Goal: Information Seeking & Learning: Understand process/instructions

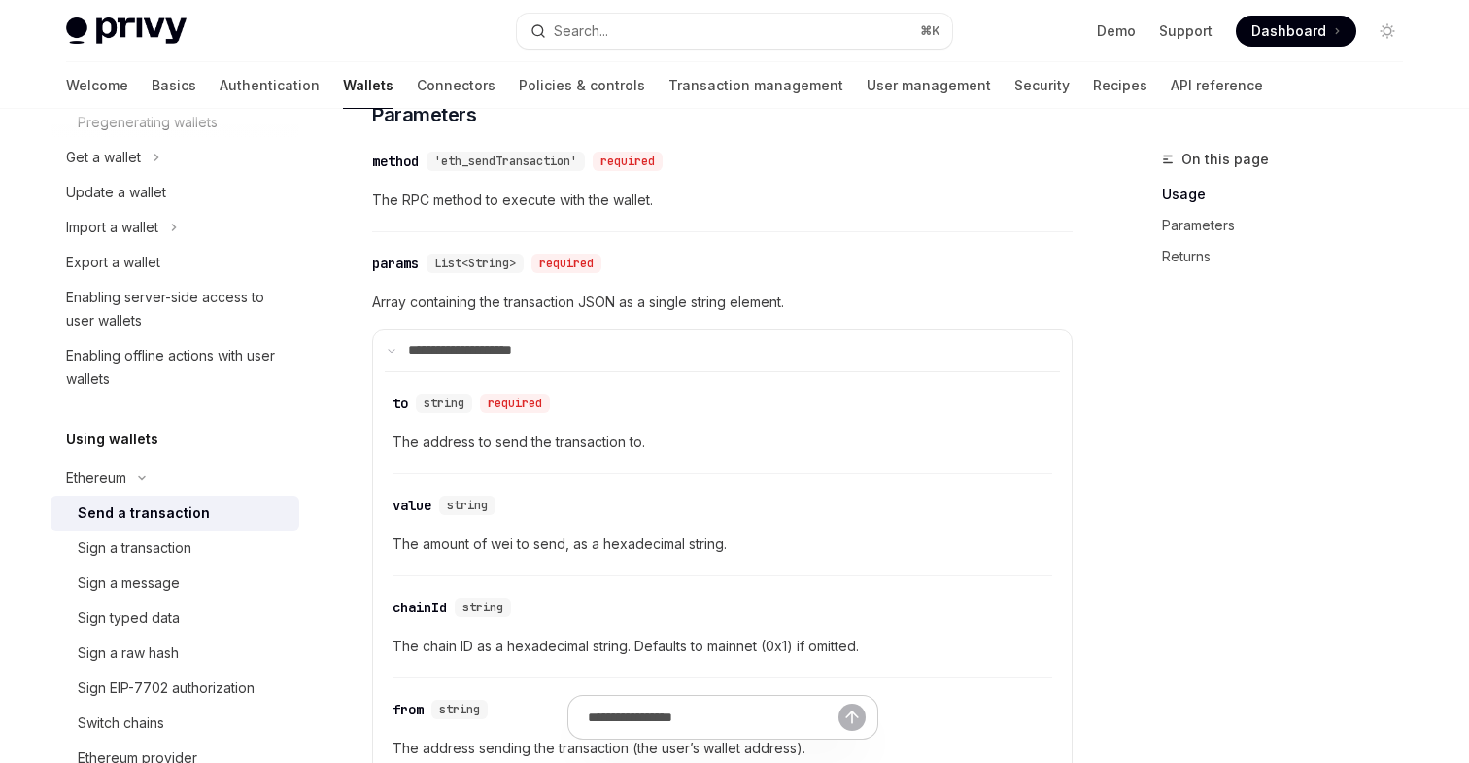
scroll to position [1046, 0]
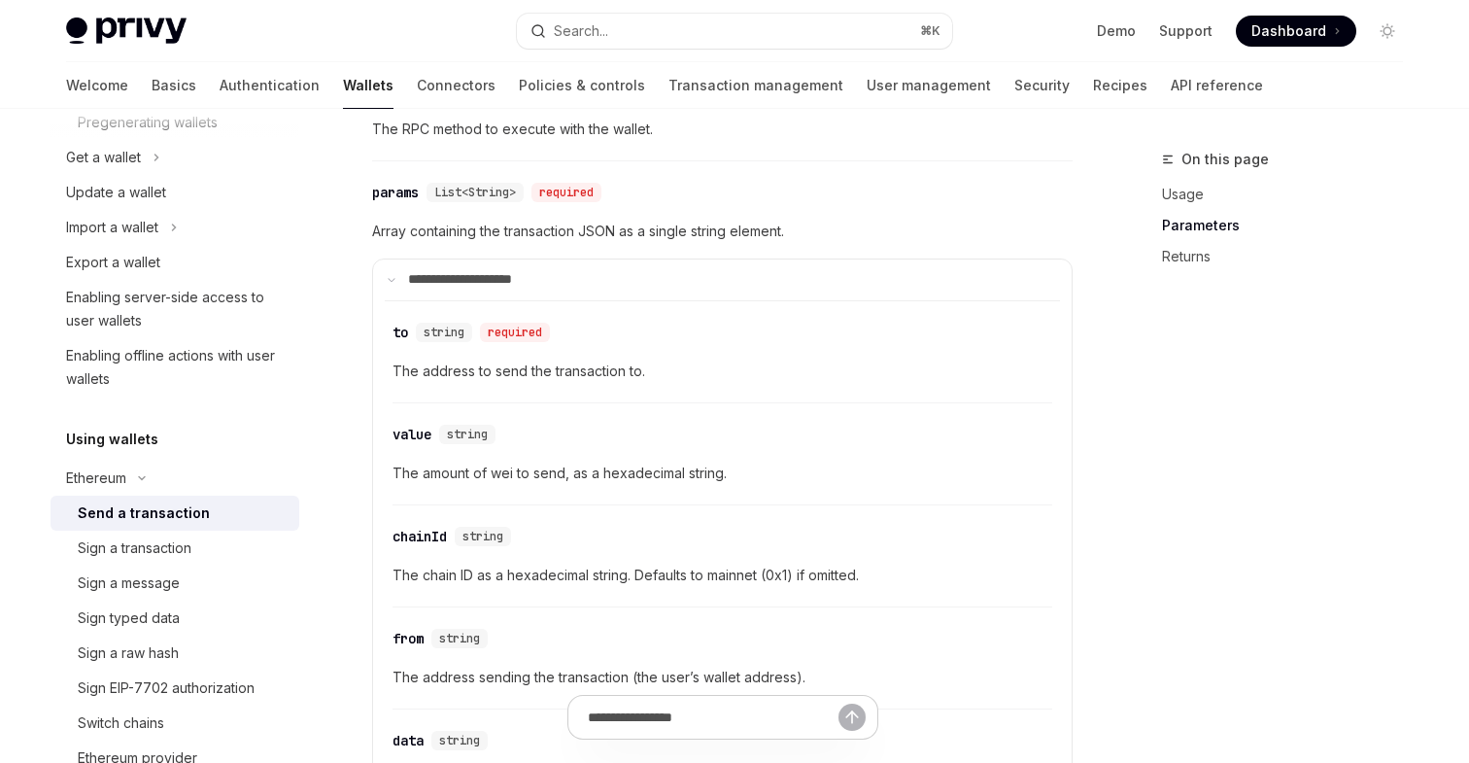
click at [736, 485] on span "The amount of wei to send, as a hexadecimal string." at bounding box center [722, 472] width 660 height 23
drag, startPoint x: 723, startPoint y: 486, endPoint x: 393, endPoint y: 484, distance: 329.4
click at [393, 484] on span "The amount of wei to send, as a hexadecimal string." at bounding box center [722, 472] width 660 height 23
copy span "The amount of wei to send, as a hexadecimal string"
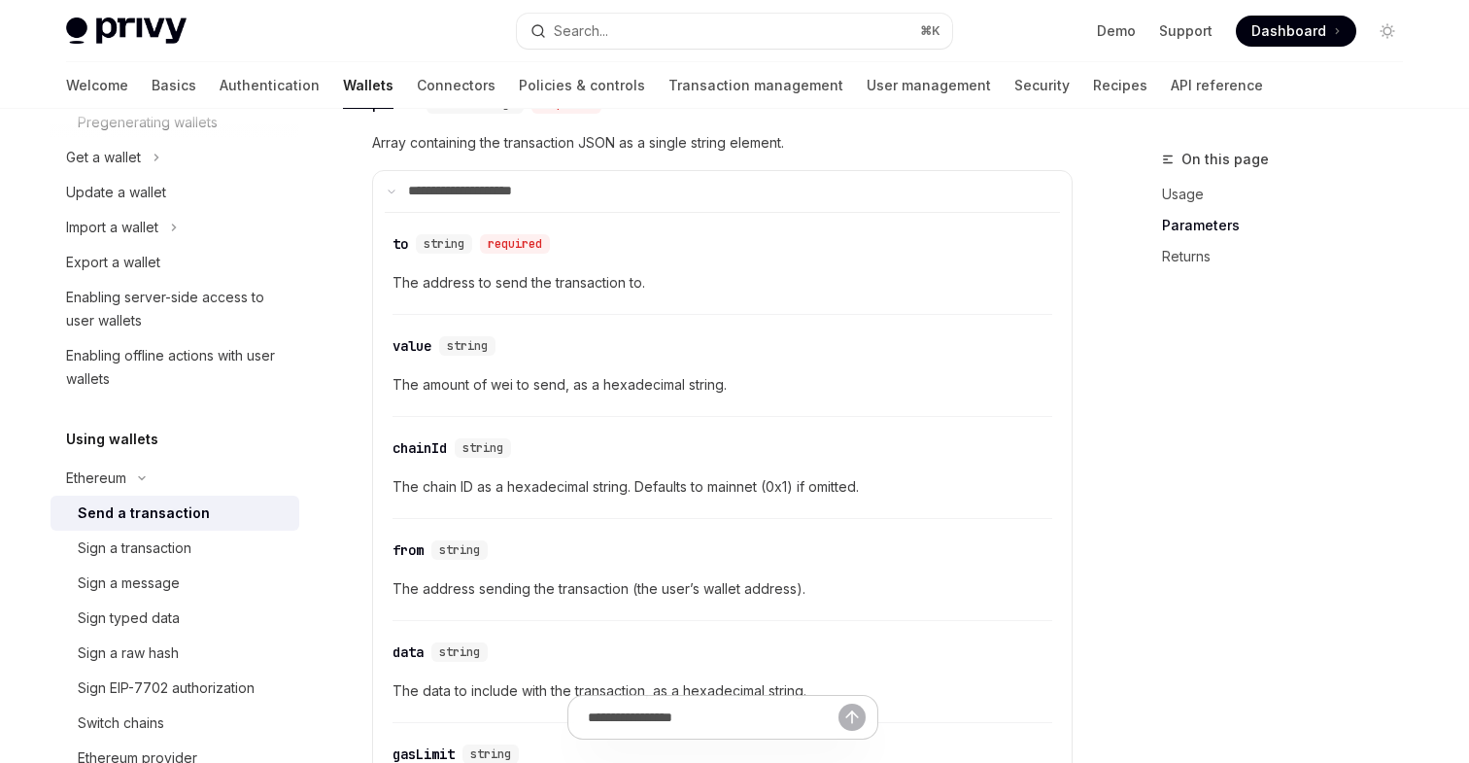
click at [725, 396] on span "The amount of wei to send, as a hexadecimal string." at bounding box center [722, 384] width 660 height 23
drag, startPoint x: 714, startPoint y: 398, endPoint x: 392, endPoint y: 397, distance: 321.6
click at [392, 396] on span "The amount of wei to send, as a hexadecimal string." at bounding box center [722, 384] width 660 height 23
copy span "The amount of wei to send, as a hexadecimal string."
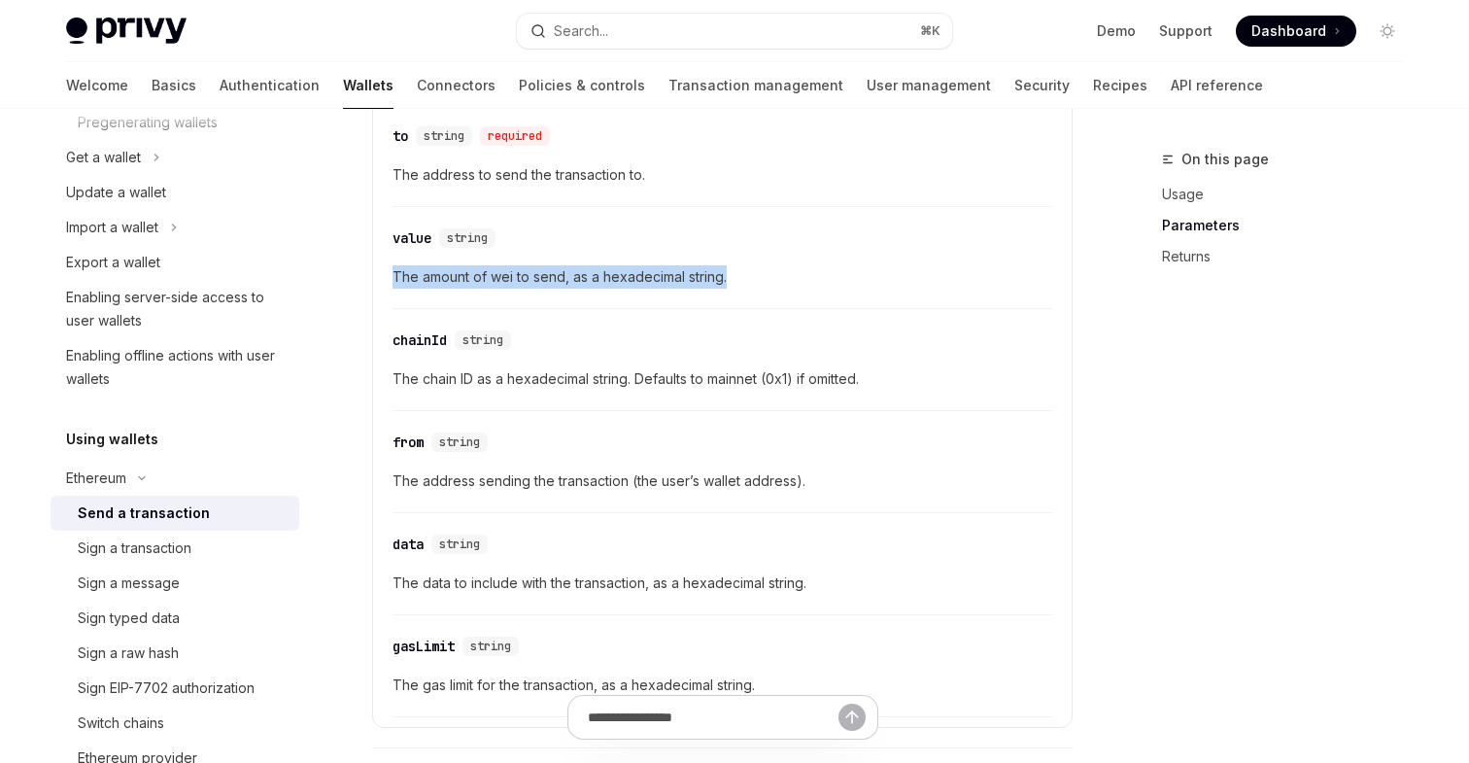
scroll to position [1143, 0]
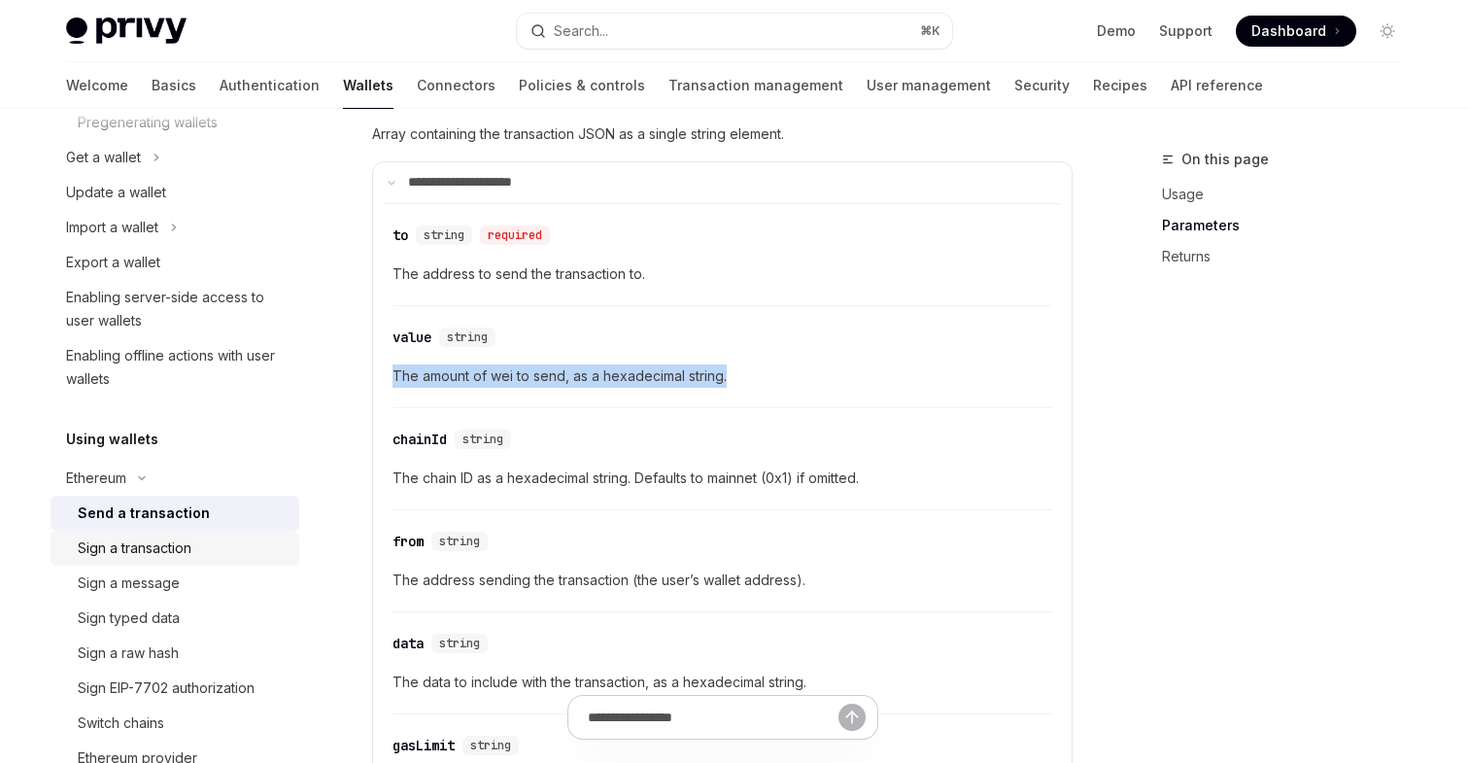
click at [139, 547] on div "Sign a transaction" at bounding box center [135, 547] width 114 height 23
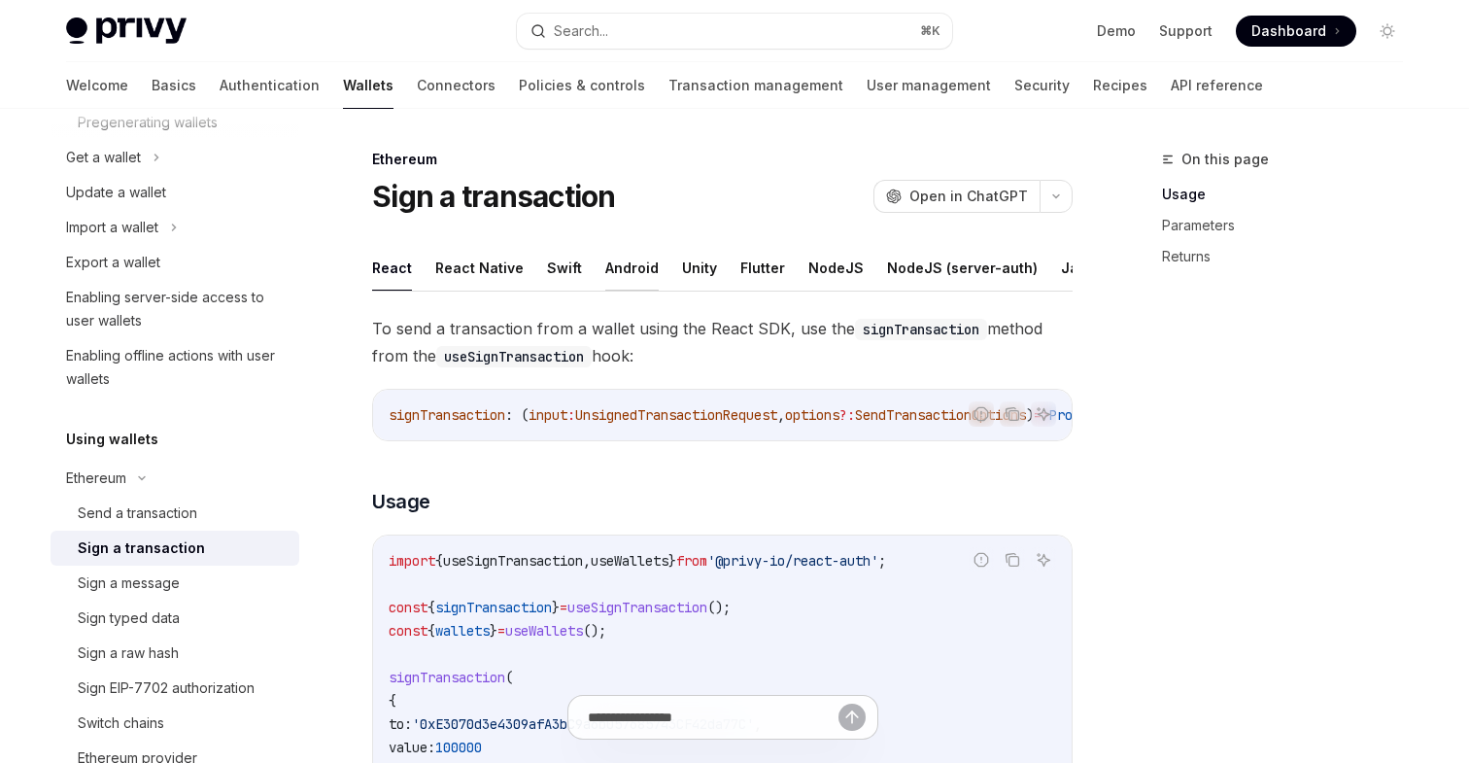
click at [613, 258] on button "Android" at bounding box center [631, 268] width 53 height 46
type textarea "*"
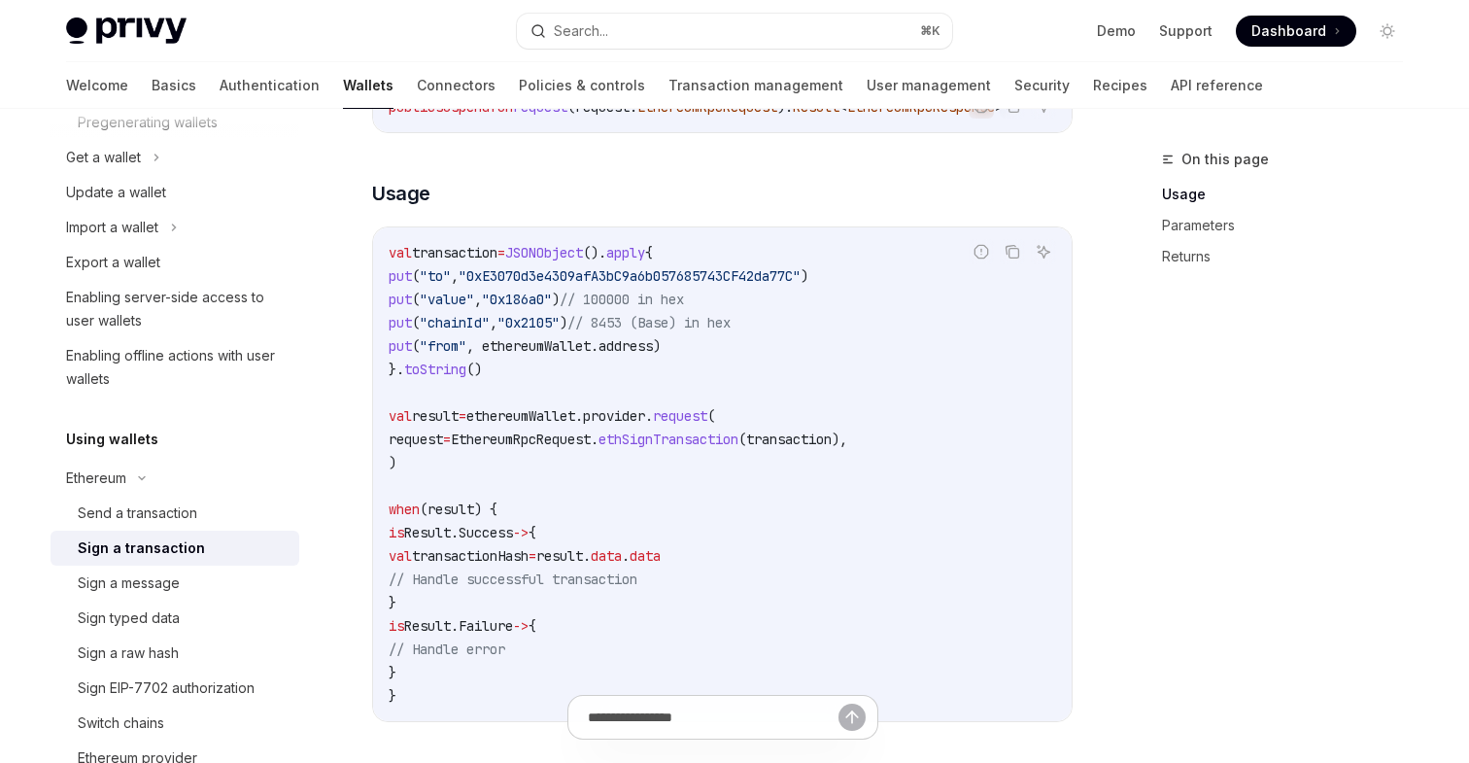
scroll to position [348, 0]
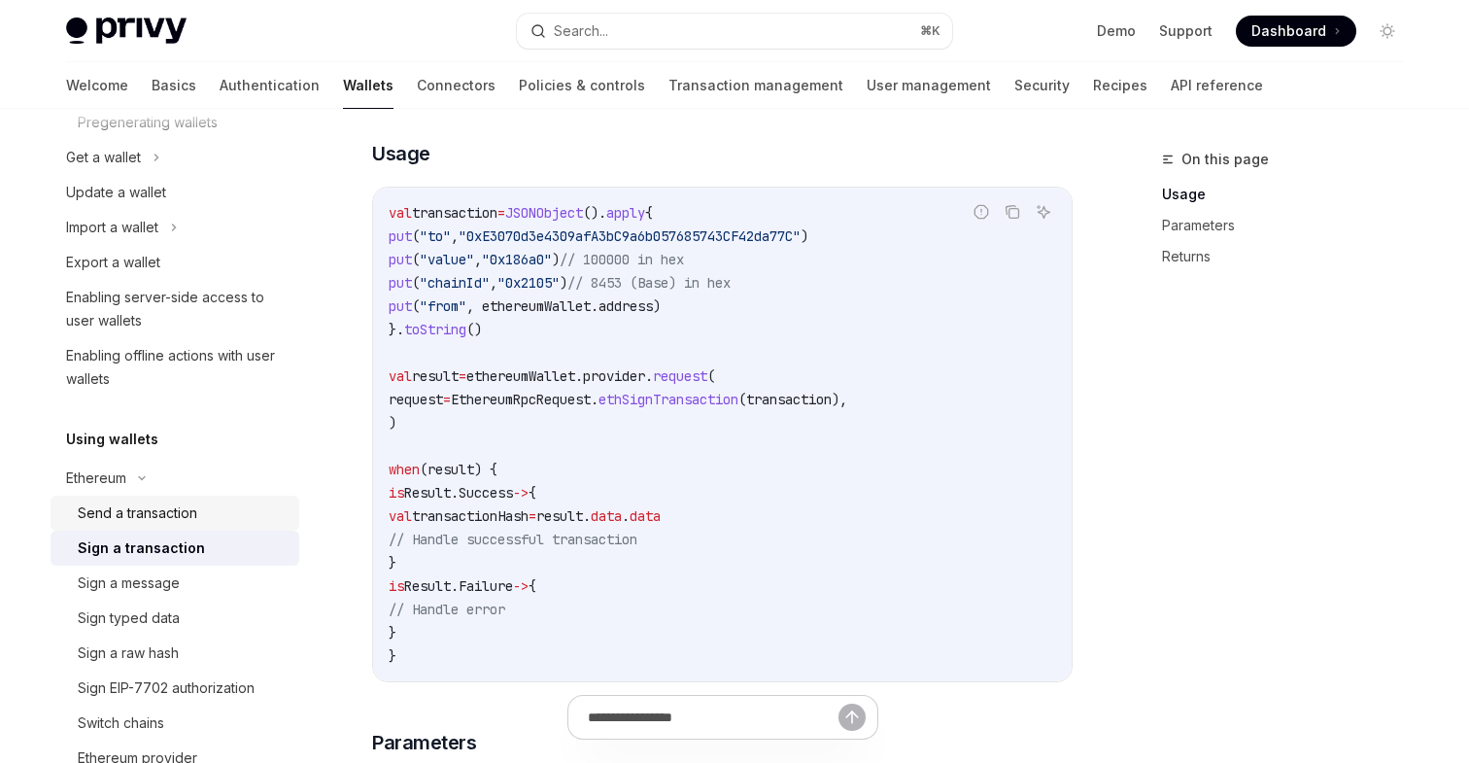
click at [186, 512] on div "Send a transaction" at bounding box center [137, 512] width 119 height 23
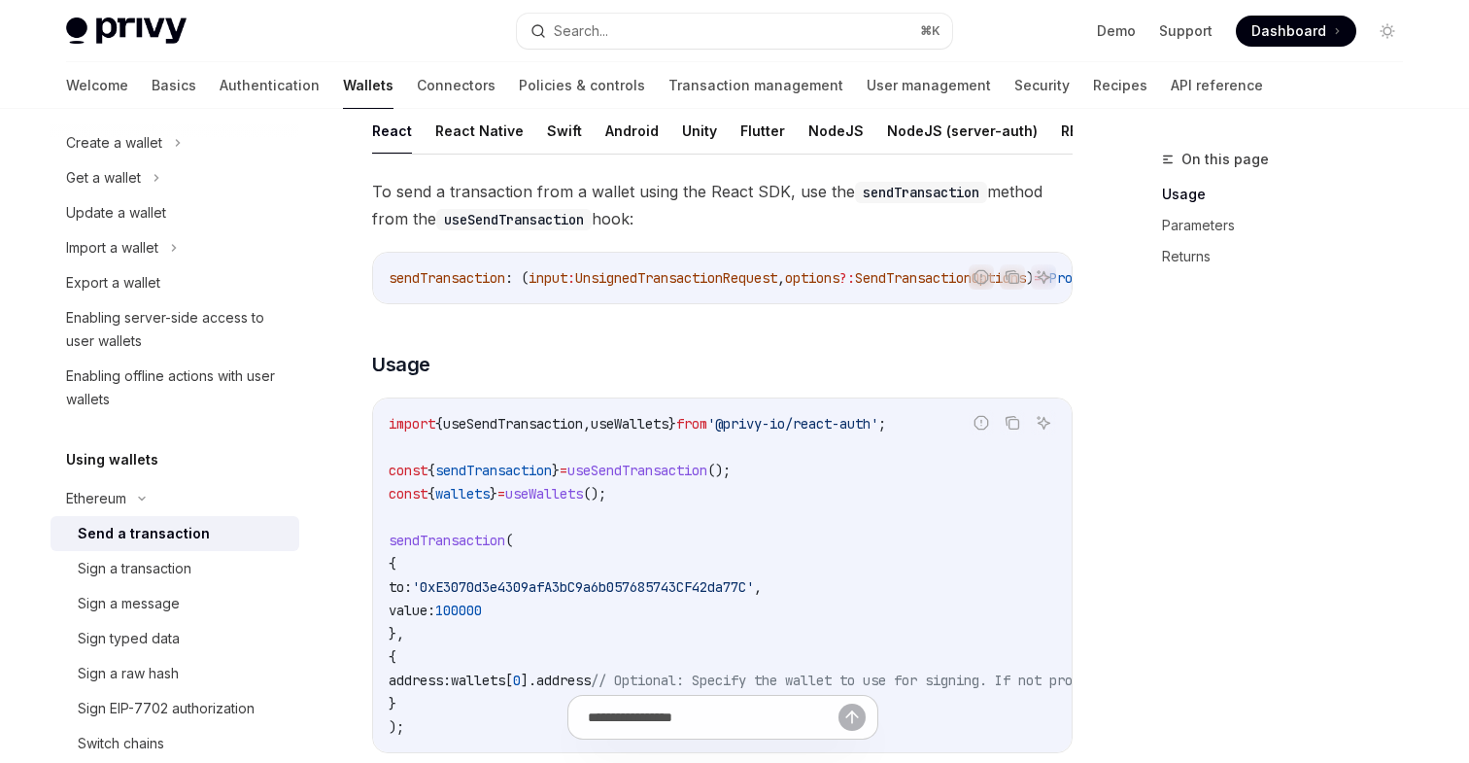
scroll to position [219, 0]
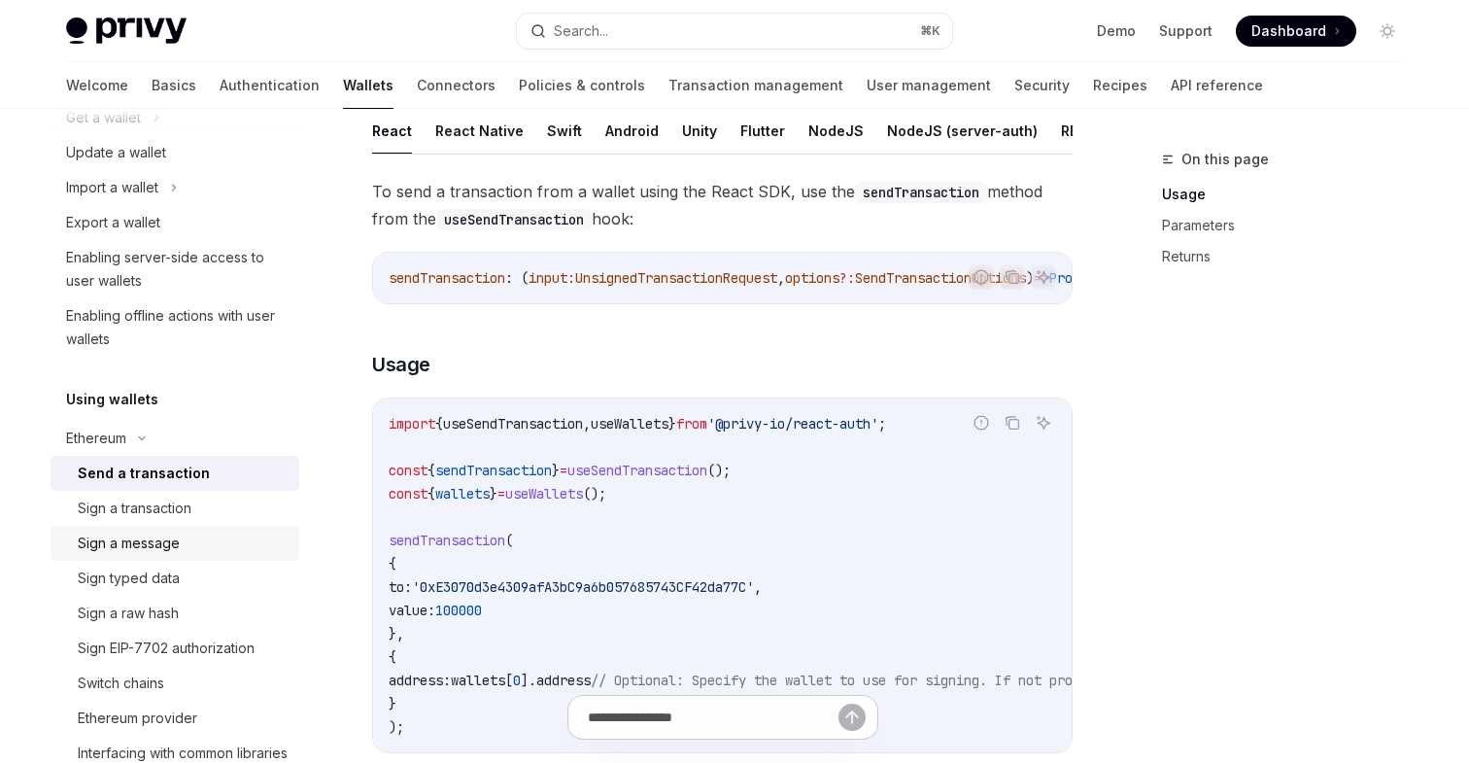
click at [142, 548] on div "Sign a message" at bounding box center [129, 542] width 102 height 23
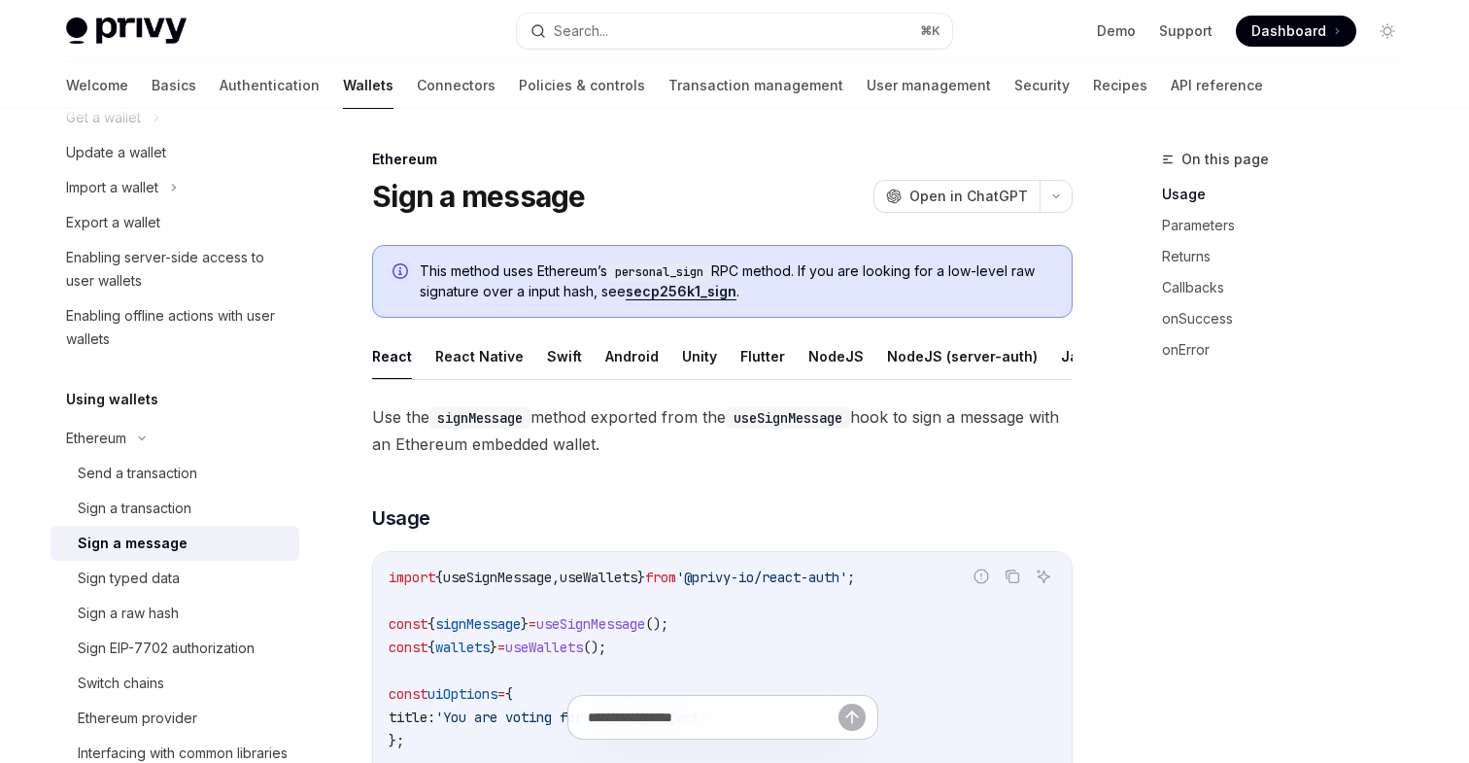
scroll to position [162, 0]
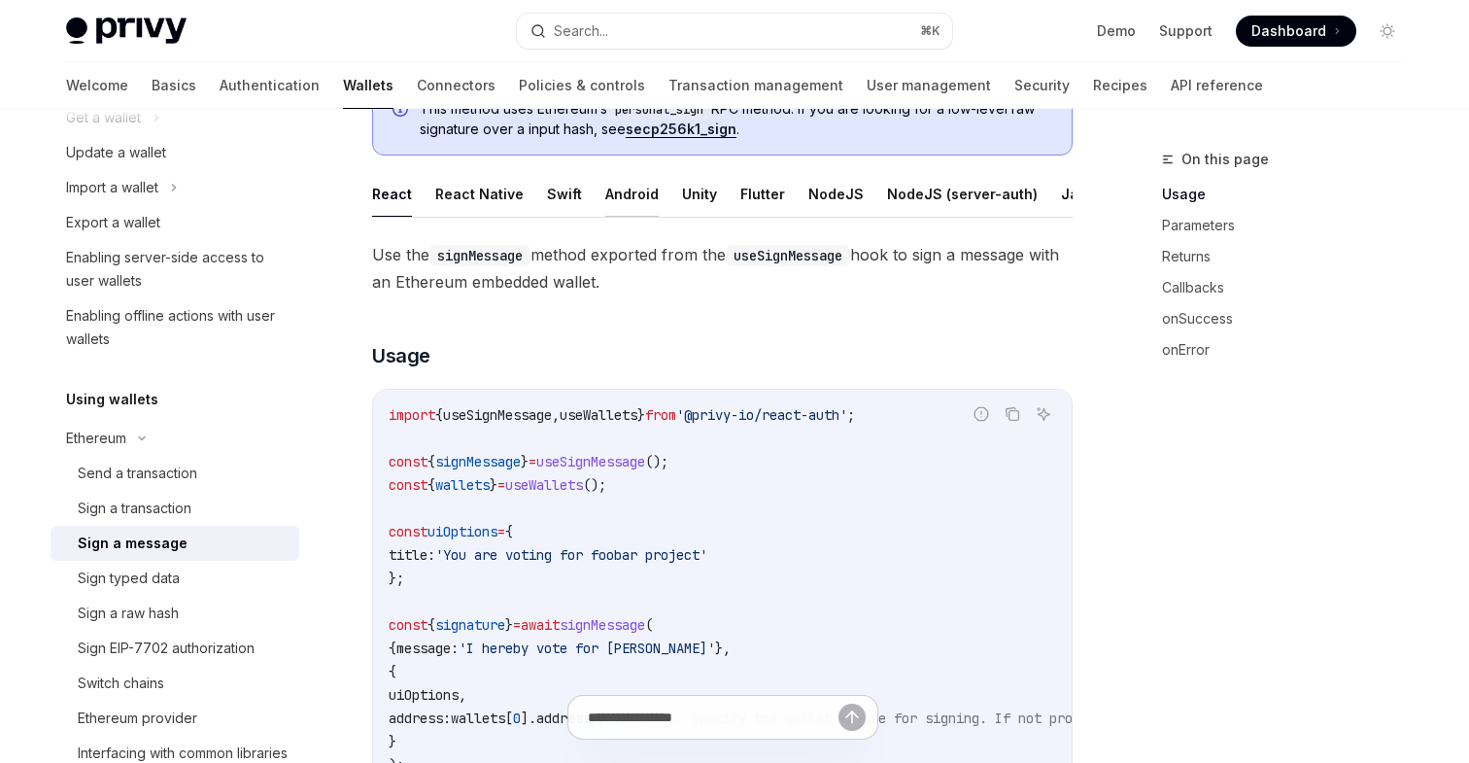
click at [645, 196] on button "Android" at bounding box center [631, 194] width 53 height 46
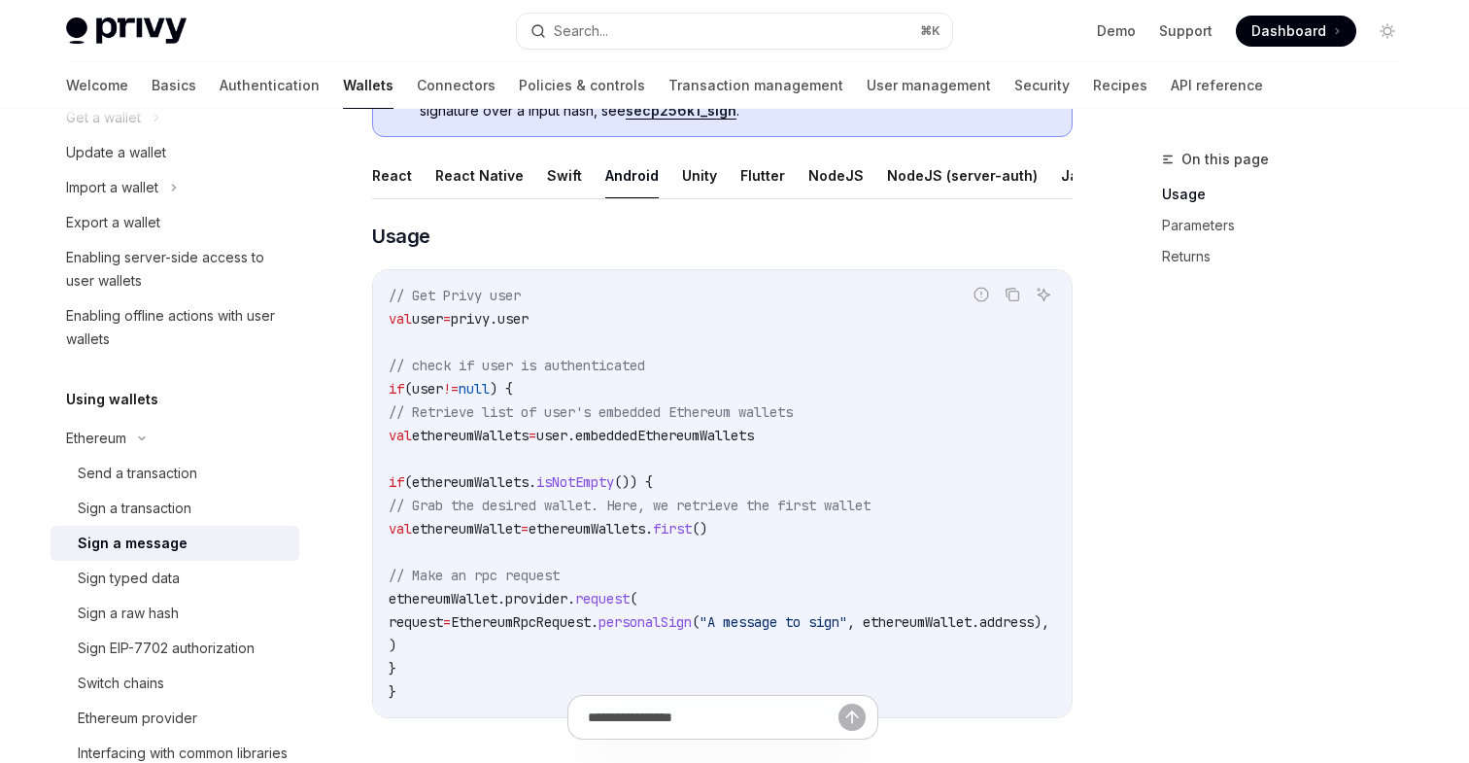
scroll to position [188, 0]
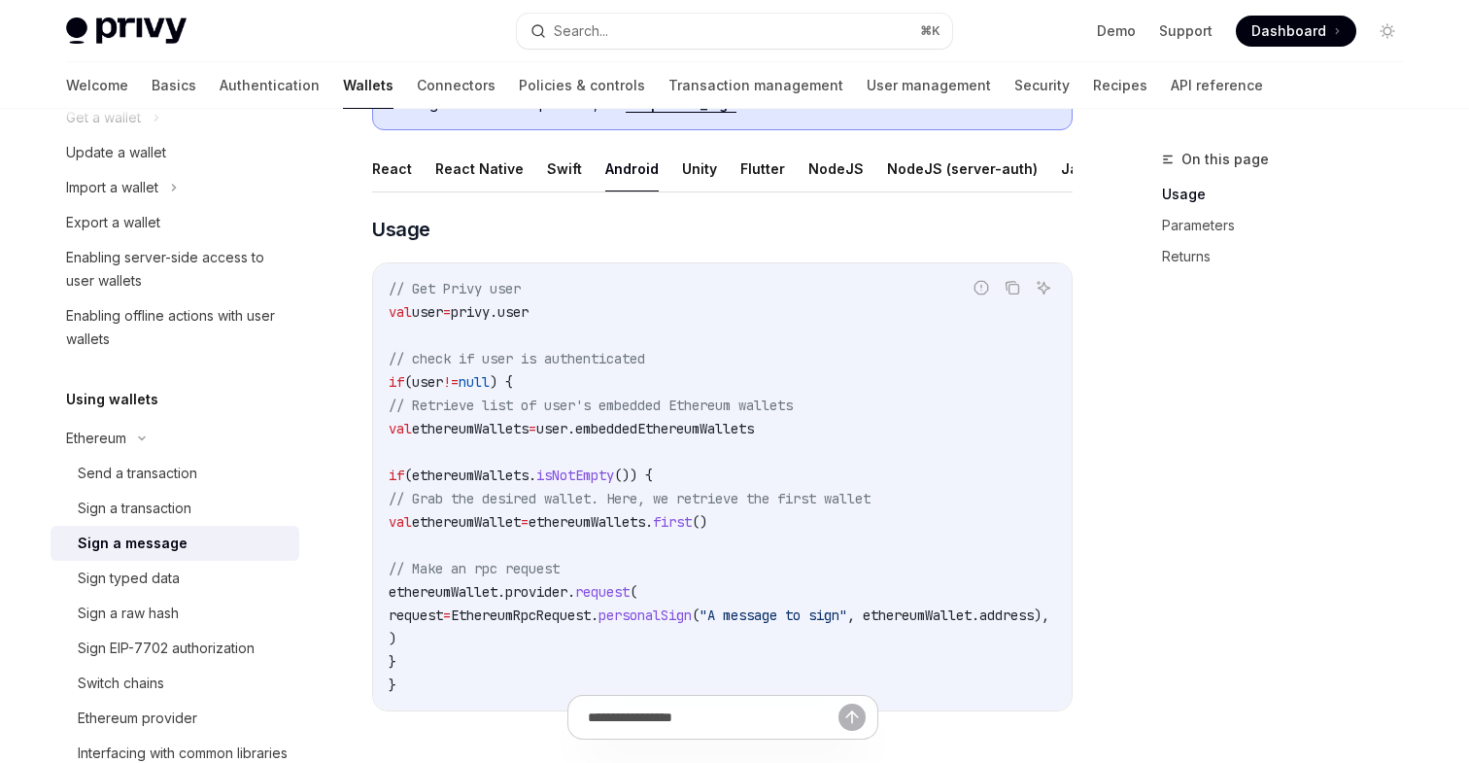
click at [692, 621] on span "personalSign" at bounding box center [644, 614] width 93 height 17
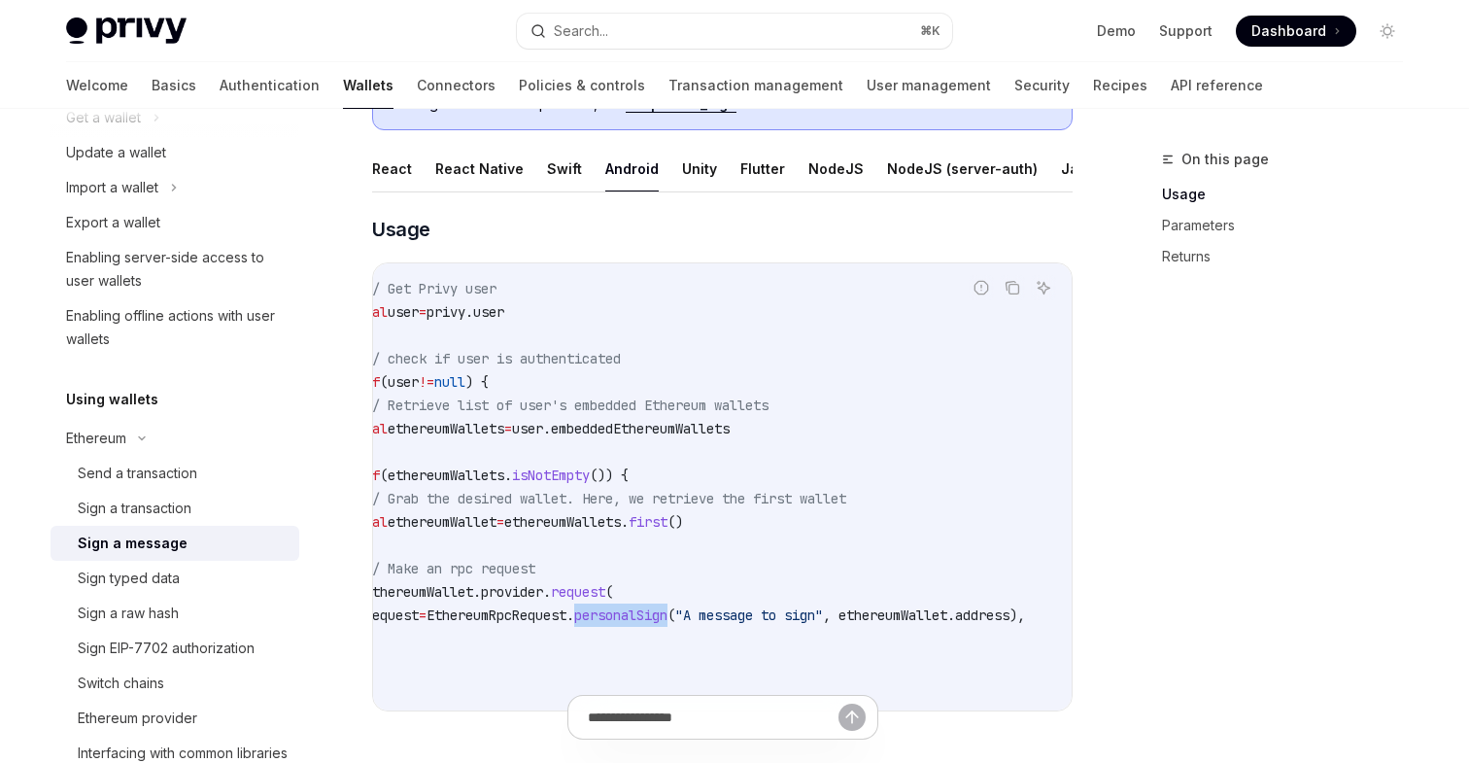
scroll to position [0, 0]
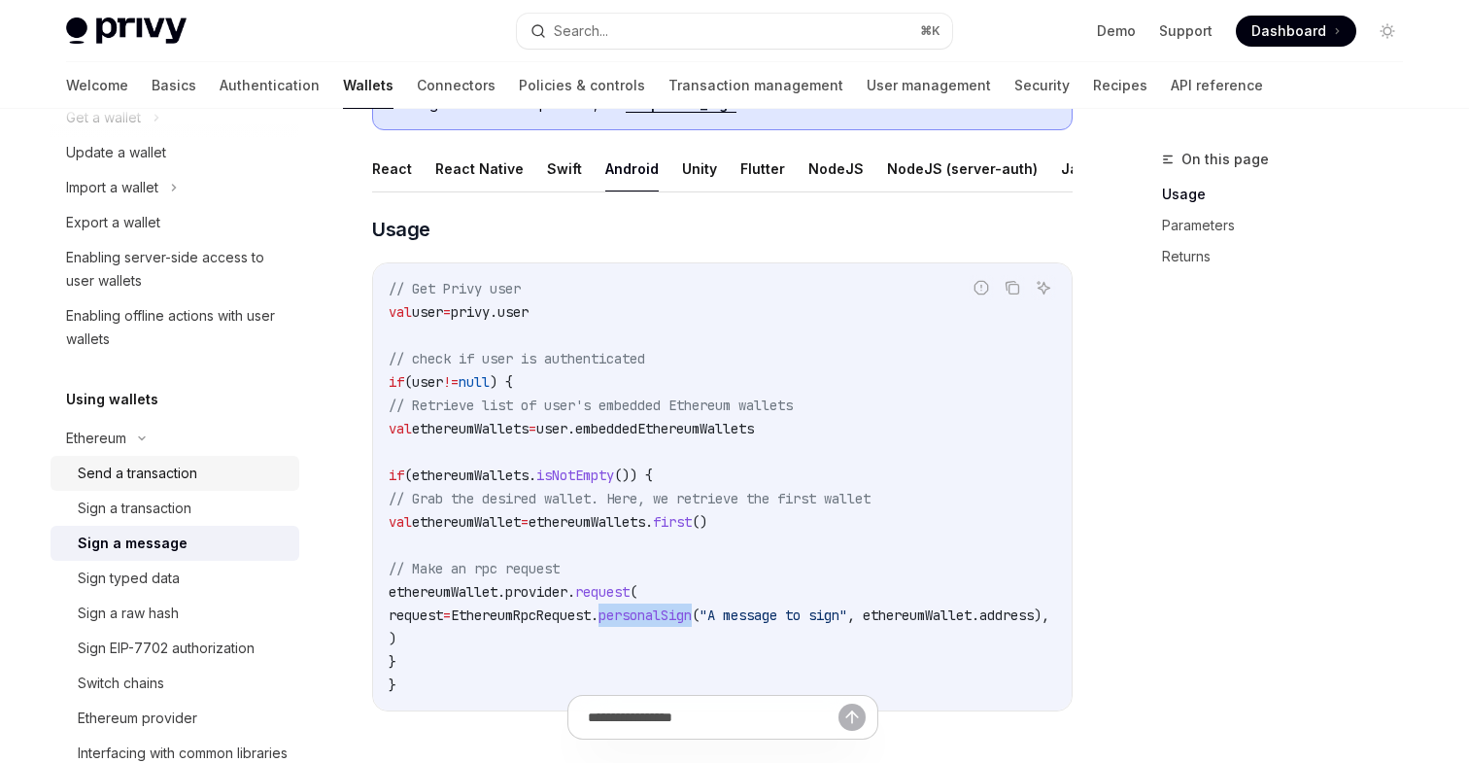
click at [166, 483] on div "Send a transaction" at bounding box center [137, 472] width 119 height 23
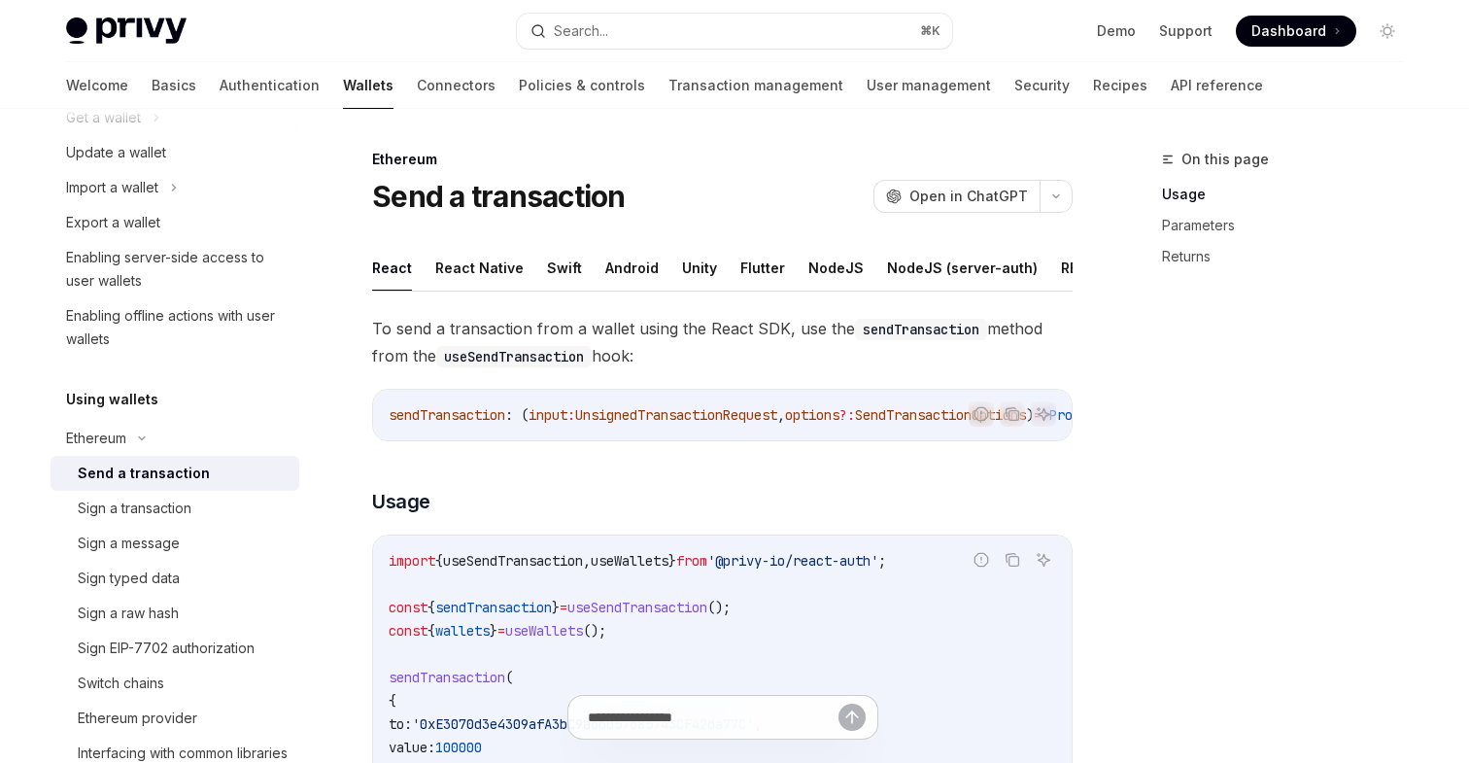
drag, startPoint x: 661, startPoint y: 356, endPoint x: 369, endPoint y: 330, distance: 292.6
copy span "To send a transaction from a wallet using the React SDK, use the sendTransactio…"
click at [619, 267] on button "Android" at bounding box center [631, 268] width 53 height 46
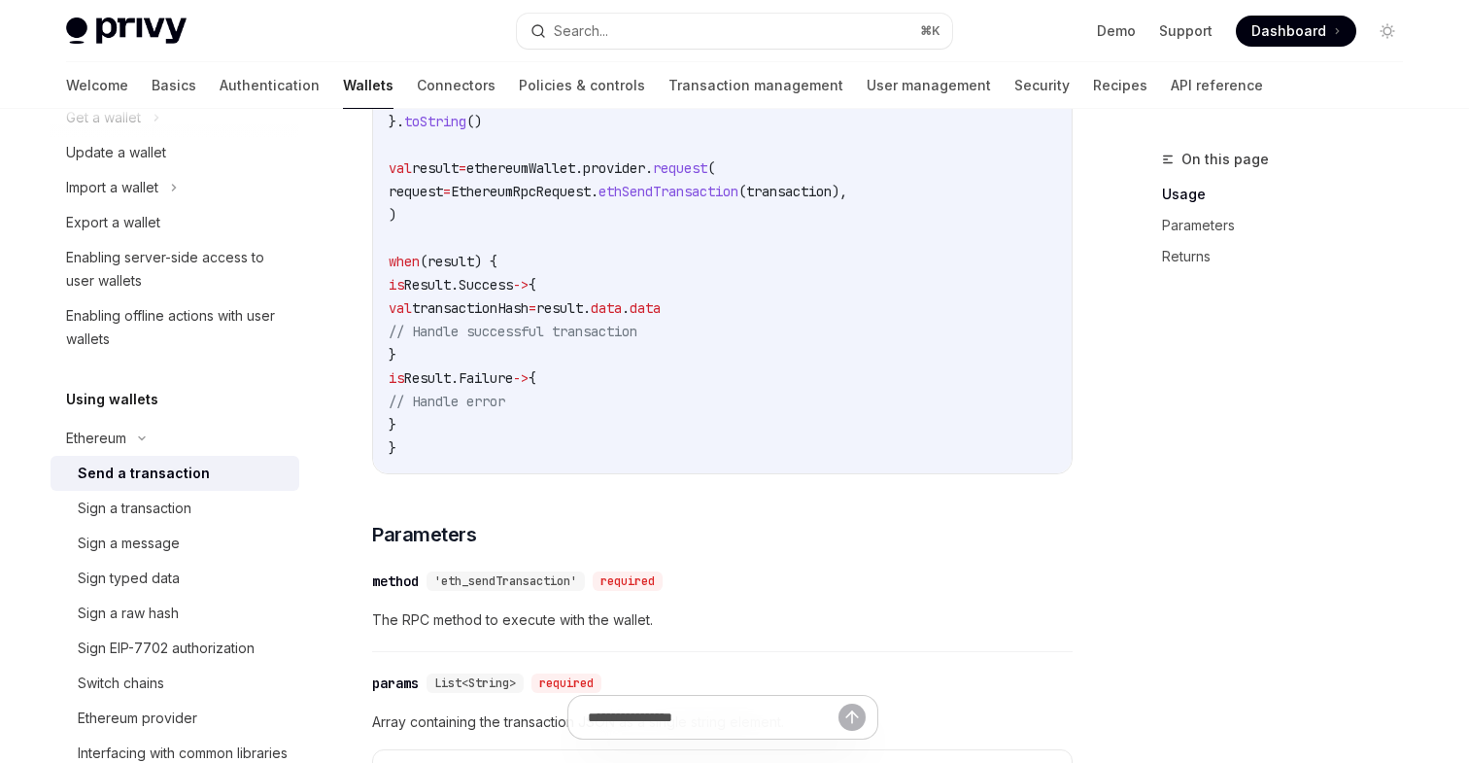
scroll to position [617, 0]
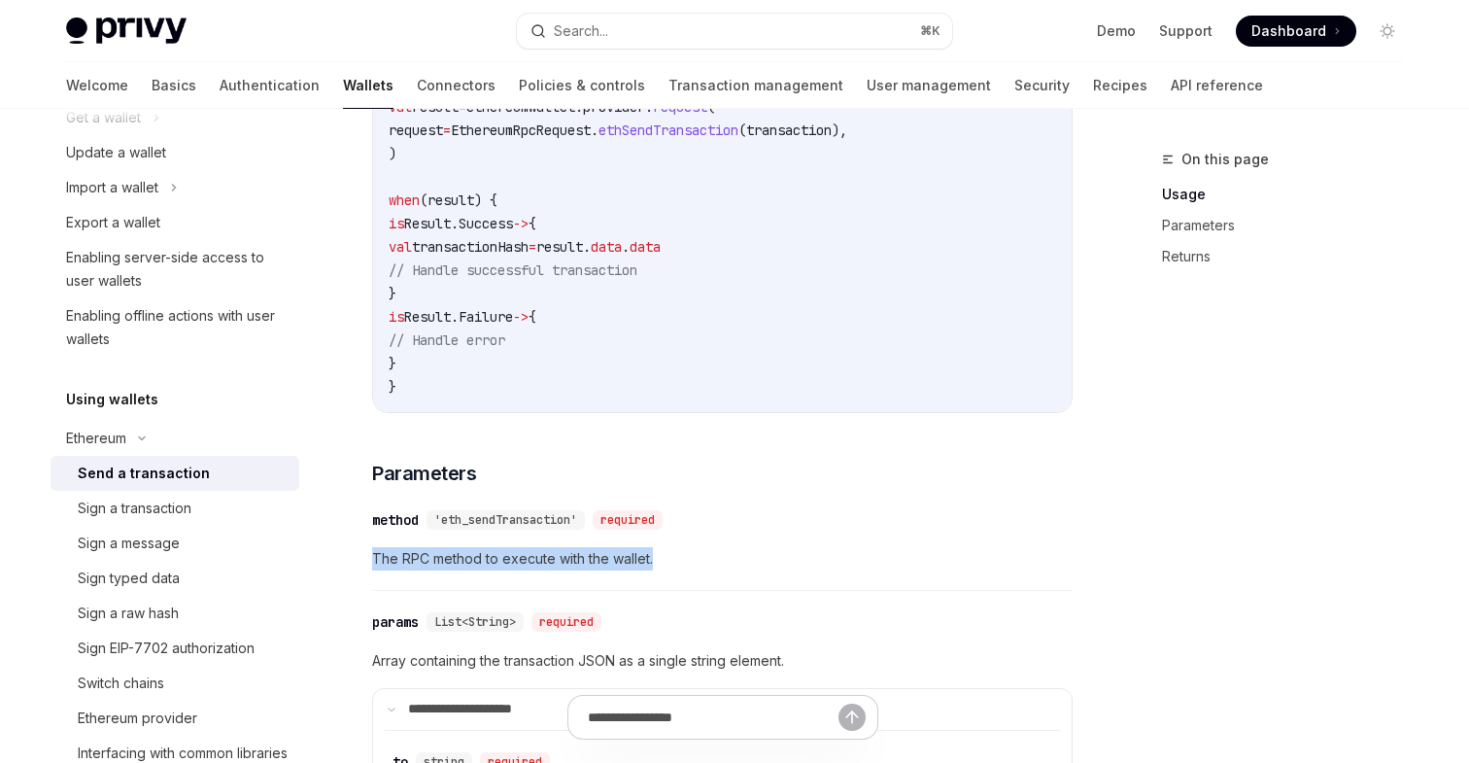
drag, startPoint x: 656, startPoint y: 569, endPoint x: 368, endPoint y: 570, distance: 287.6
copy span "The RPC method to execute with the wallet."
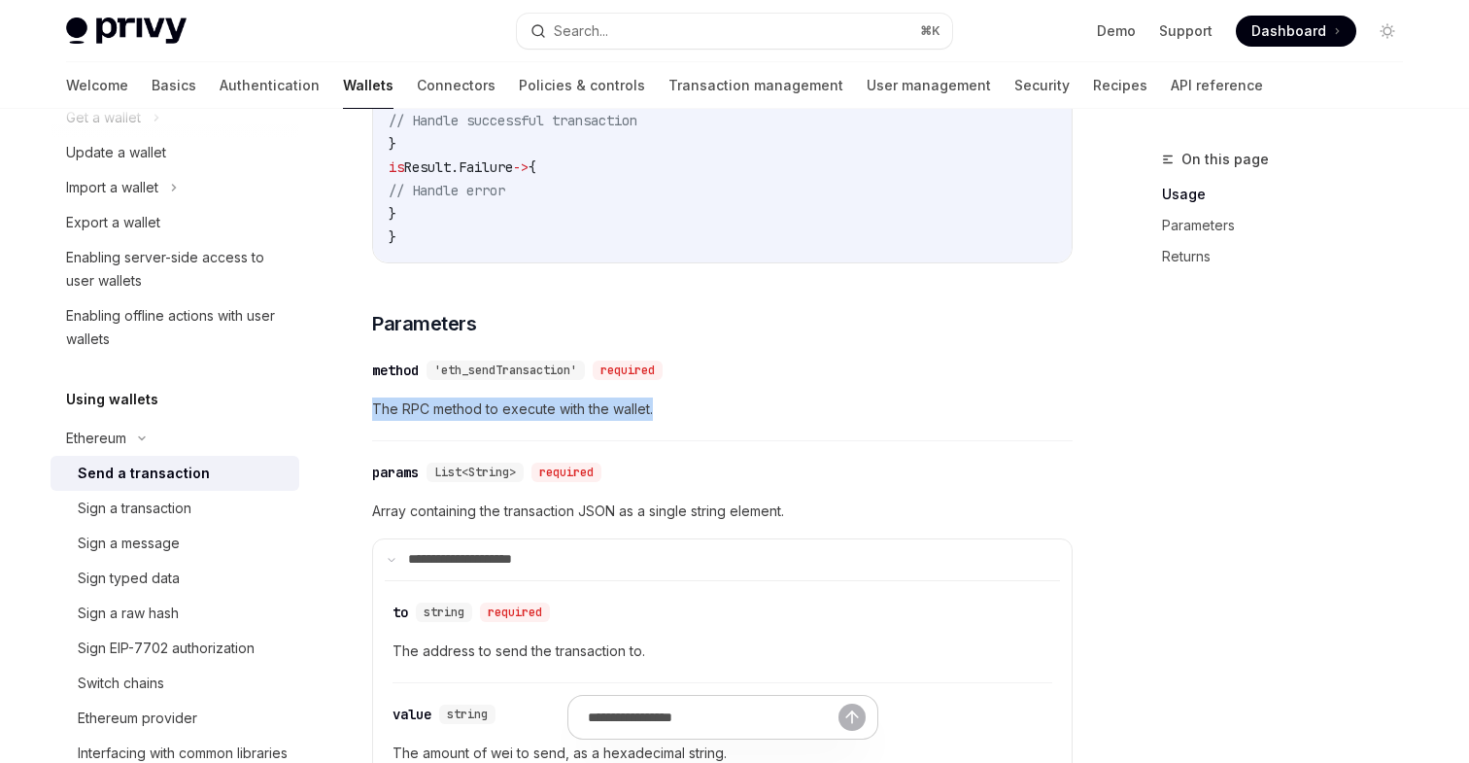
scroll to position [793, 0]
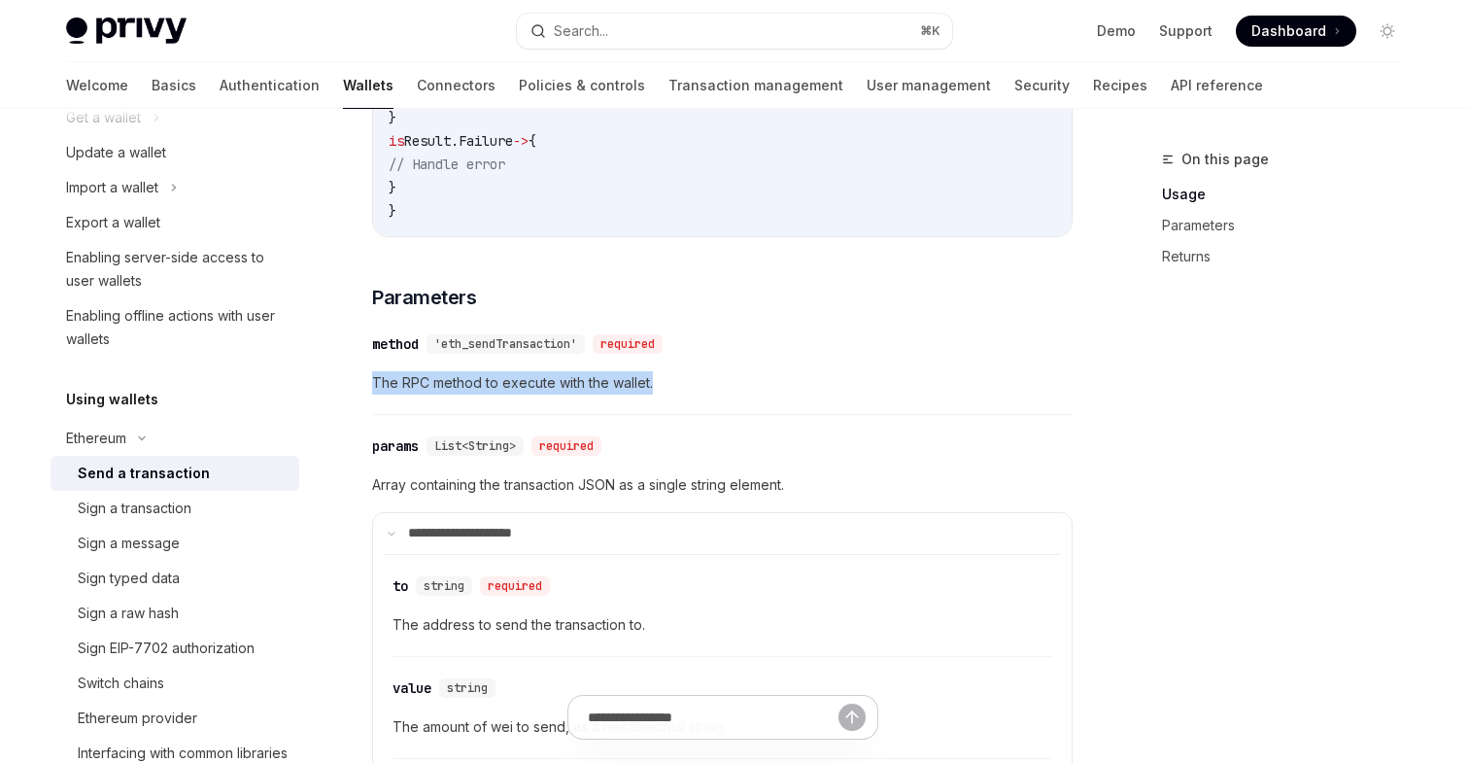
click at [682, 394] on span "The RPC method to execute with the wallet." at bounding box center [722, 382] width 700 height 23
click at [655, 349] on div "required" at bounding box center [628, 343] width 70 height 19
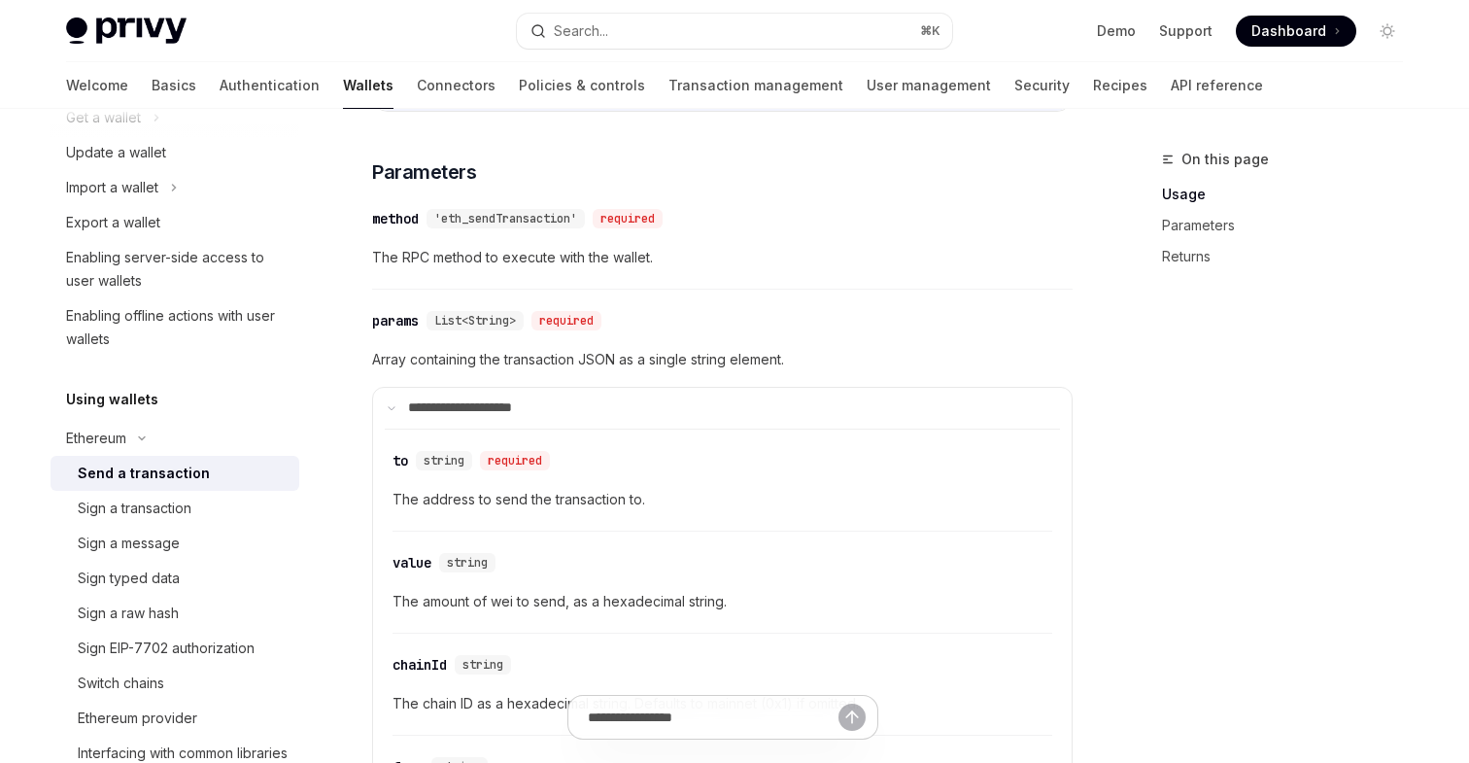
scroll to position [869, 0]
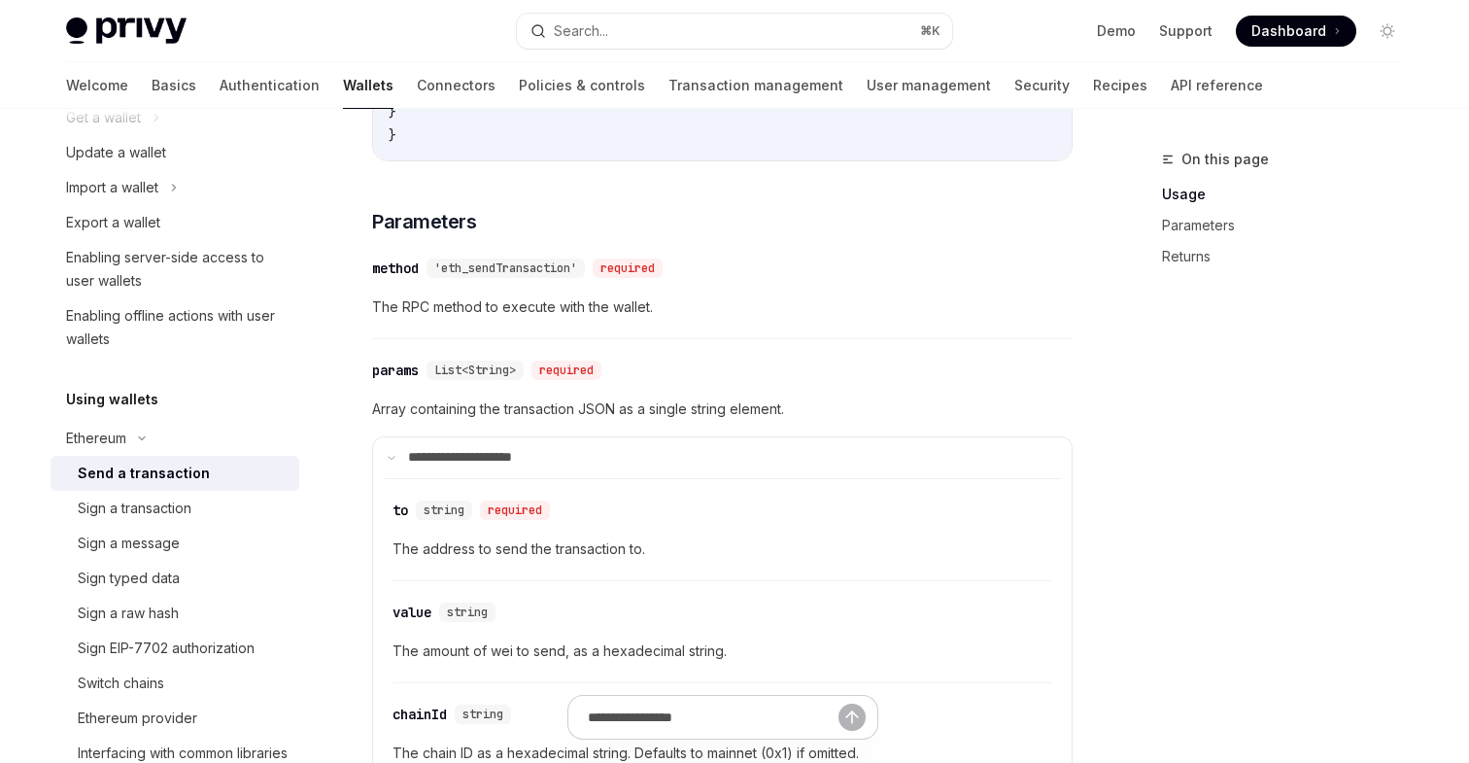
click at [526, 275] on span "'eth_sendTransaction'" at bounding box center [505, 268] width 143 height 16
copy div "eth_sendTransaction' required"
click at [569, 319] on span "The RPC method to execute with the wallet." at bounding box center [722, 306] width 700 height 23
drag, startPoint x: 575, startPoint y: 277, endPoint x: 445, endPoint y: 277, distance: 130.2
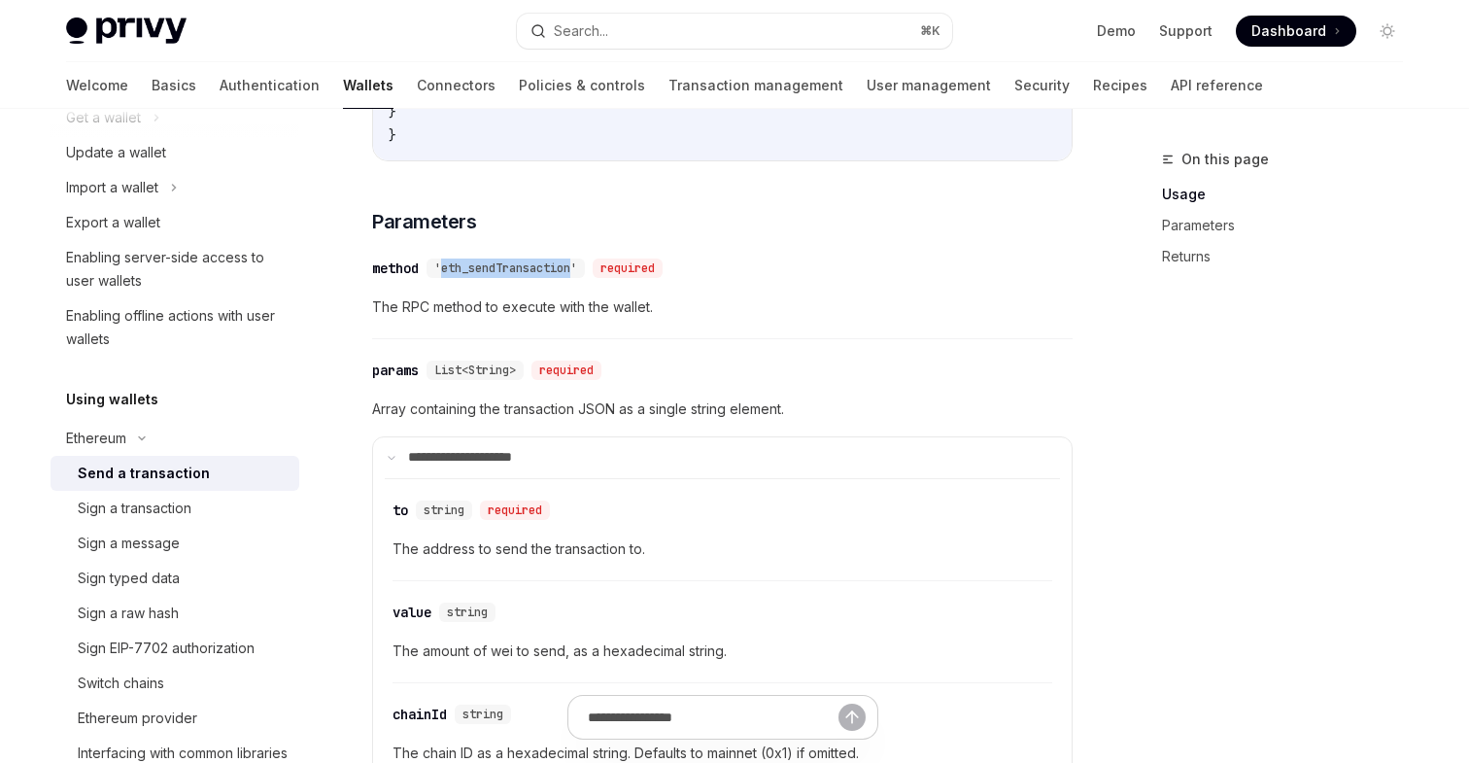
click at [445, 276] on span "'eth_sendTransaction'" at bounding box center [505, 268] width 143 height 16
copy span "eth_sendTransaction"
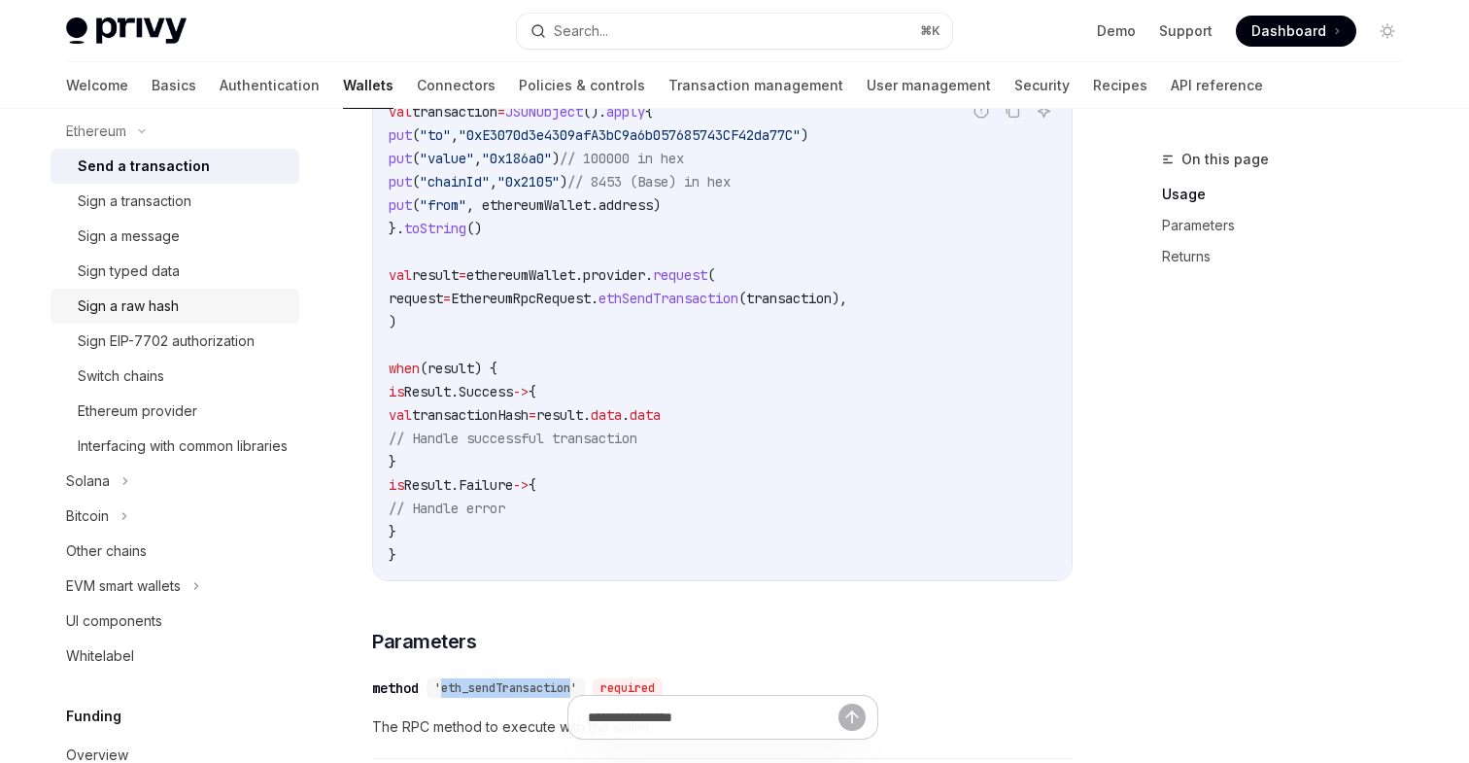
scroll to position [525, 0]
click at [174, 403] on div "Ethereum provider" at bounding box center [137, 411] width 119 height 23
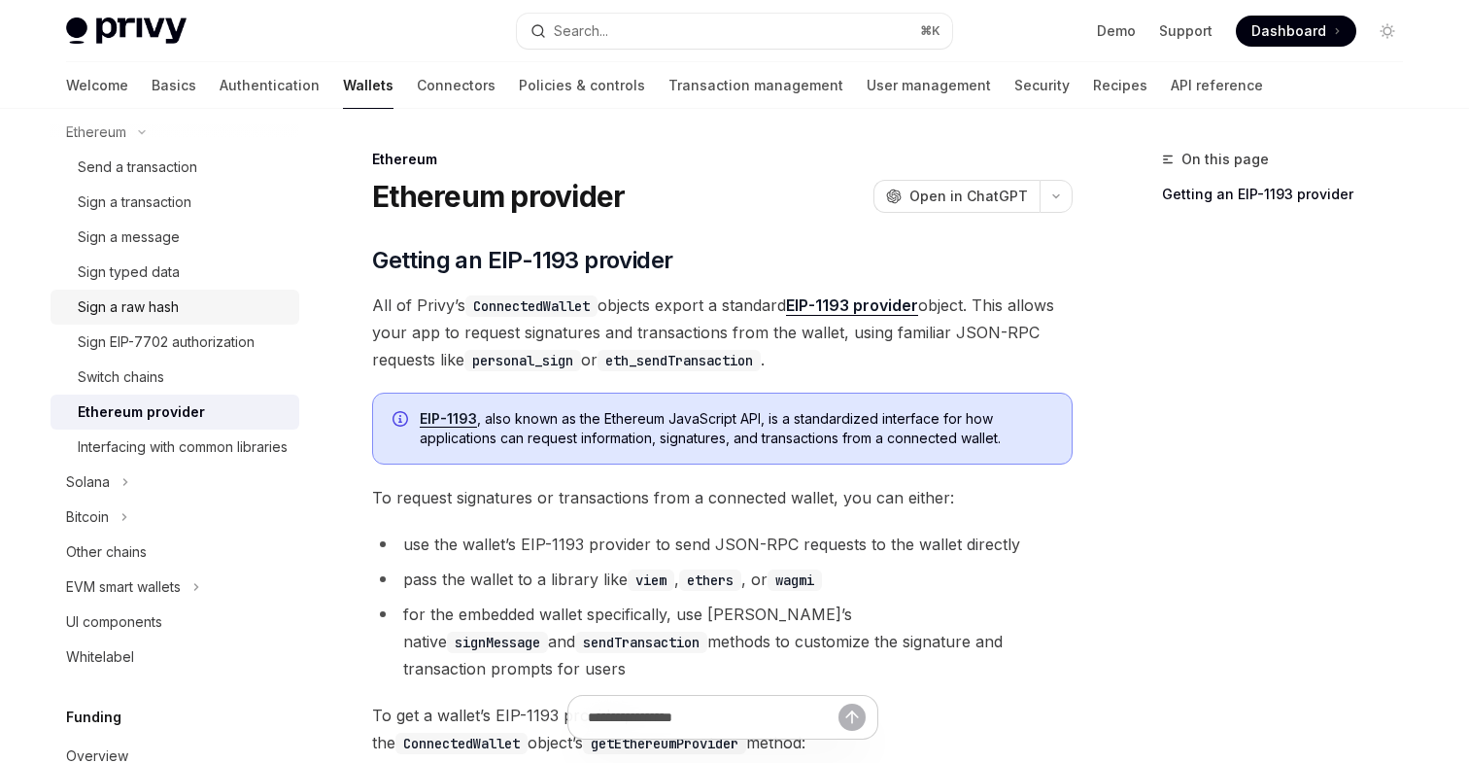
click at [158, 313] on div "Sign a raw hash" at bounding box center [128, 306] width 101 height 23
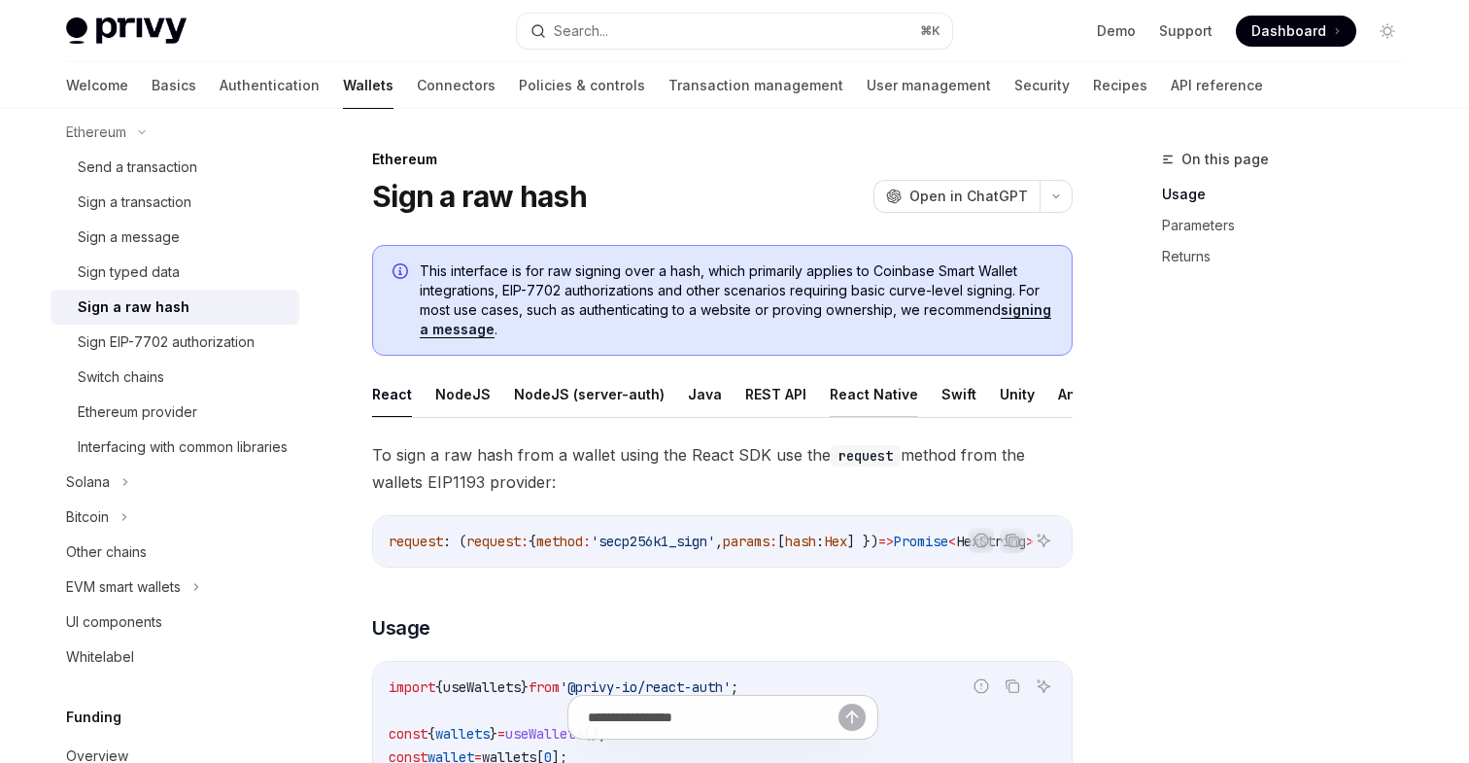
scroll to position [0, 80]
click at [988, 393] on button "Android" at bounding box center [1004, 394] width 53 height 46
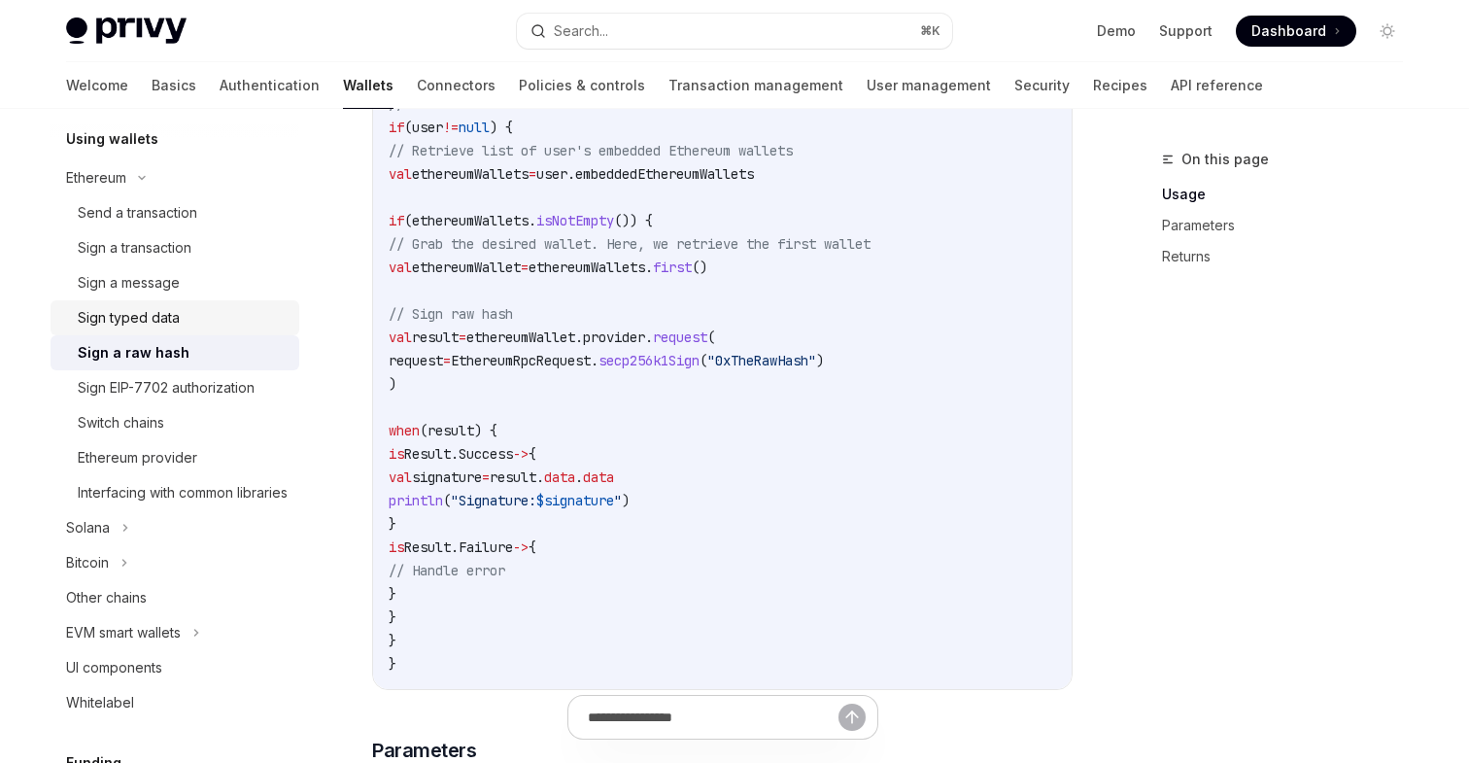
scroll to position [465, 0]
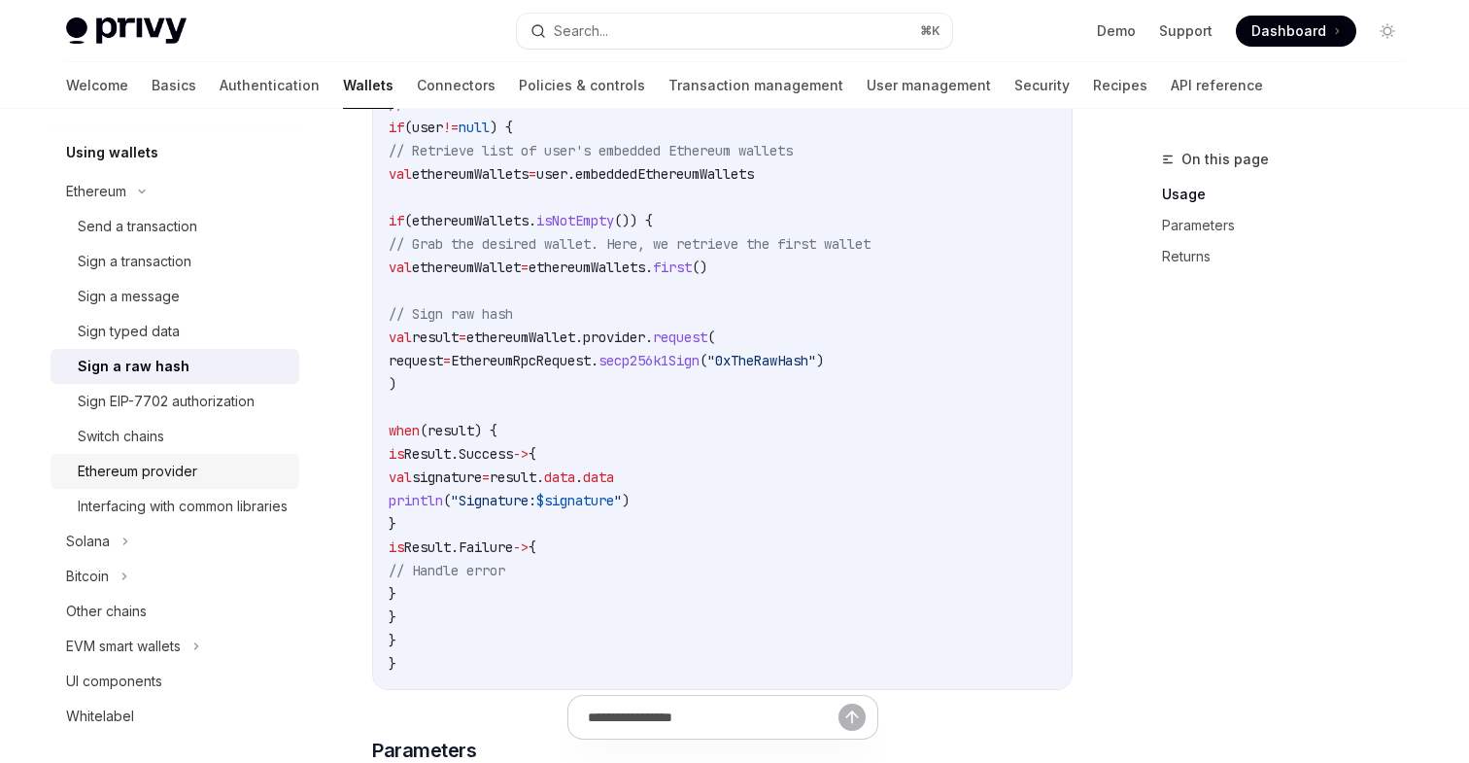
click at [186, 465] on div "Ethereum provider" at bounding box center [137, 471] width 119 height 23
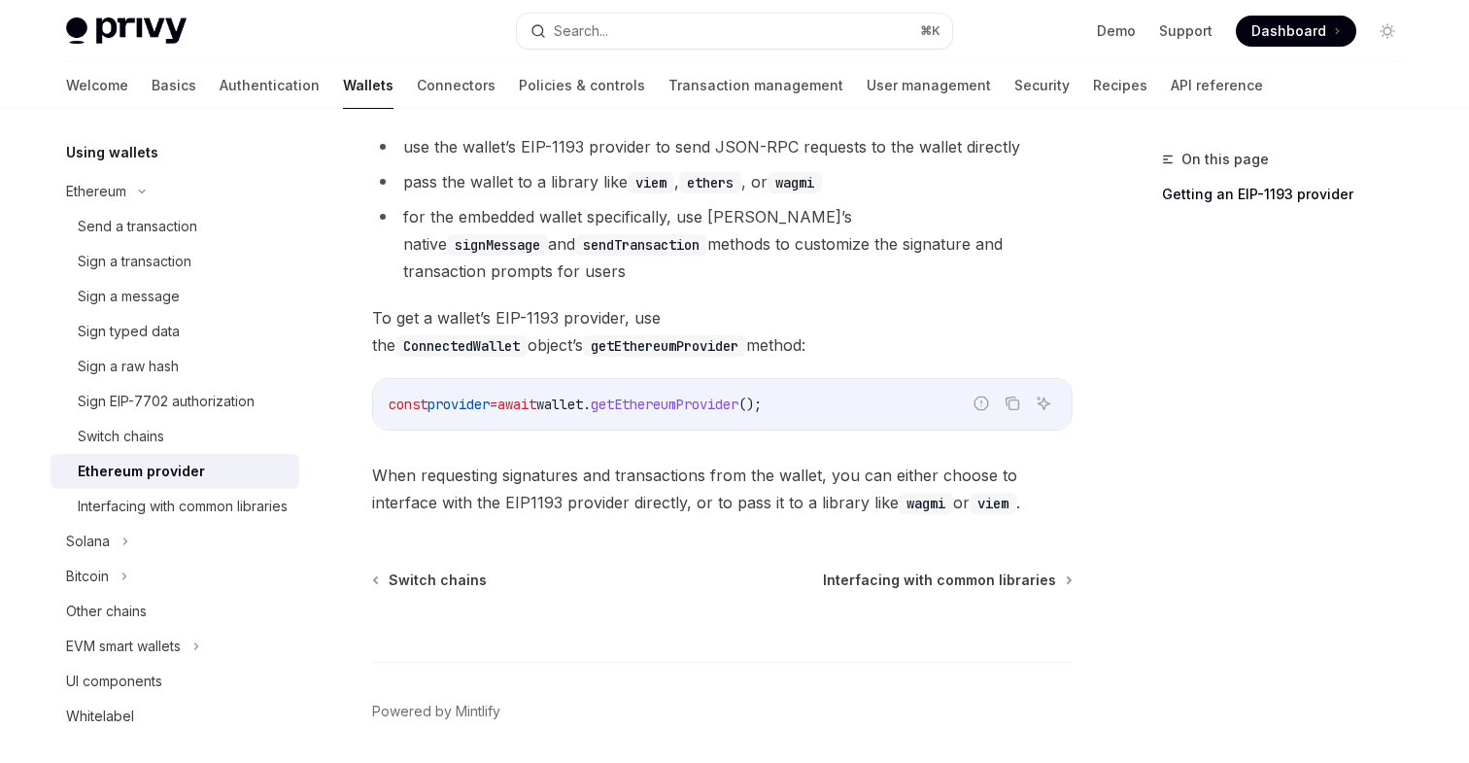
scroll to position [437, 0]
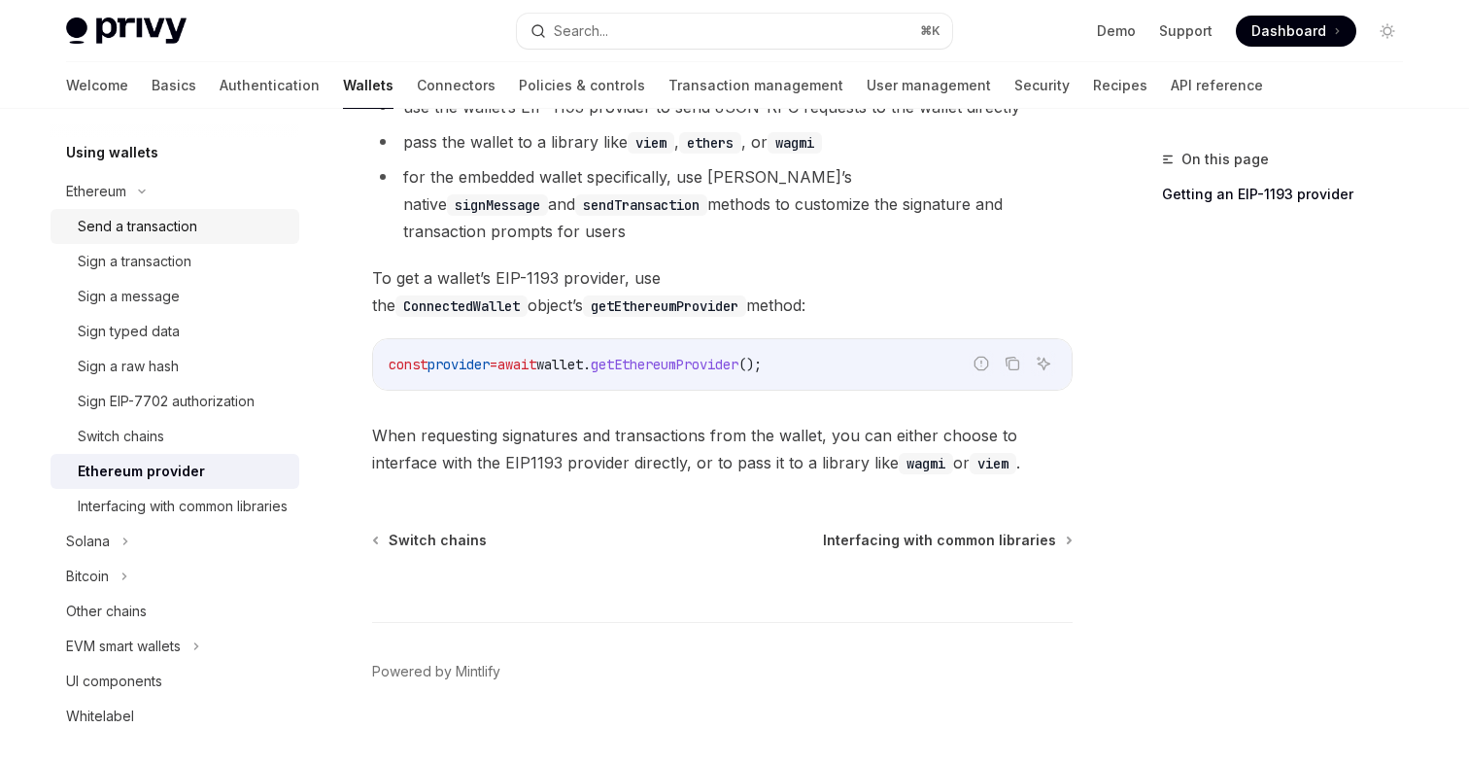
click at [171, 225] on div "Send a transaction" at bounding box center [137, 226] width 119 height 23
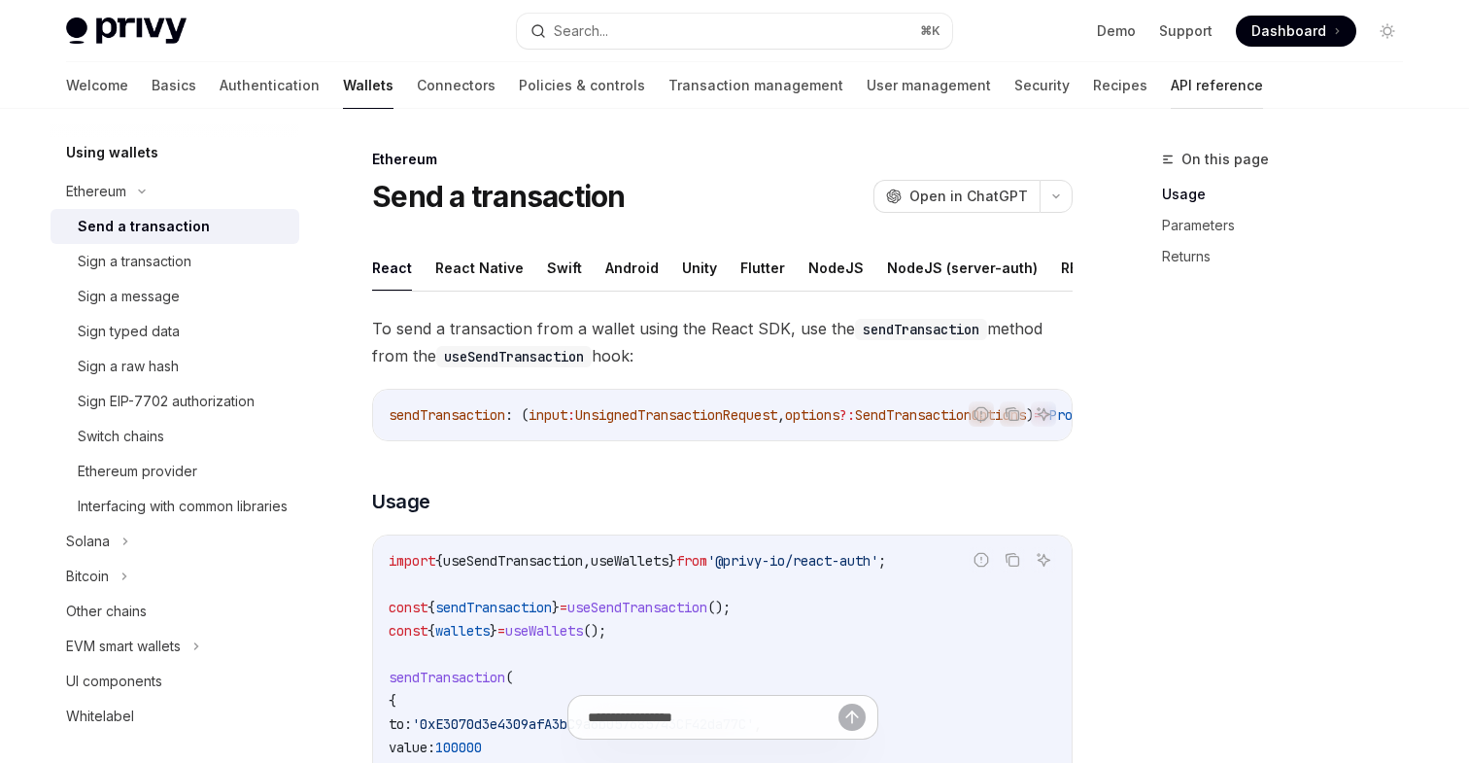
click at [1171, 78] on link "API reference" at bounding box center [1217, 85] width 92 height 47
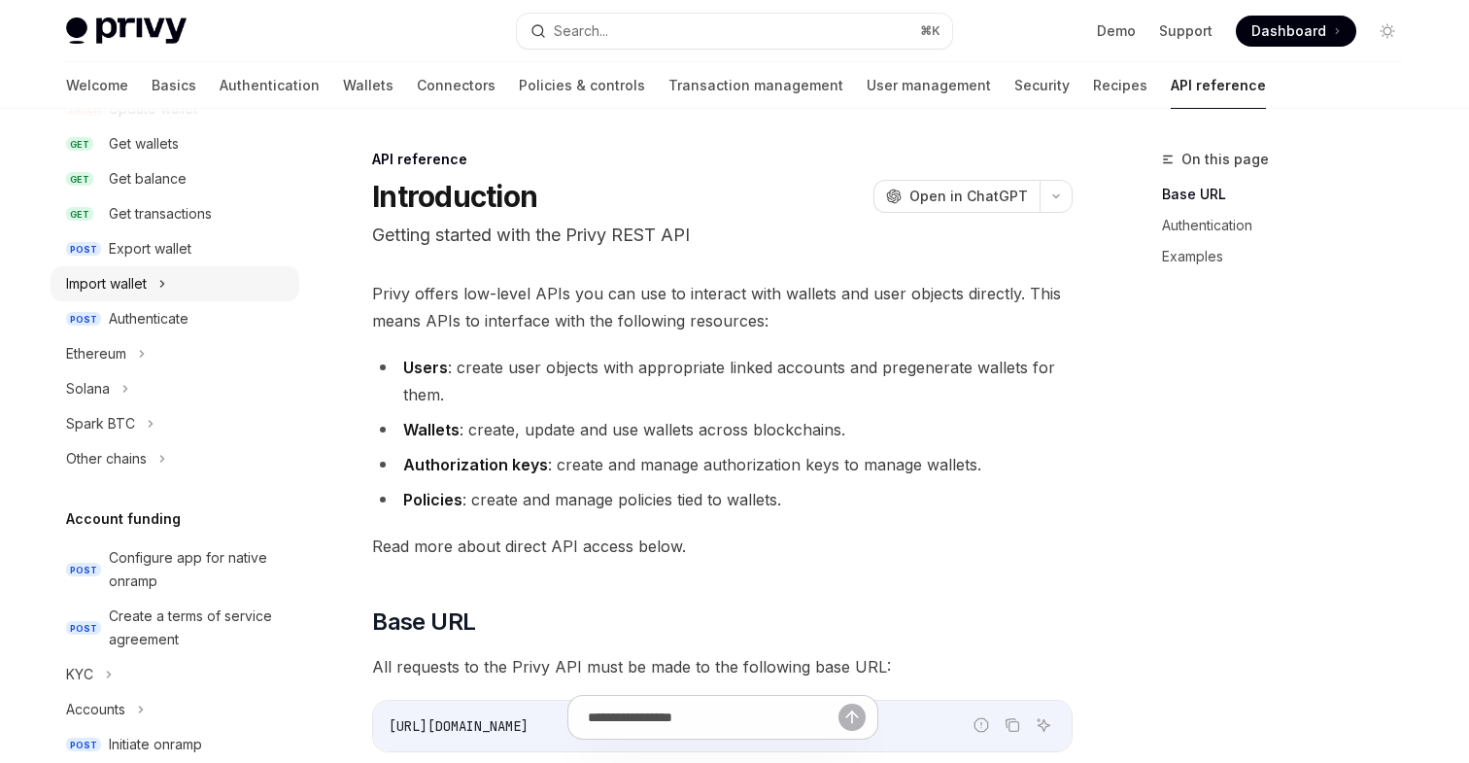
scroll to position [473, 0]
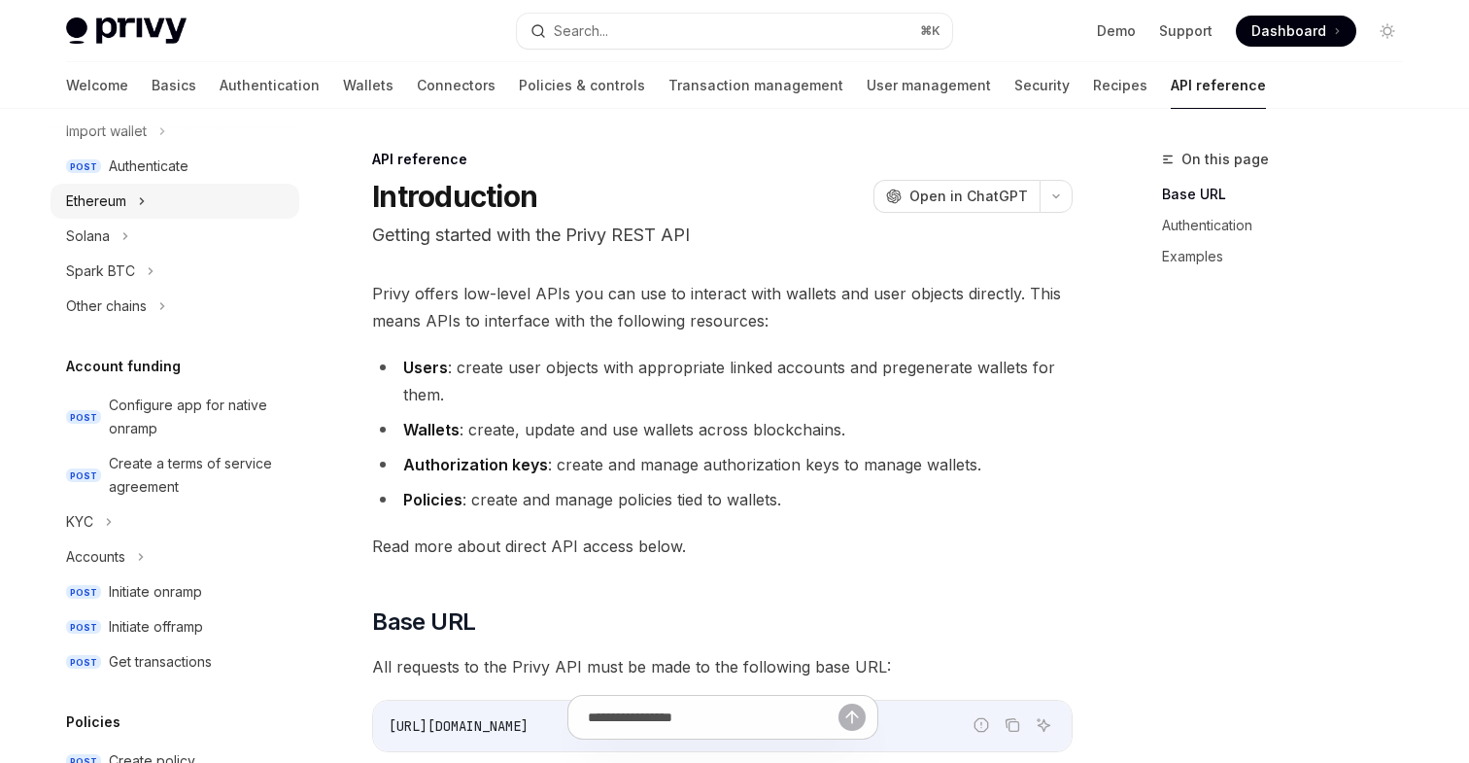
click at [134, 202] on div "Ethereum" at bounding box center [175, 201] width 249 height 35
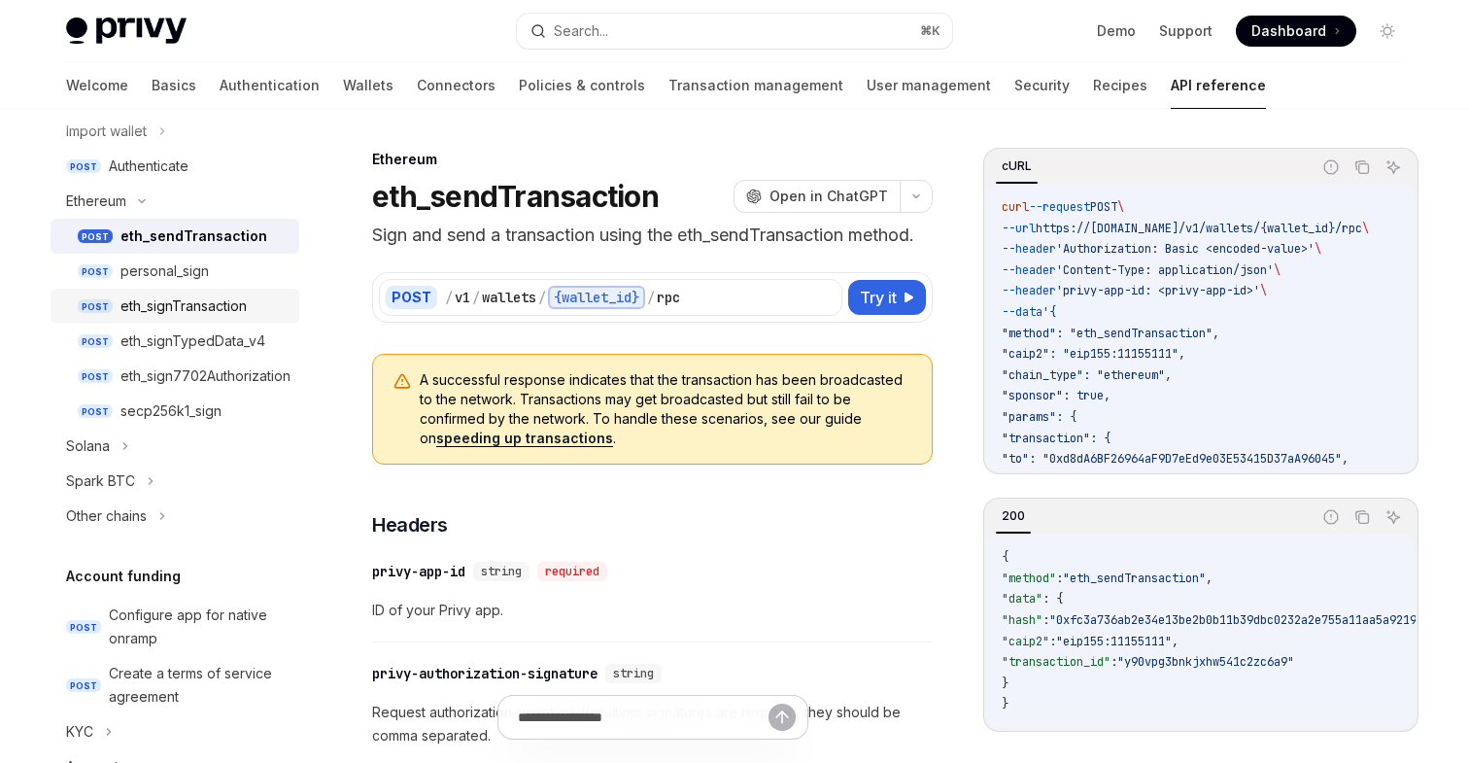
click at [208, 301] on div "eth_signTransaction" at bounding box center [183, 305] width 126 height 23
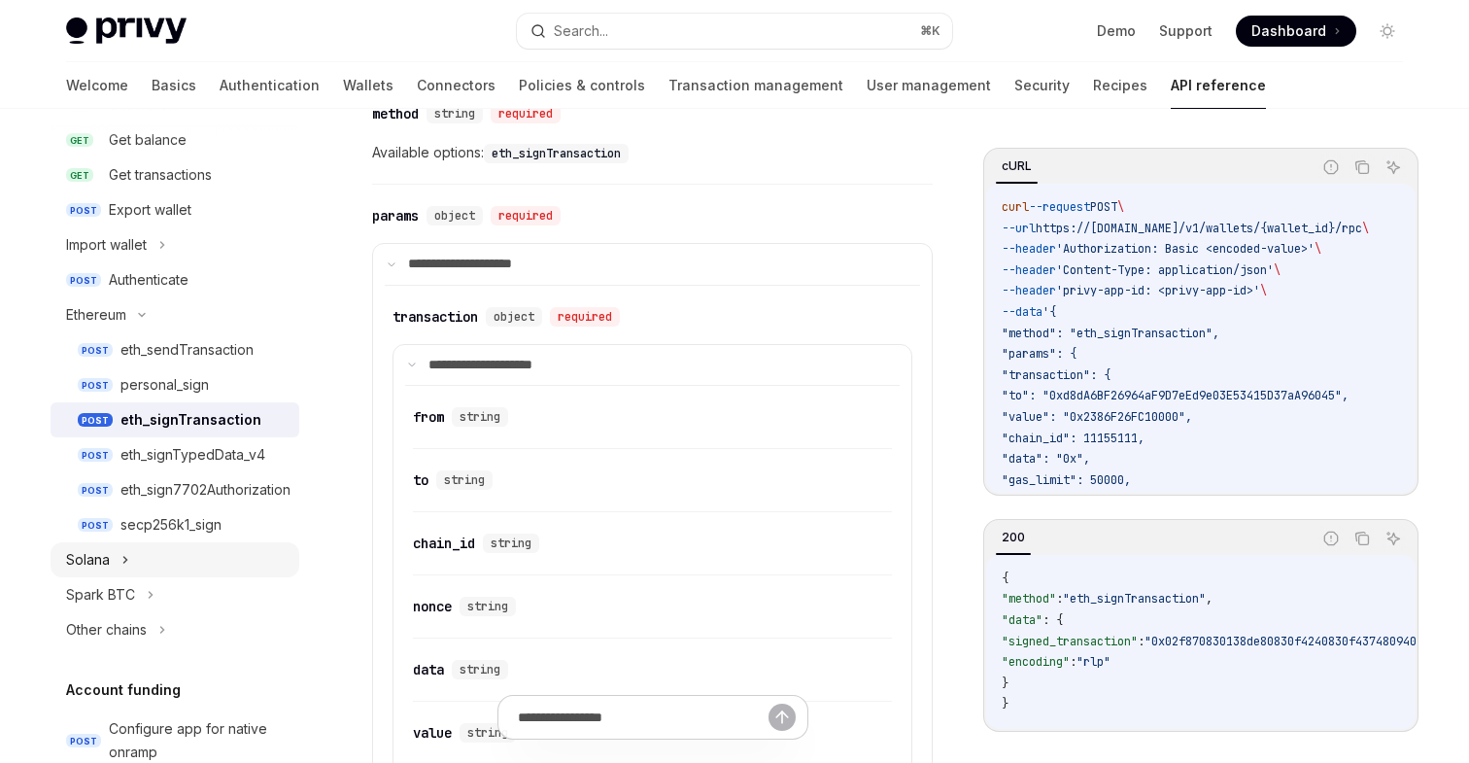
scroll to position [297, 0]
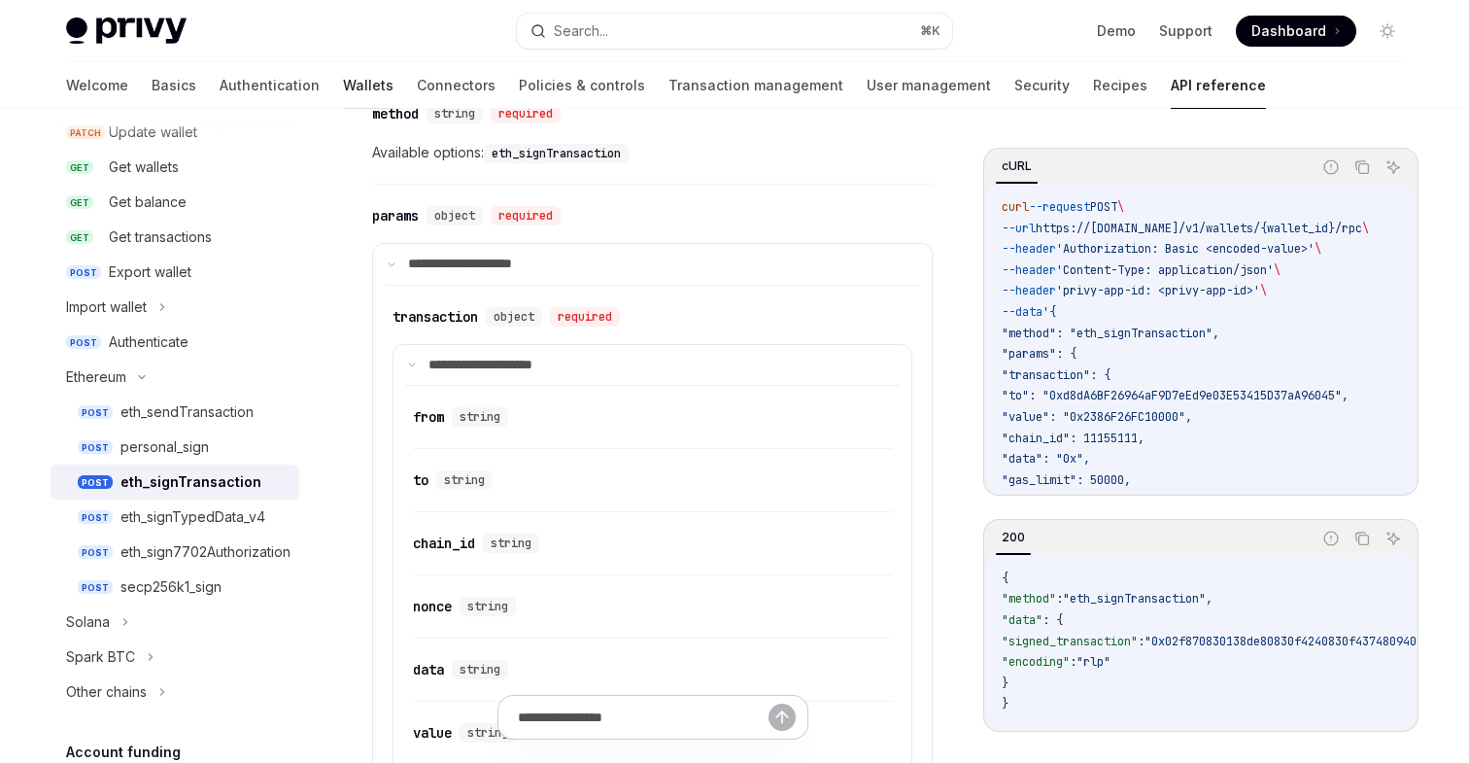
click at [343, 80] on link "Wallets" at bounding box center [368, 85] width 51 height 47
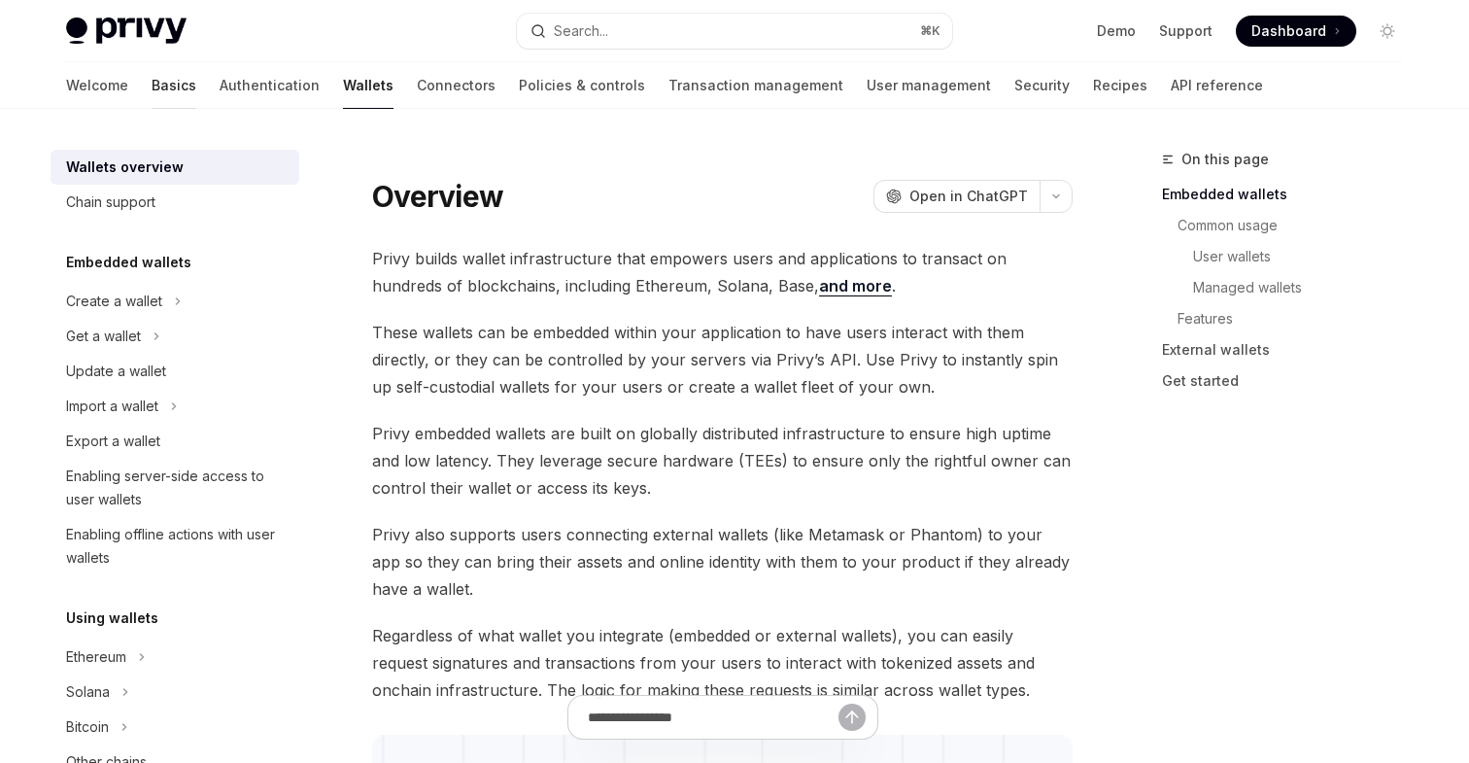
click at [152, 91] on link "Basics" at bounding box center [174, 85] width 45 height 47
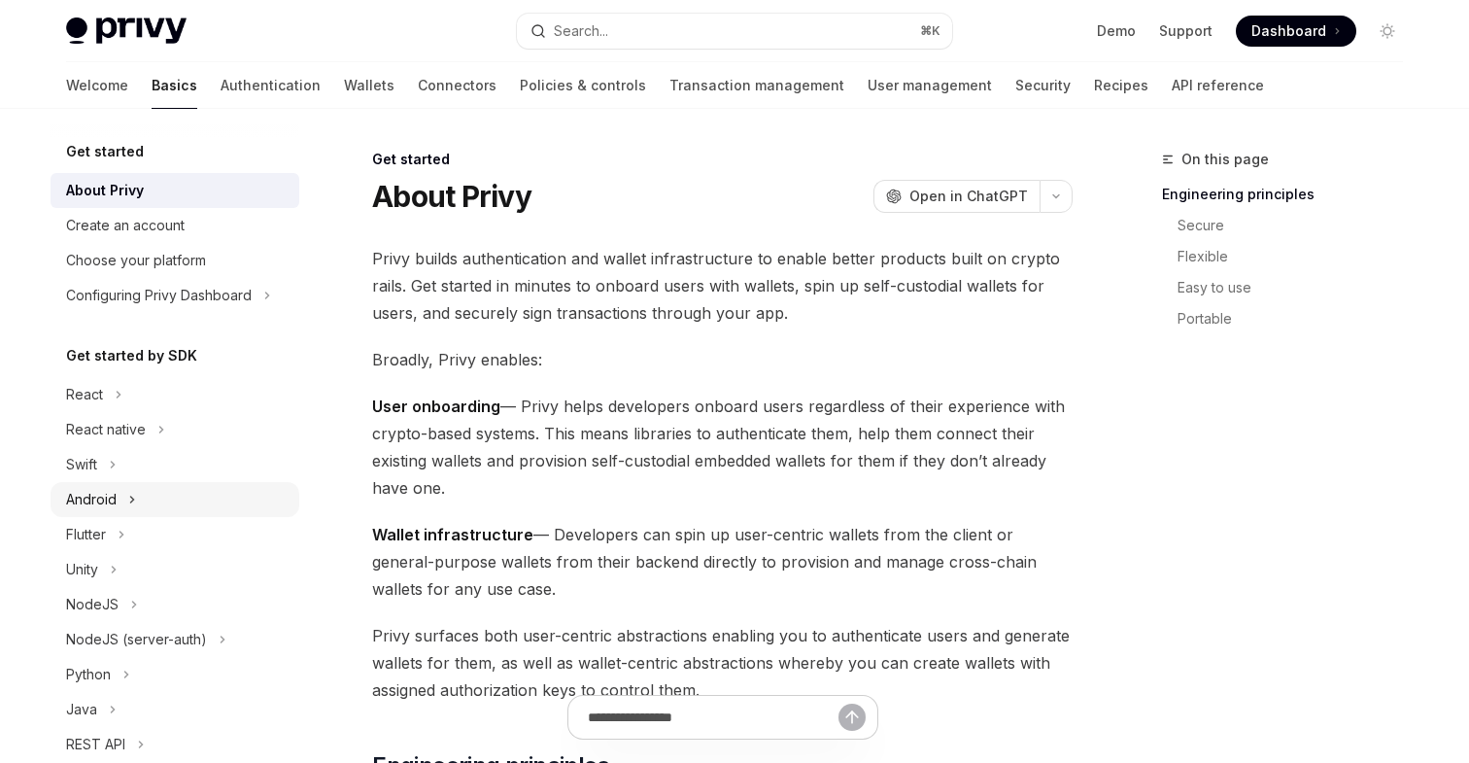
click at [151, 495] on div "Android" at bounding box center [175, 499] width 249 height 35
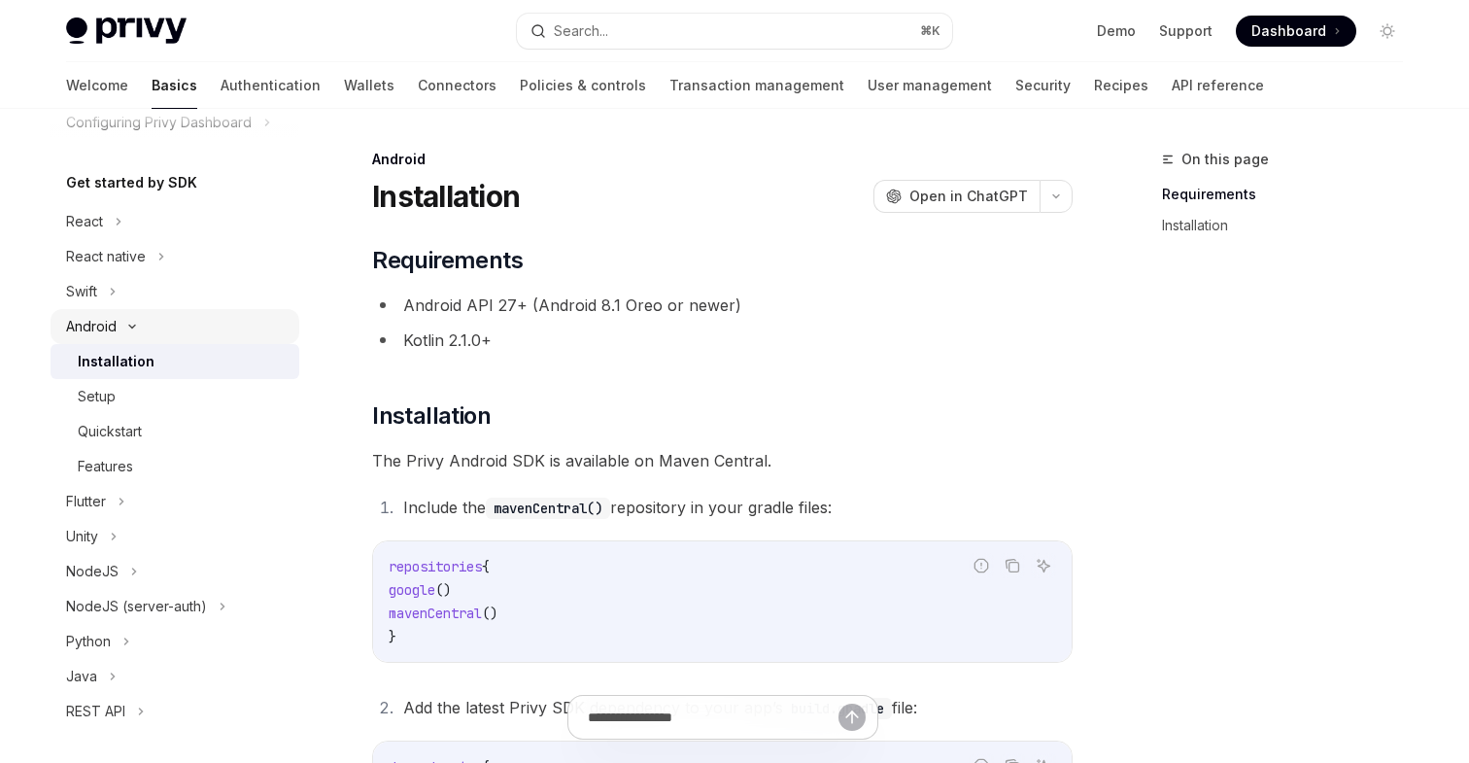
scroll to position [194, 0]
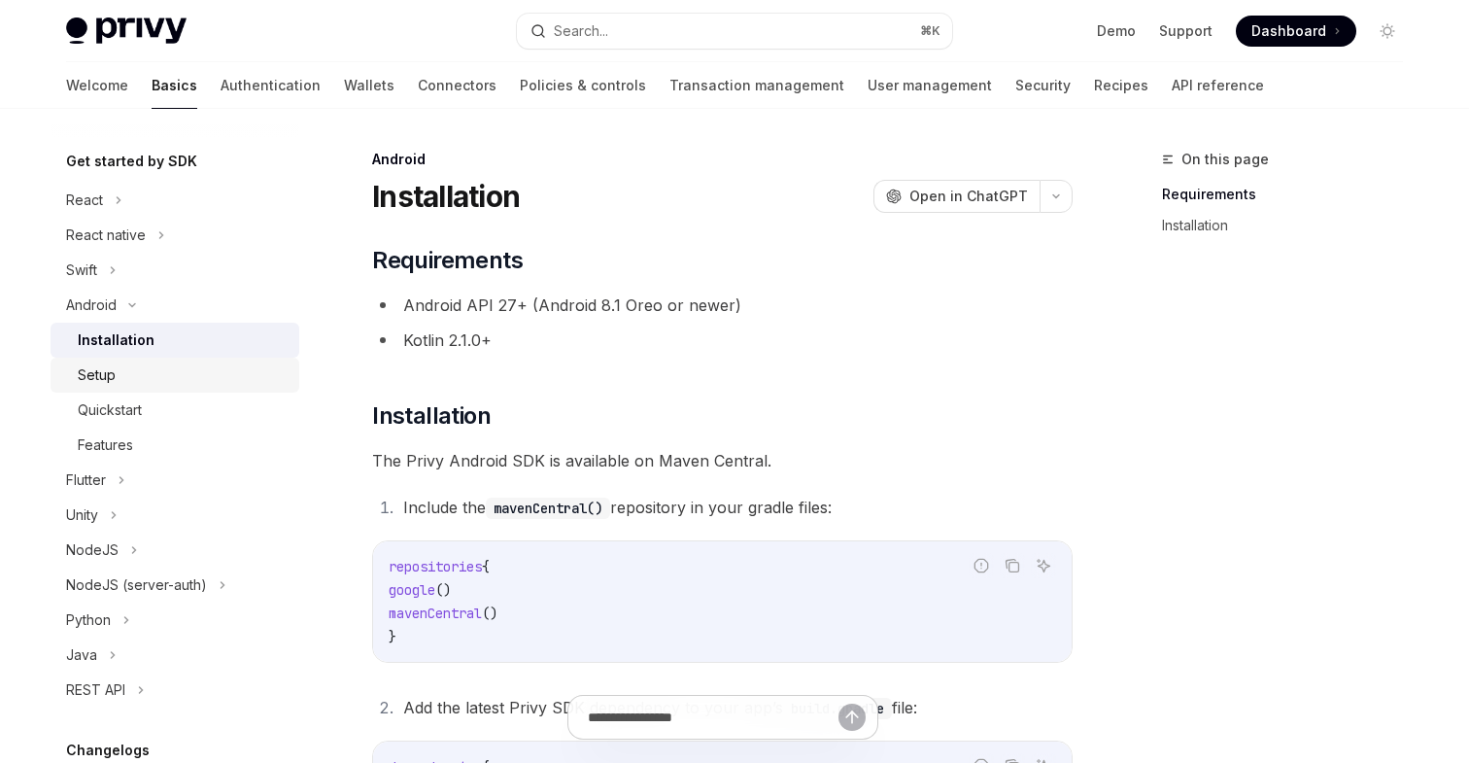
click at [107, 367] on div "Setup" at bounding box center [97, 374] width 38 height 23
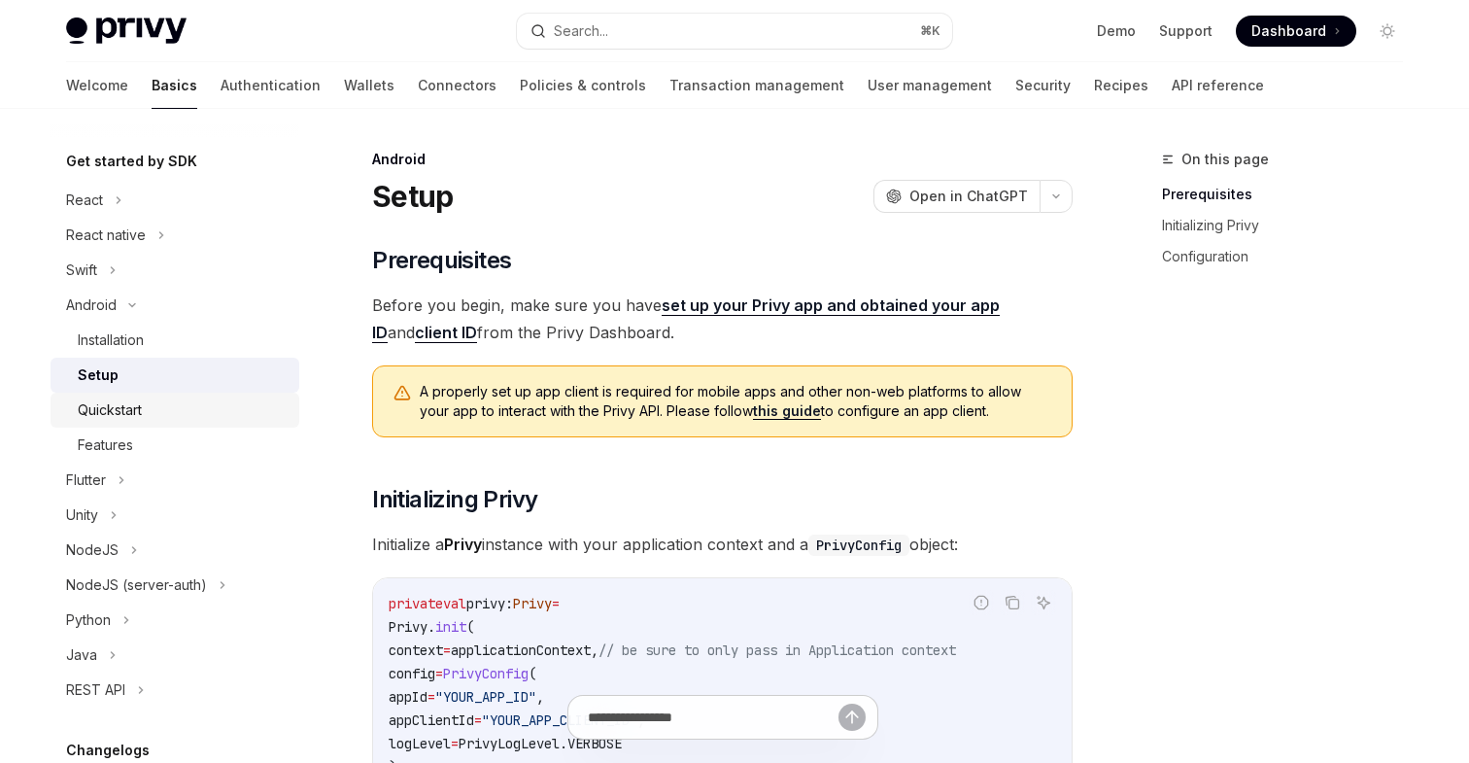
click at [142, 418] on div "Quickstart" at bounding box center [110, 409] width 64 height 23
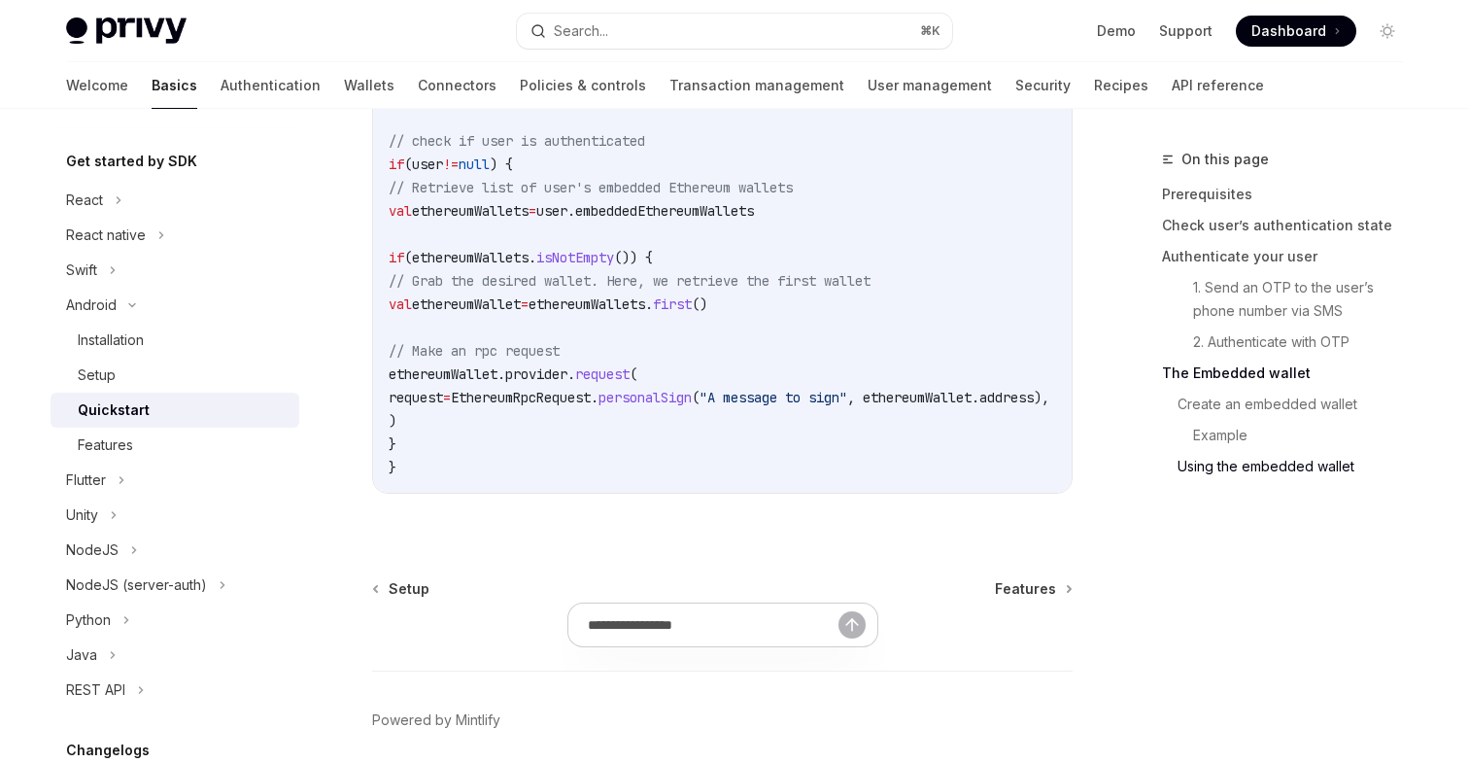
scroll to position [4736, 0]
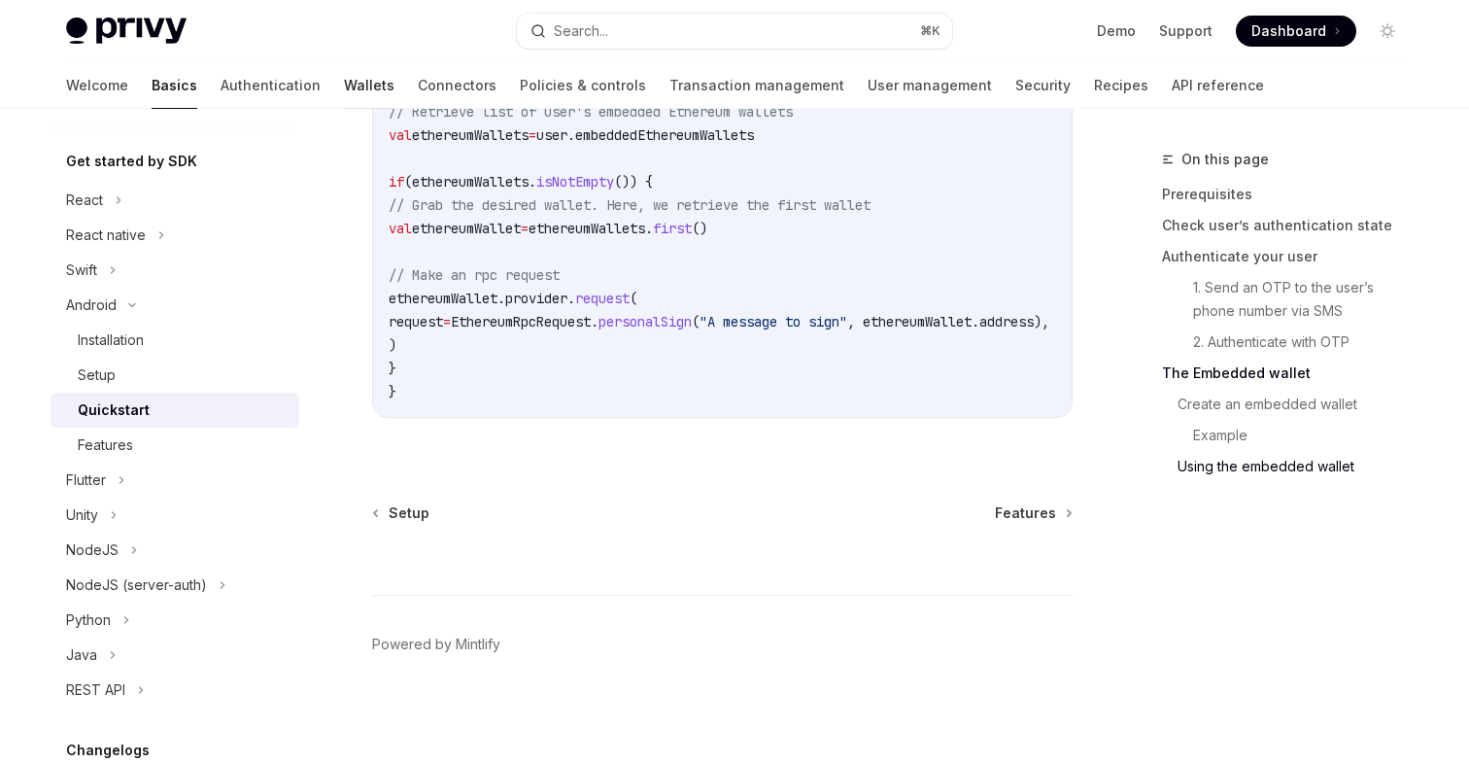
click at [344, 85] on link "Wallets" at bounding box center [369, 85] width 51 height 47
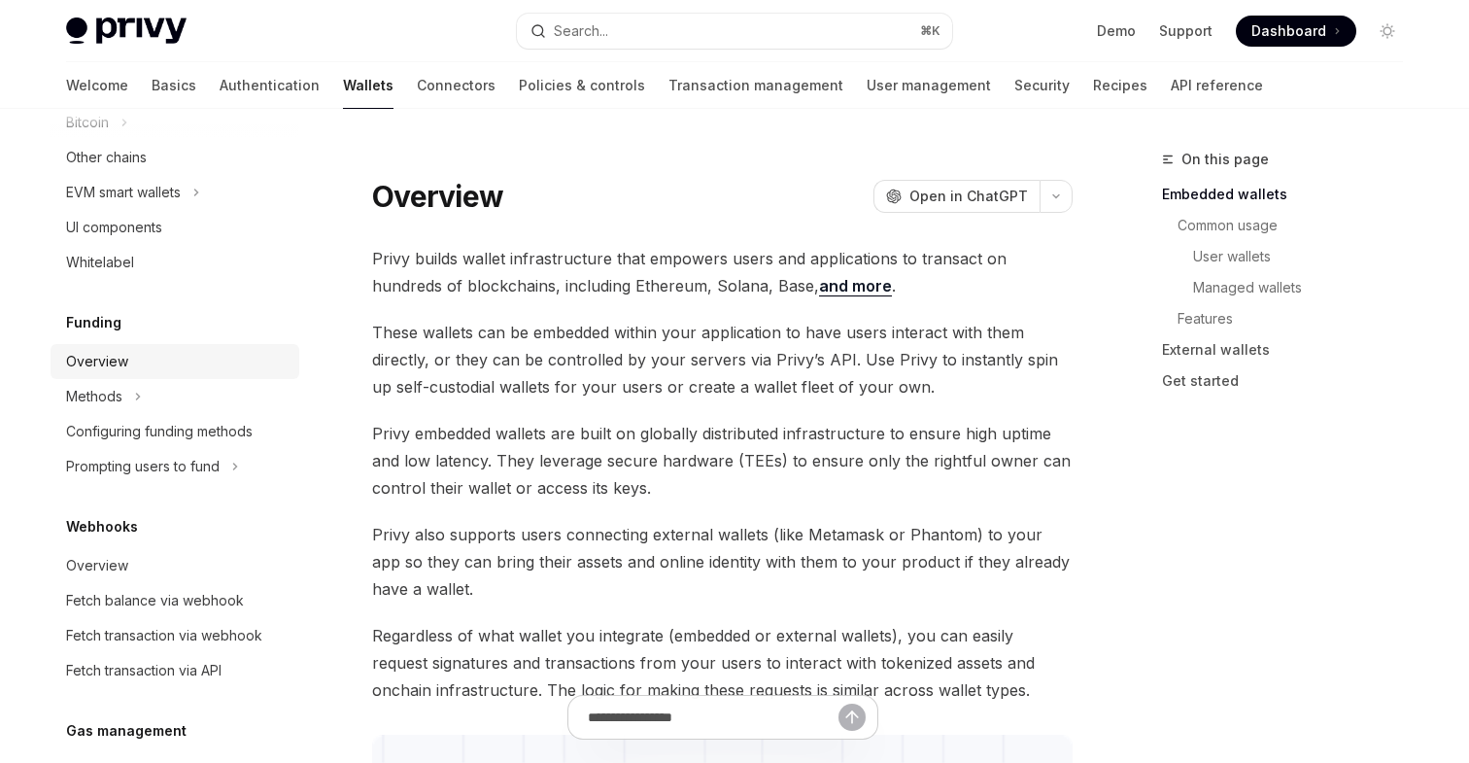
scroll to position [657, 0]
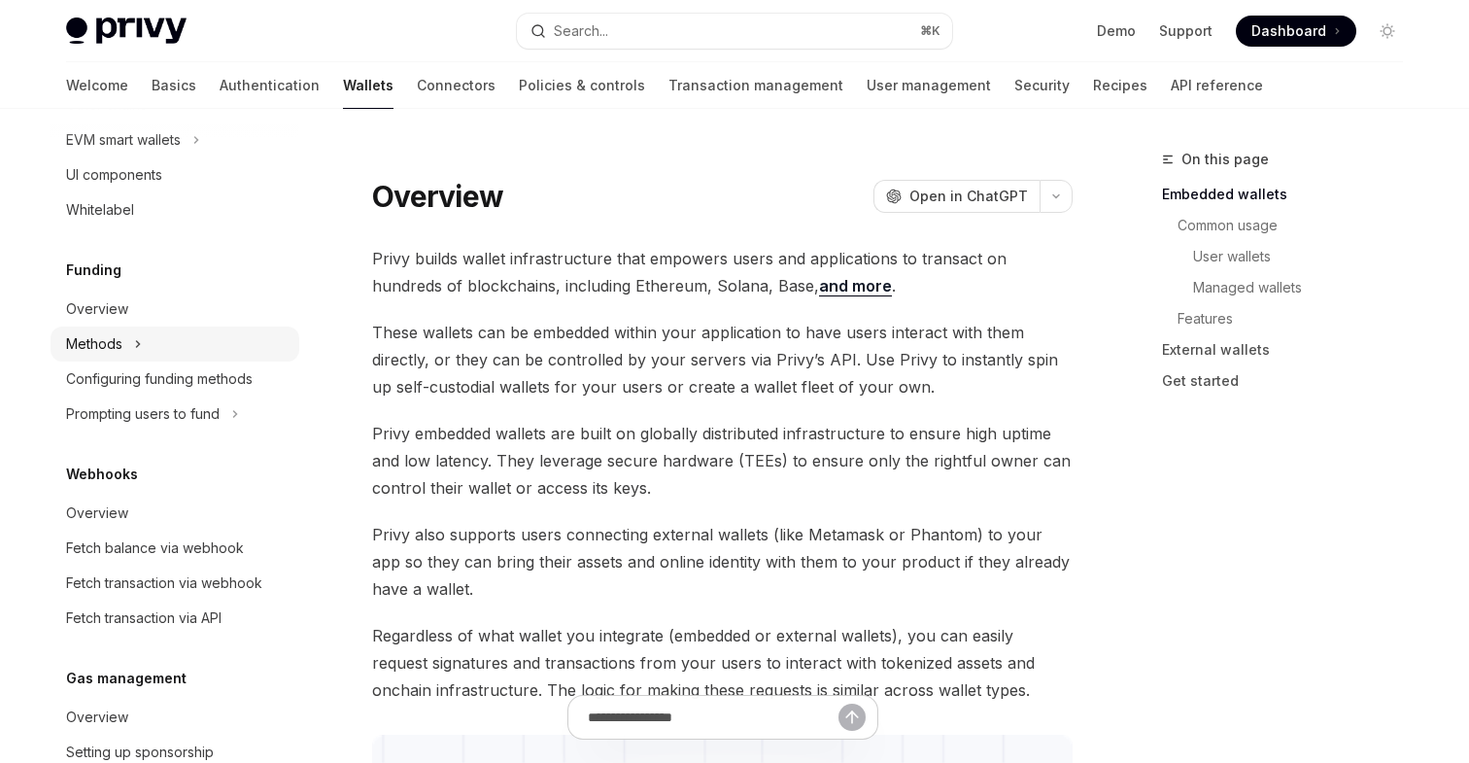
click at [128, 351] on div "Methods" at bounding box center [175, 343] width 249 height 35
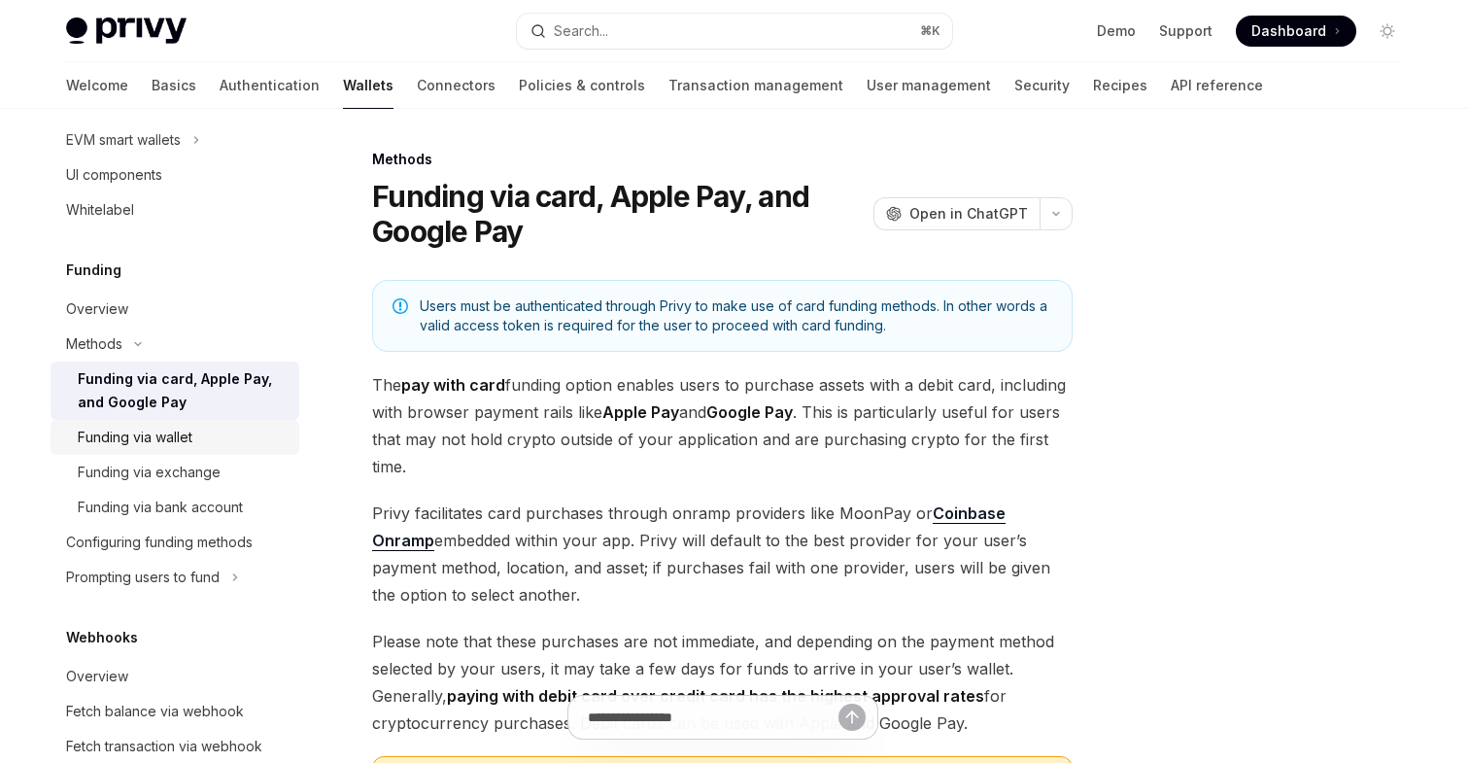
click at [168, 442] on div "Funding via wallet" at bounding box center [135, 437] width 115 height 23
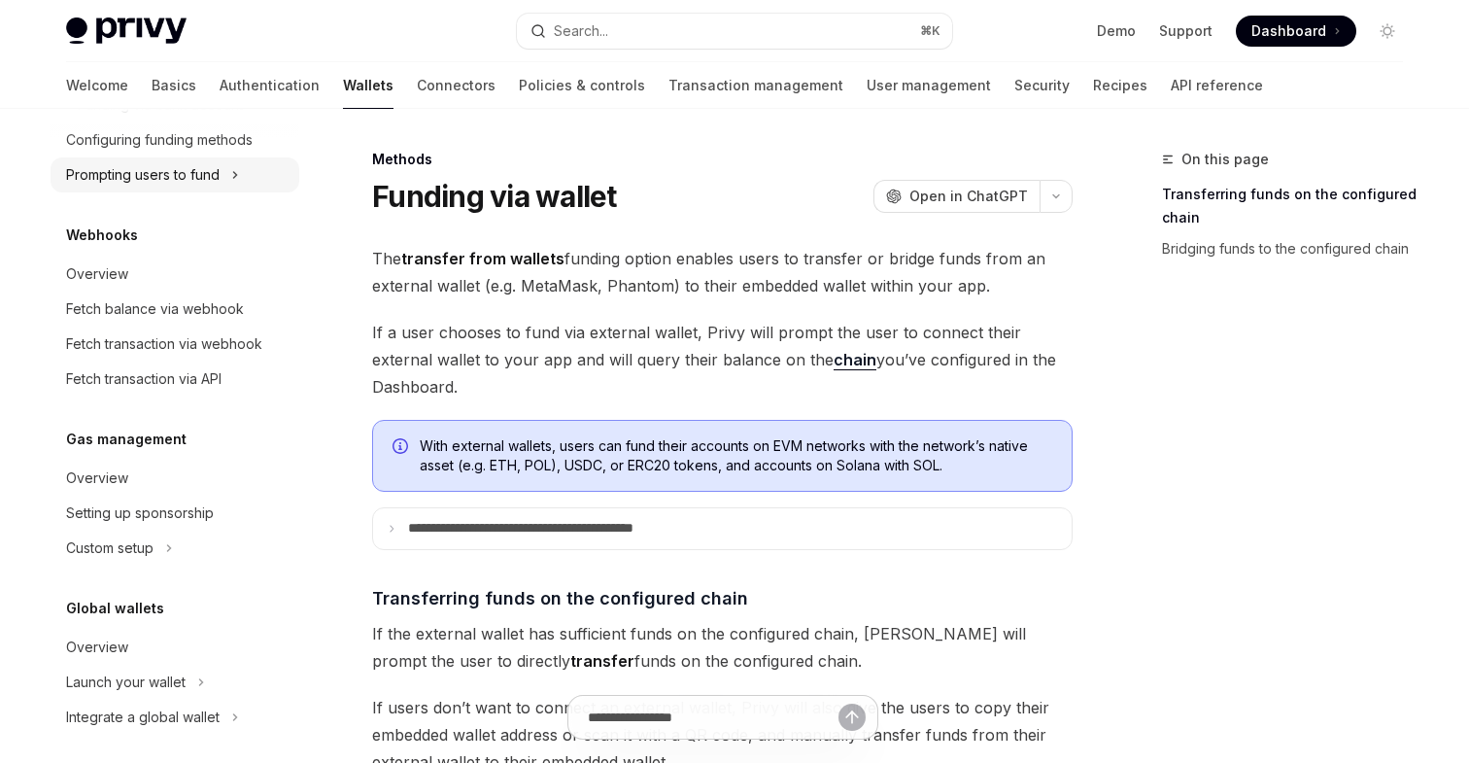
scroll to position [1070, 0]
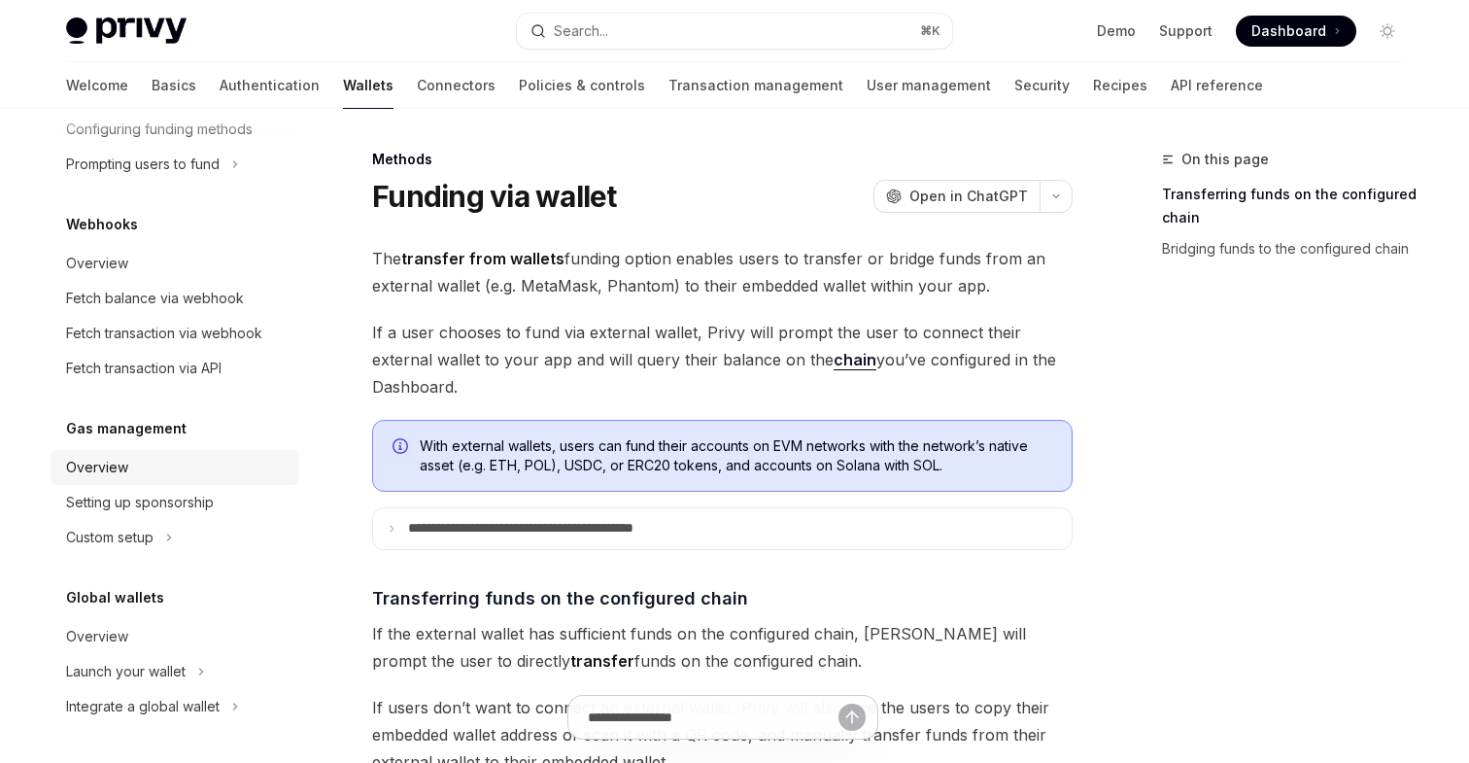
click at [143, 465] on div "Overview" at bounding box center [177, 467] width 222 height 23
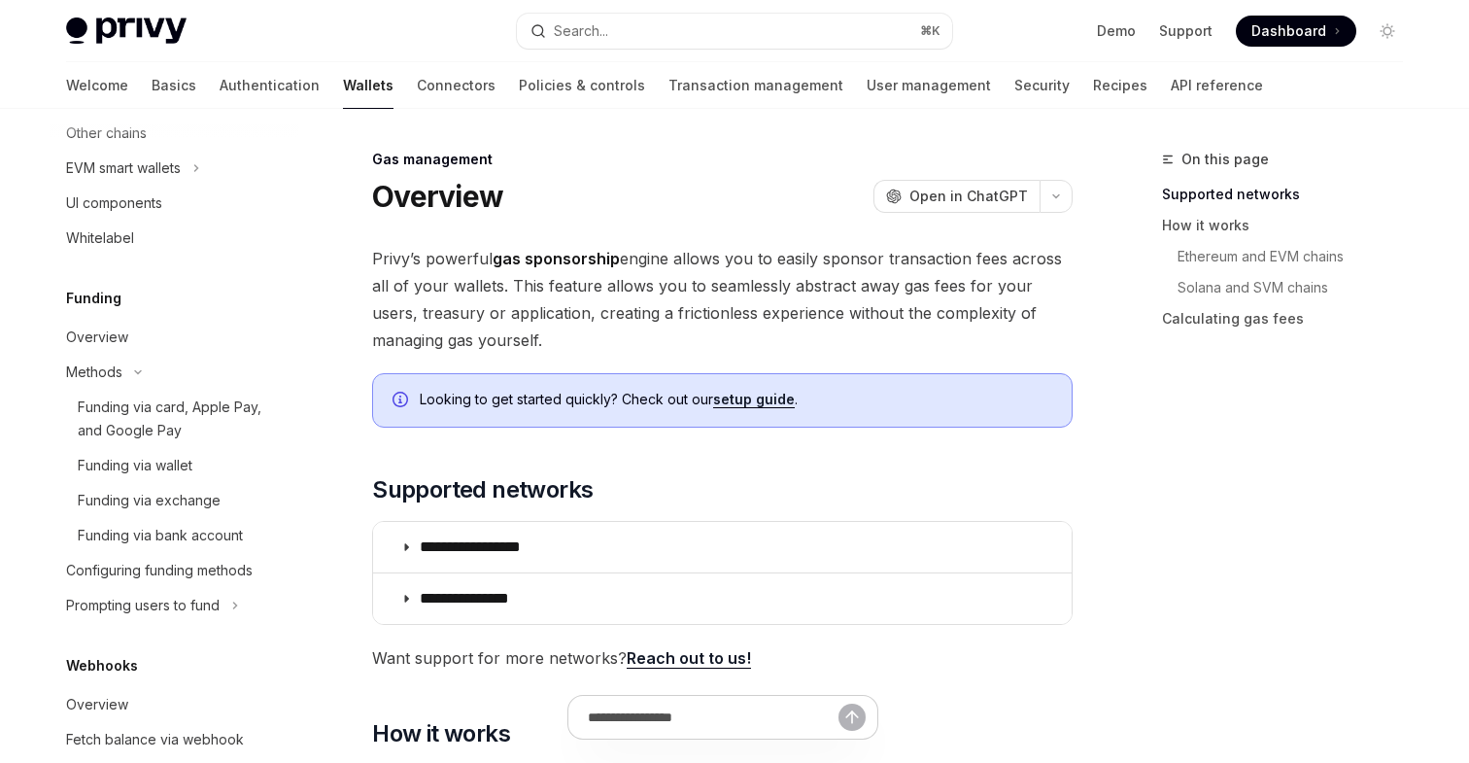
scroll to position [347, 0]
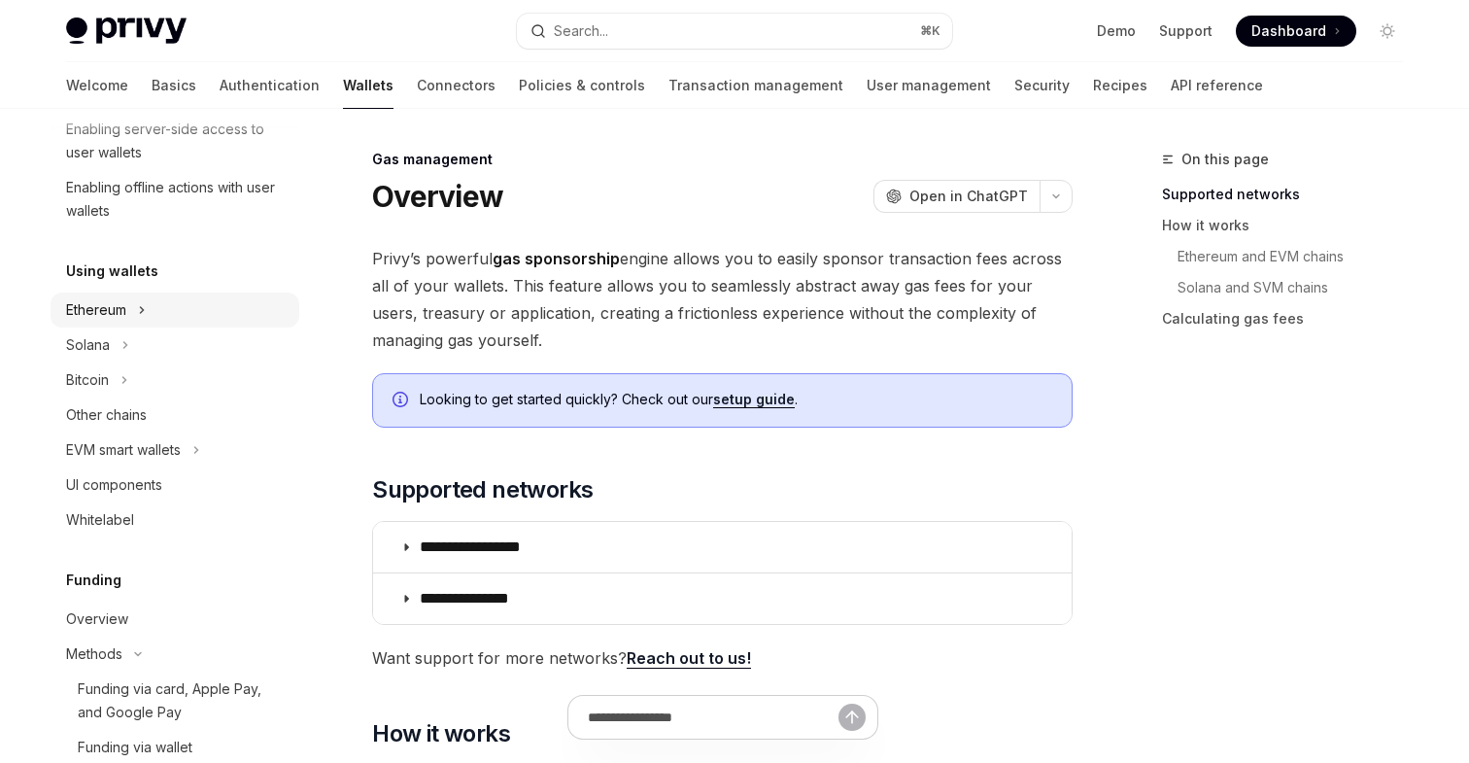
click at [125, 304] on div "Ethereum" at bounding box center [96, 309] width 60 height 23
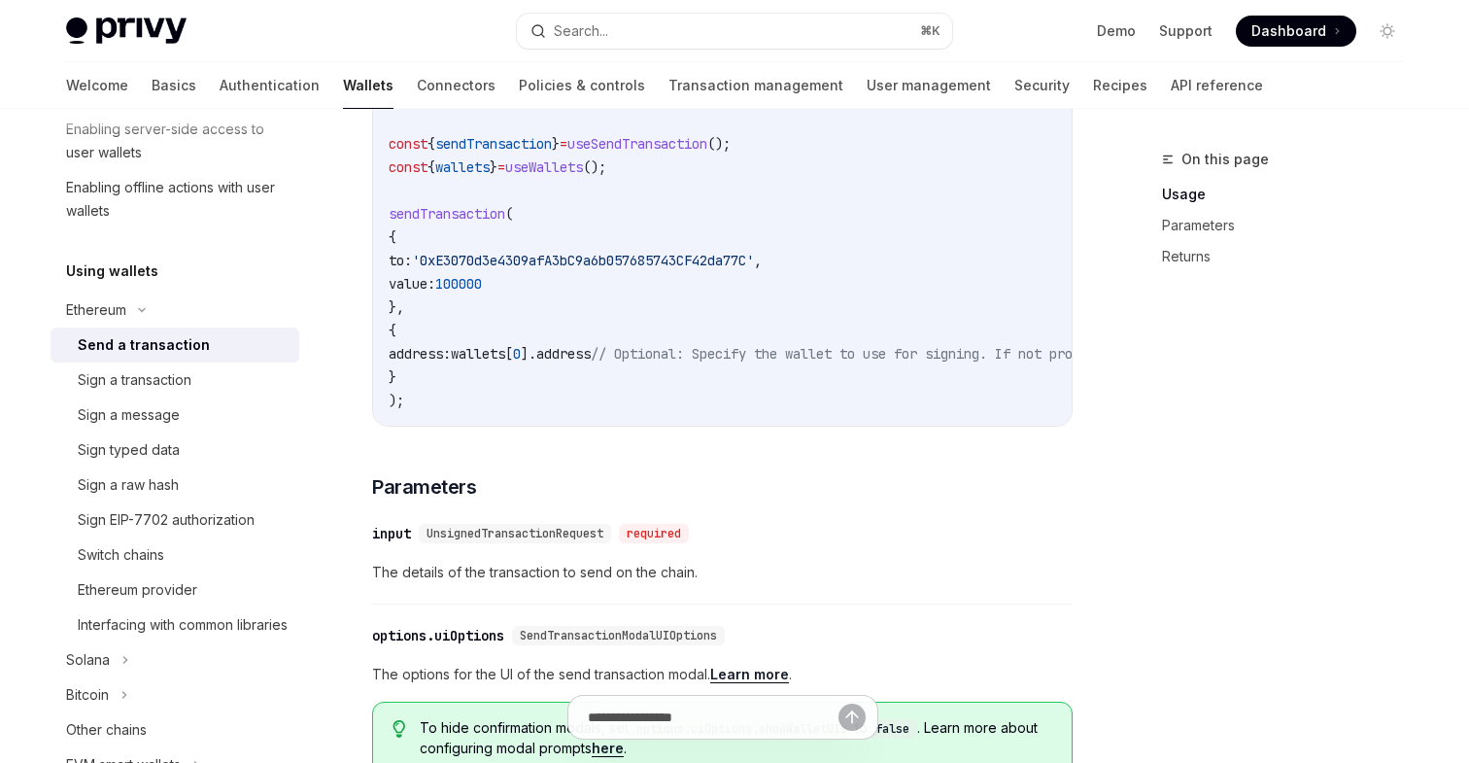
scroll to position [590, 0]
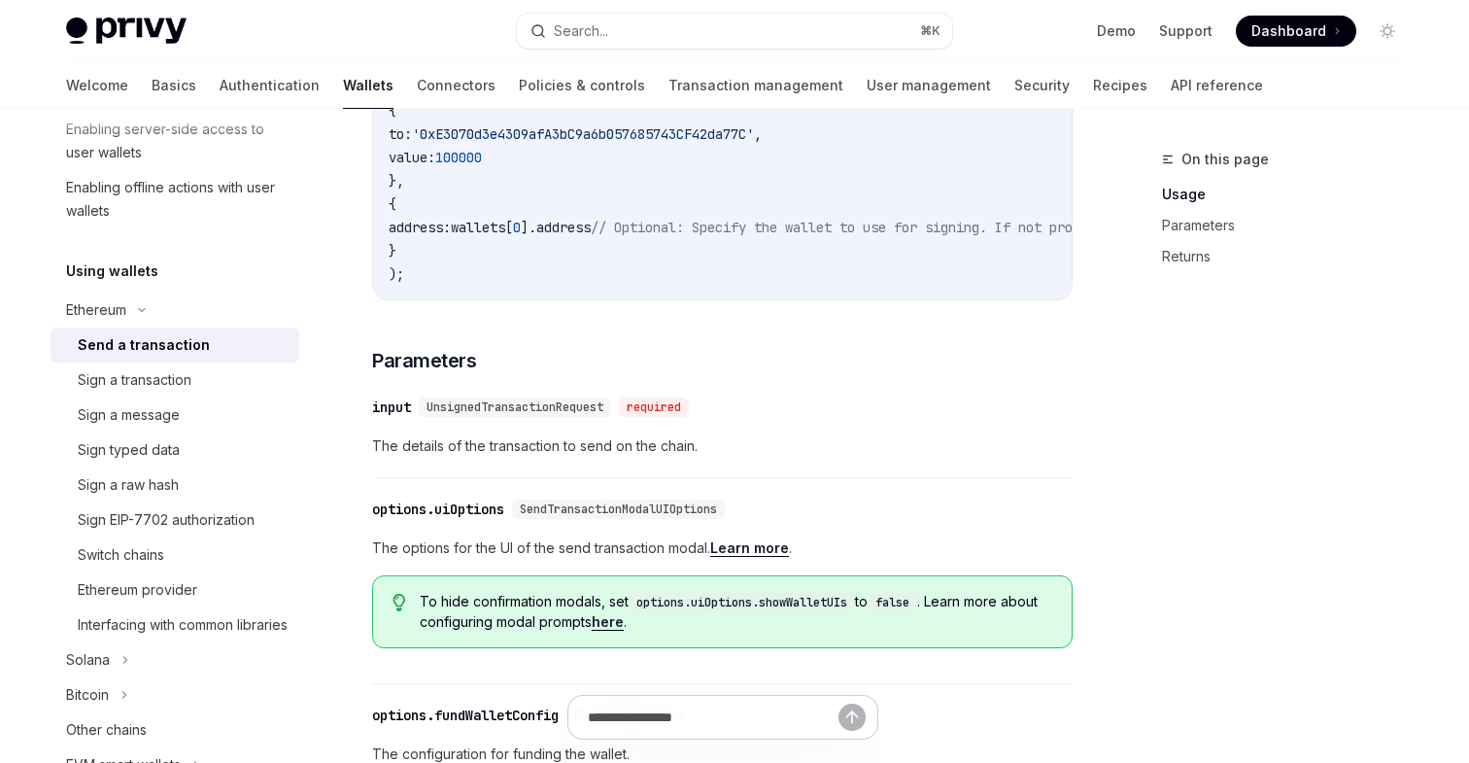
click at [525, 415] on span "UnsignedTransactionRequest" at bounding box center [515, 407] width 177 height 16
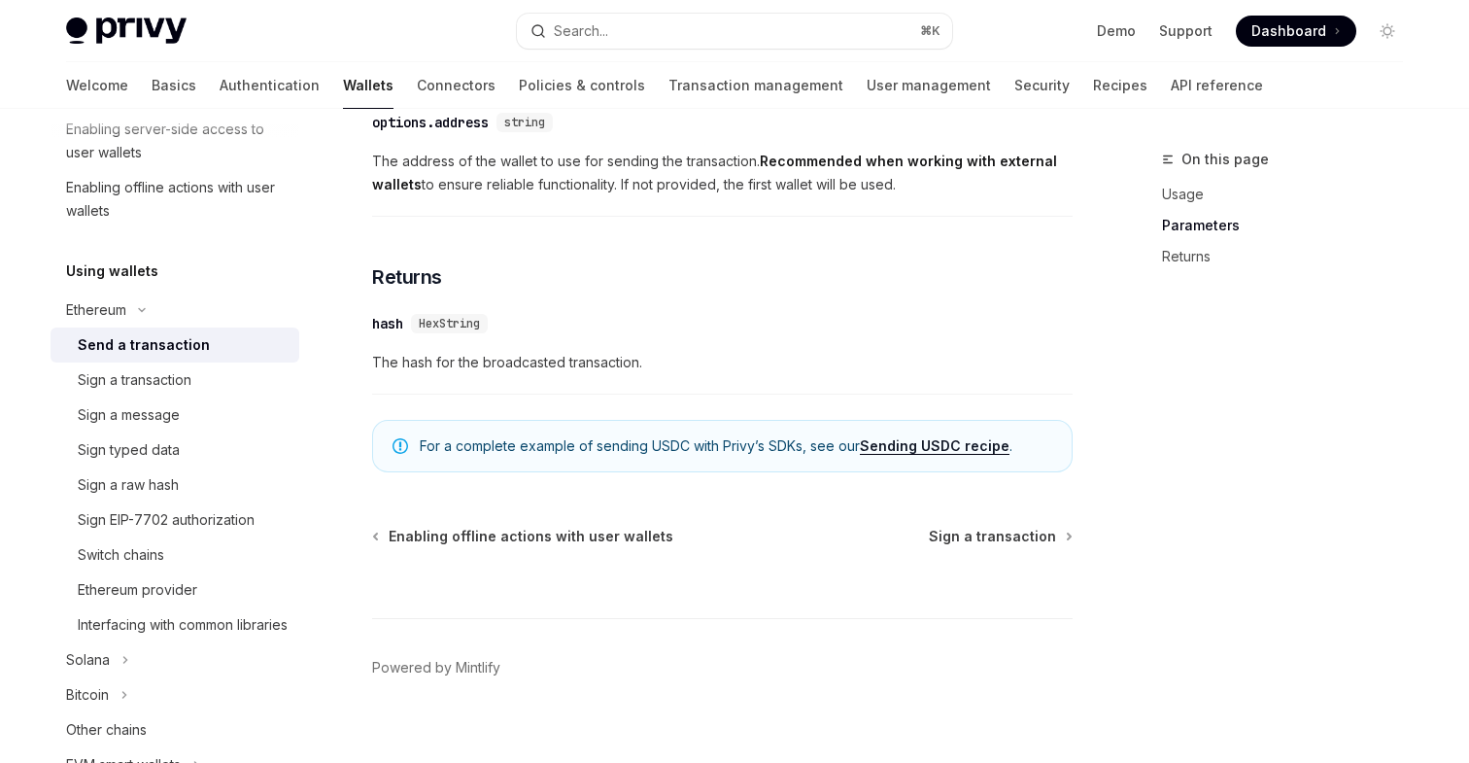
scroll to position [1323, 0]
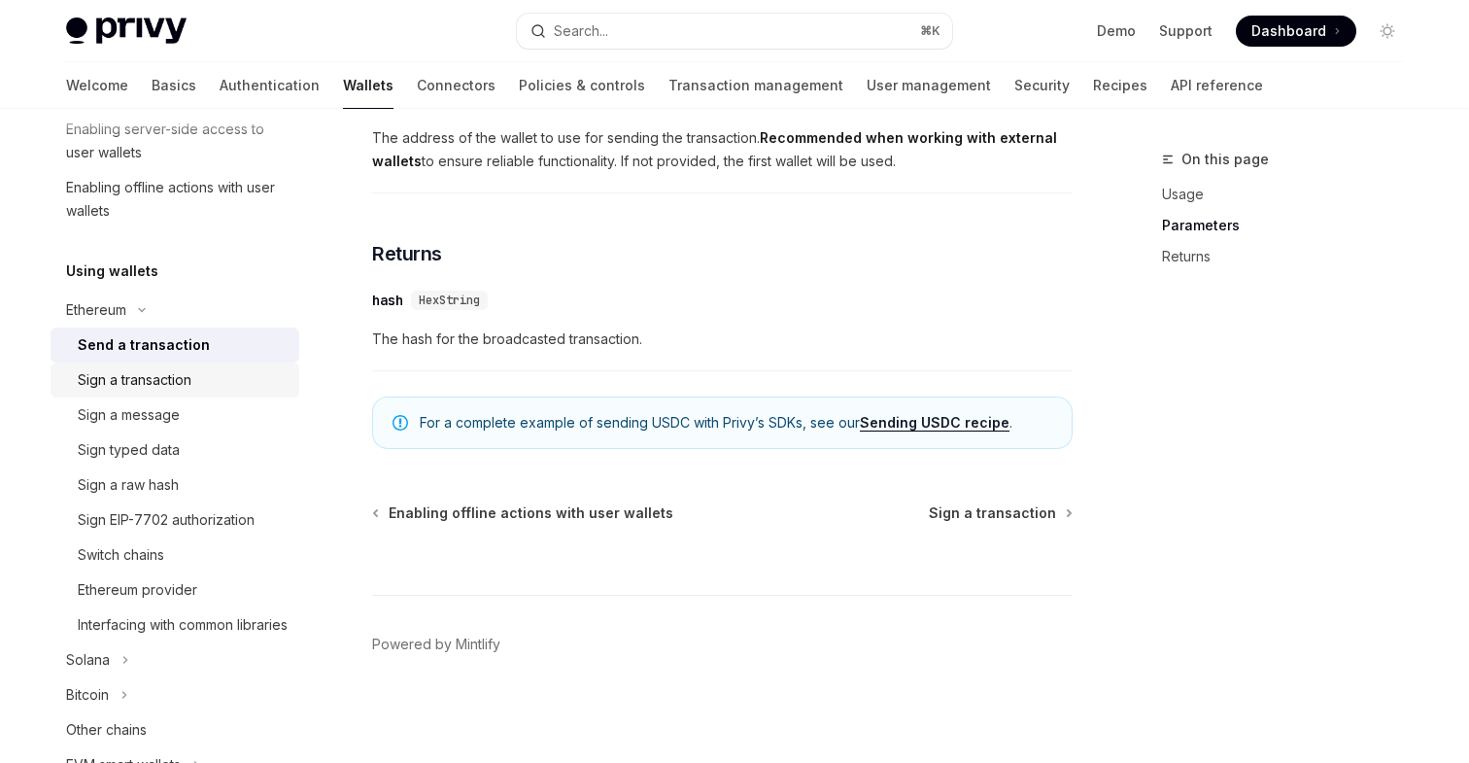
click at [172, 381] on div "Sign a transaction" at bounding box center [135, 379] width 114 height 23
type textarea "*"
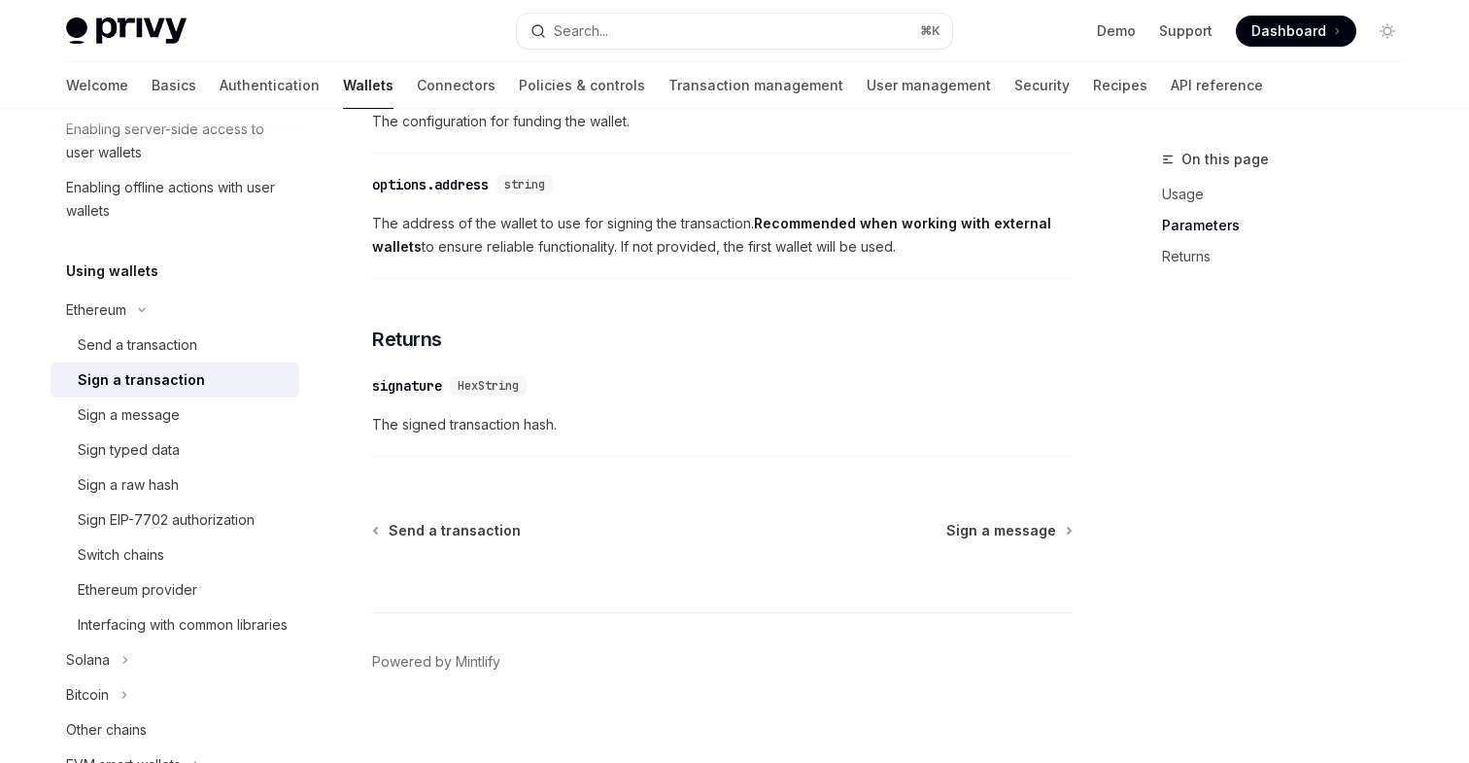
scroll to position [1255, 0]
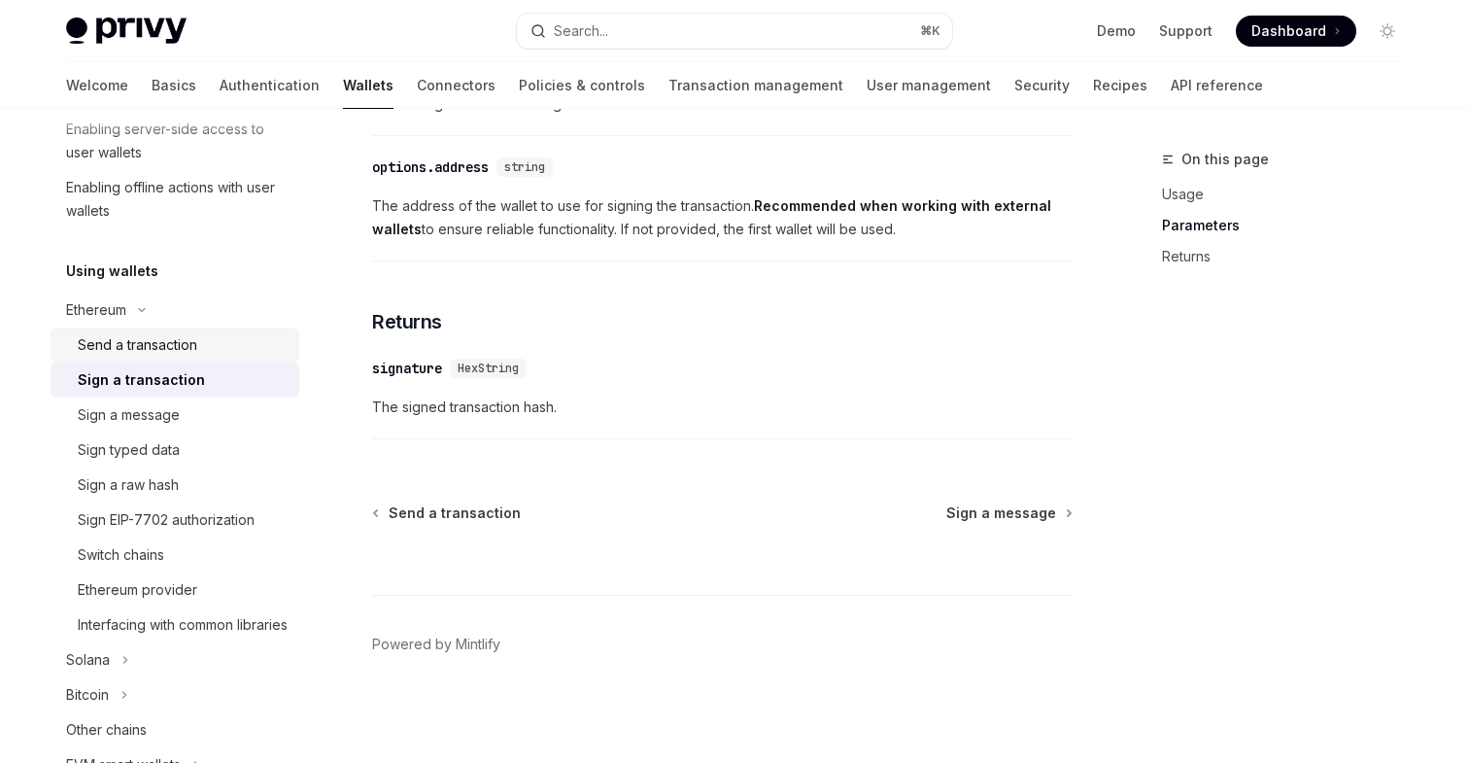
click at [179, 341] on div "Send a transaction" at bounding box center [137, 344] width 119 height 23
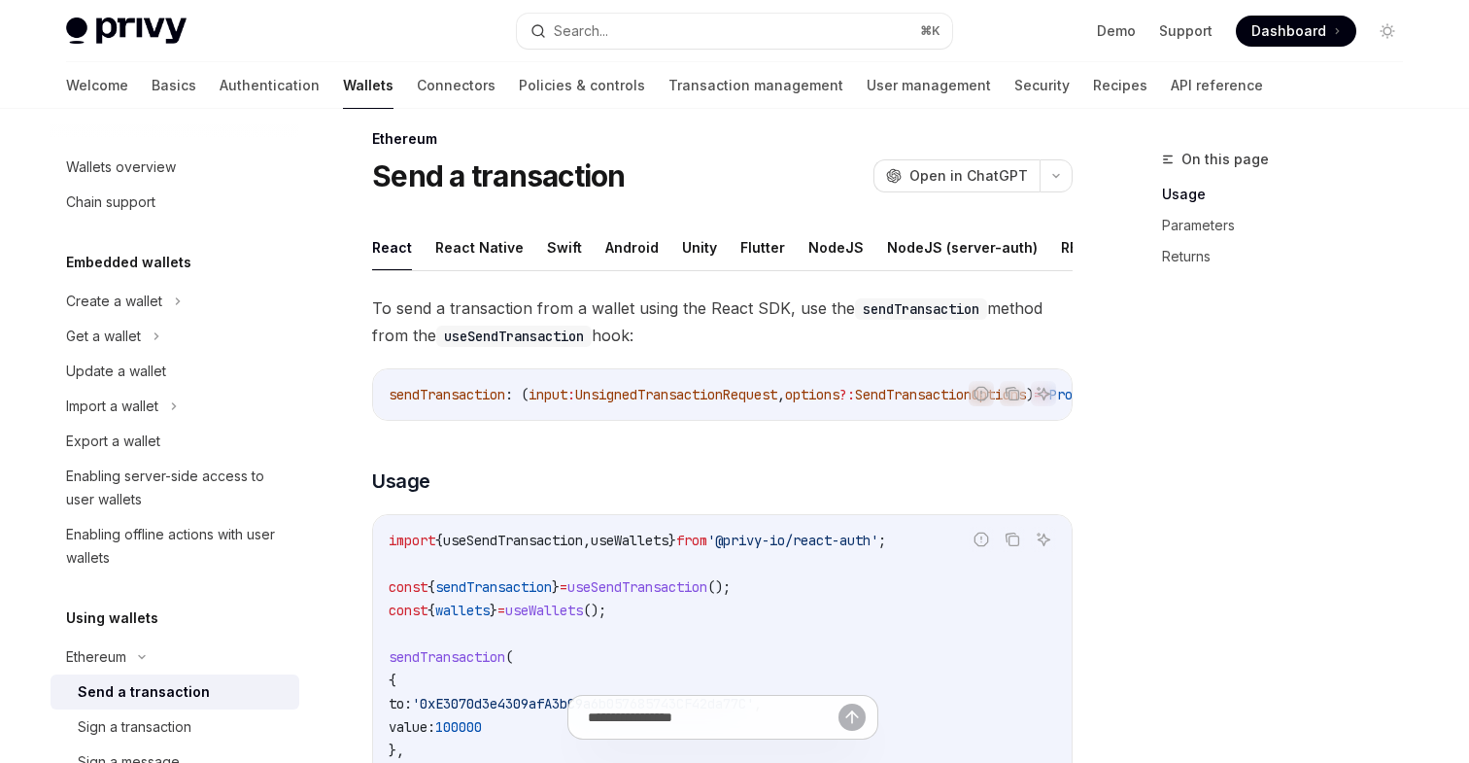
scroll to position [23, 0]
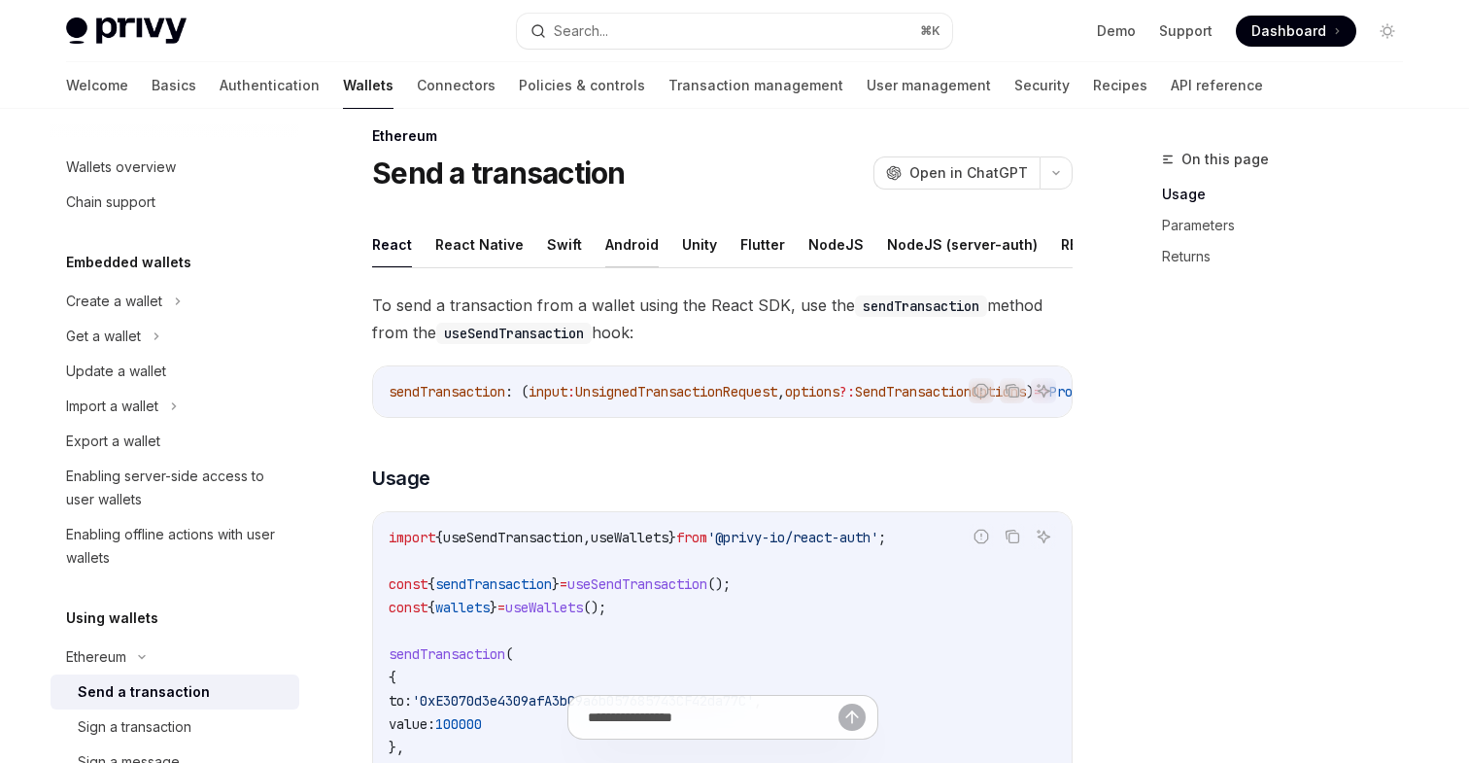
click at [630, 241] on button "Android" at bounding box center [631, 245] width 53 height 46
type textarea "*"
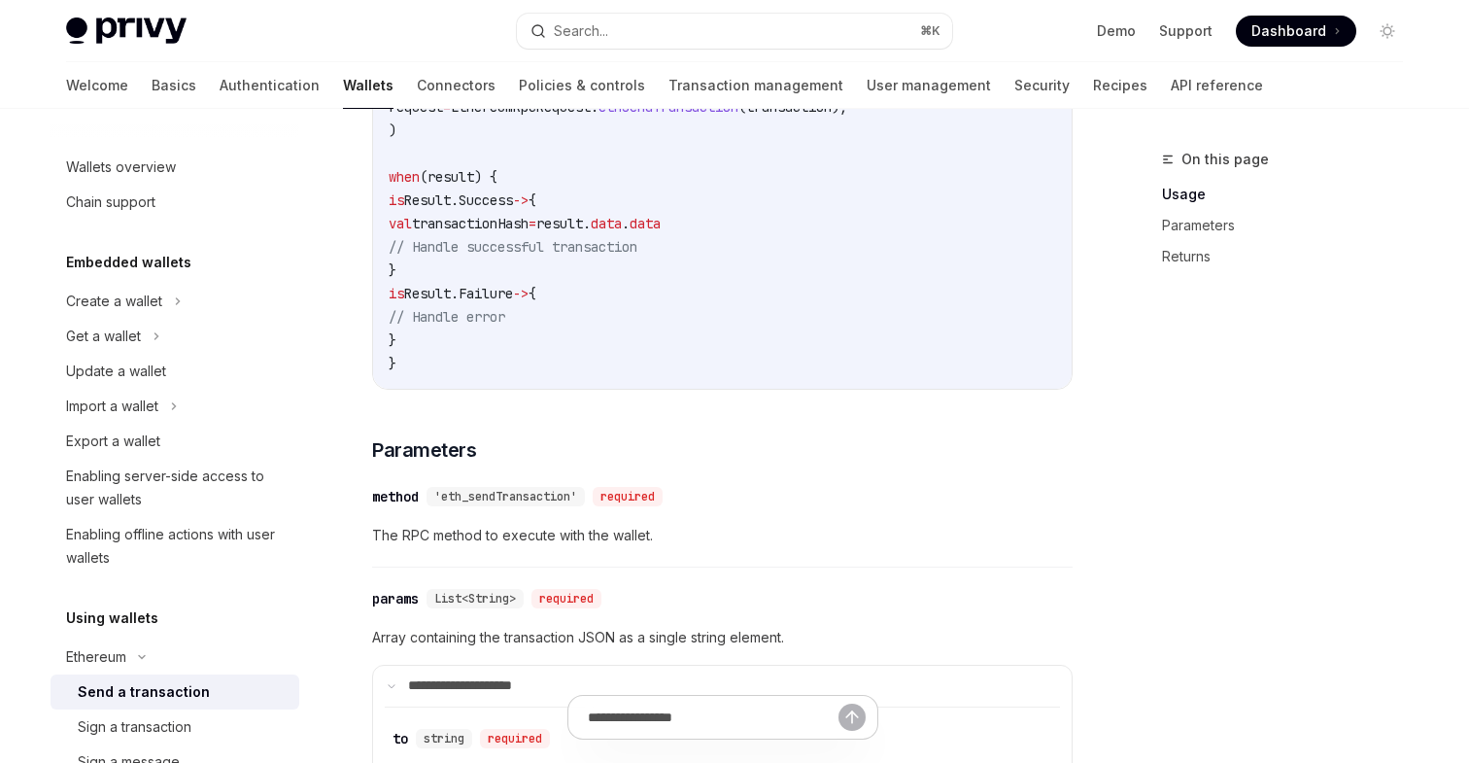
scroll to position [651, 0]
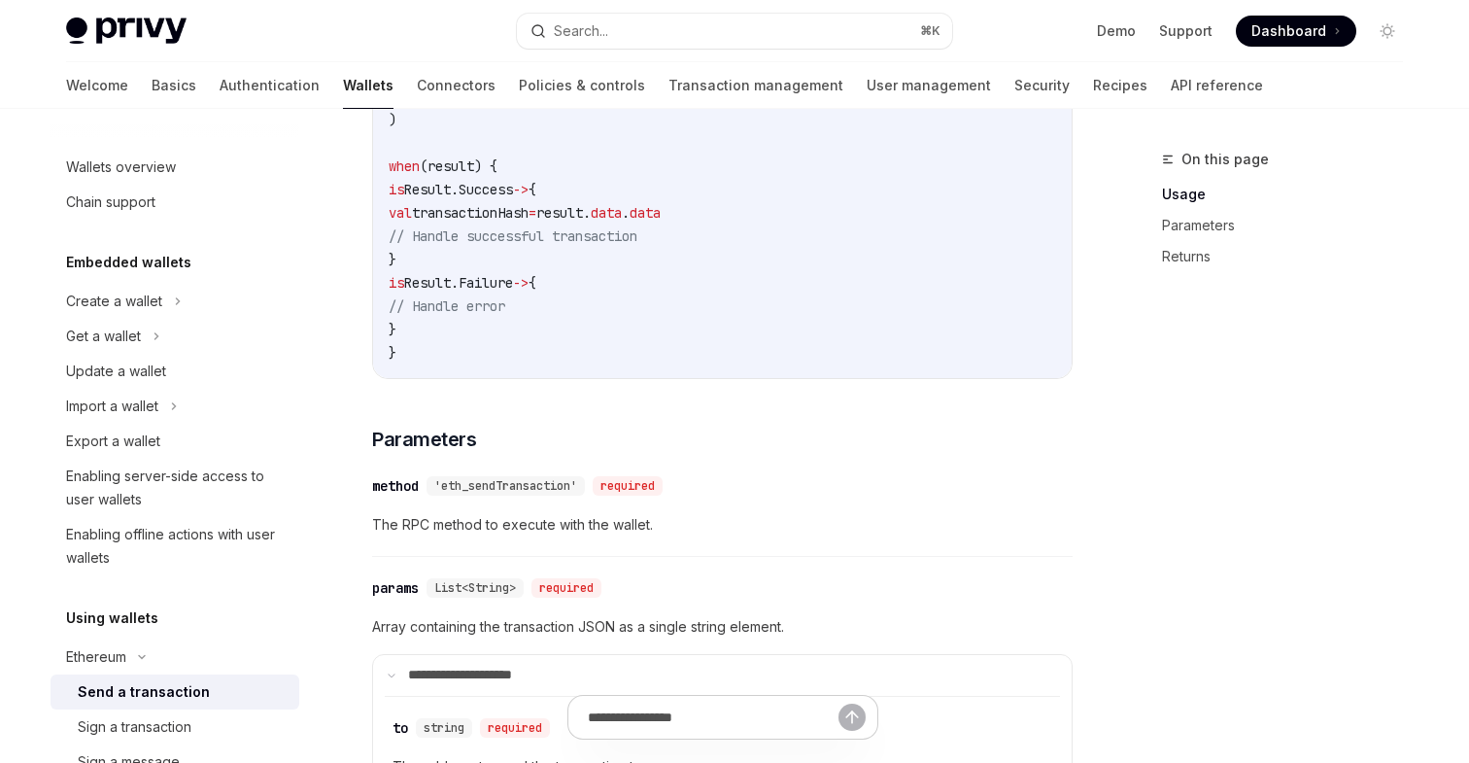
click at [504, 487] on span "'eth_sendTransaction'" at bounding box center [505, 486] width 143 height 16
click at [597, 517] on div "​ method 'eth_sendTransaction' required The RPC method to execute with the wall…" at bounding box center [722, 510] width 700 height 92
drag, startPoint x: 575, startPoint y: 495, endPoint x: 446, endPoint y: 498, distance: 129.2
click at [446, 494] on span "'eth_sendTransaction'" at bounding box center [505, 486] width 143 height 16
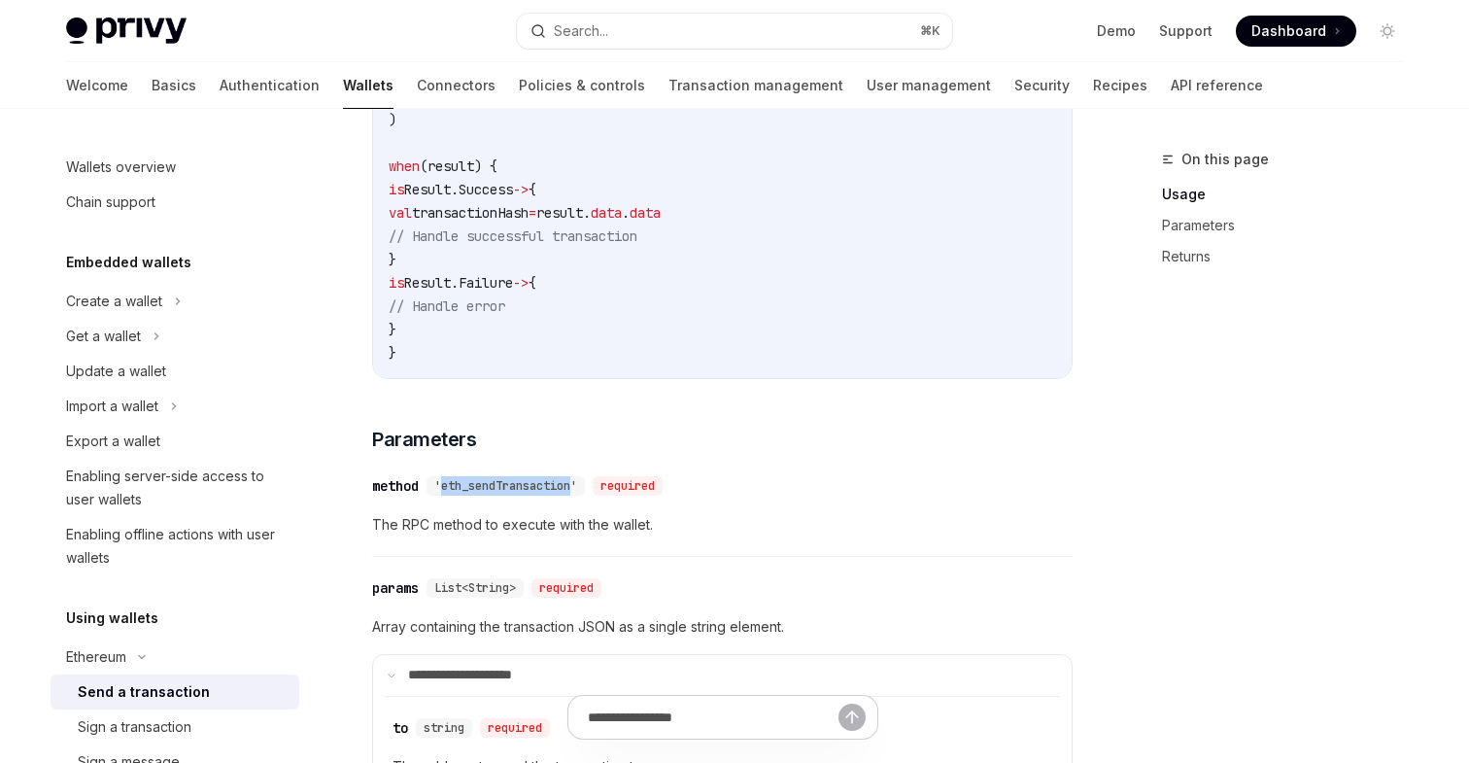
copy span "eth_sendTransaction"
